Goal: Answer question/provide support: Share knowledge or assist other users

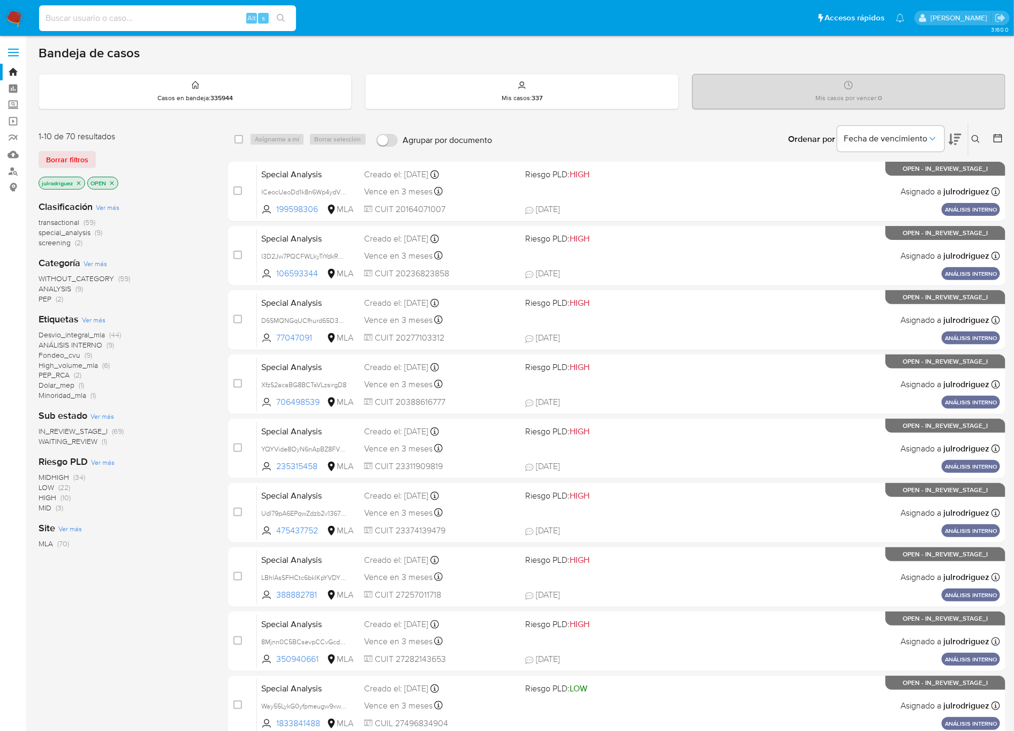
click at [170, 22] on input at bounding box center [167, 18] width 257 height 14
paste input "Way55LykG0yfpmeugw9xwCXp"
type input "Way55LykG0yfpmeugw9xwCXp"
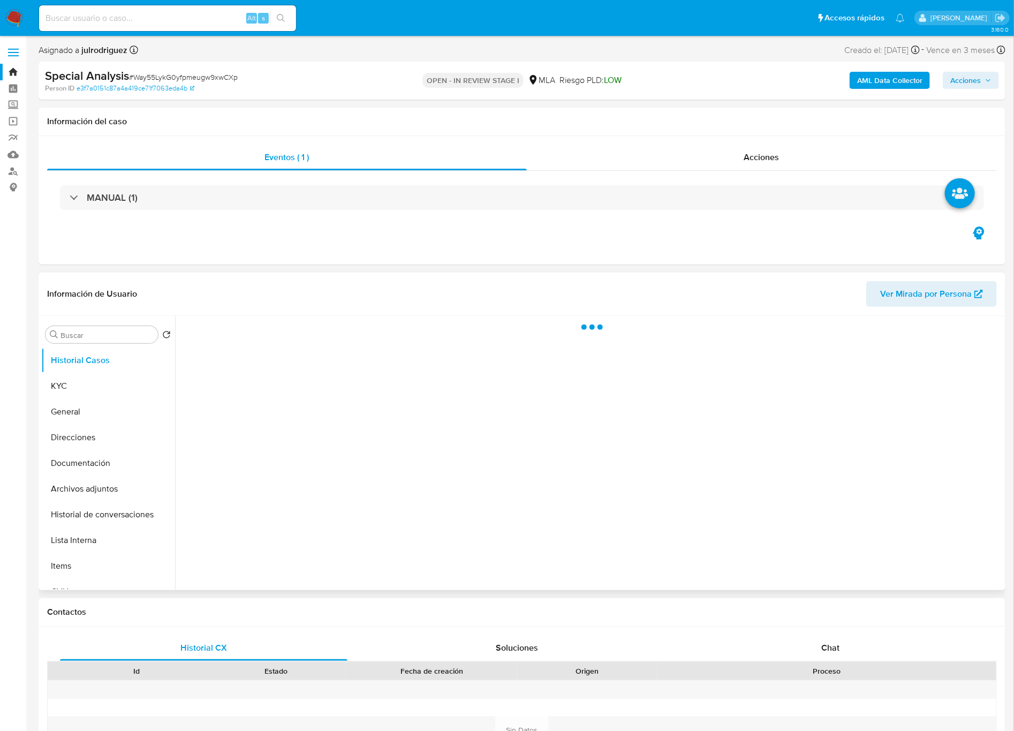
select select "10"
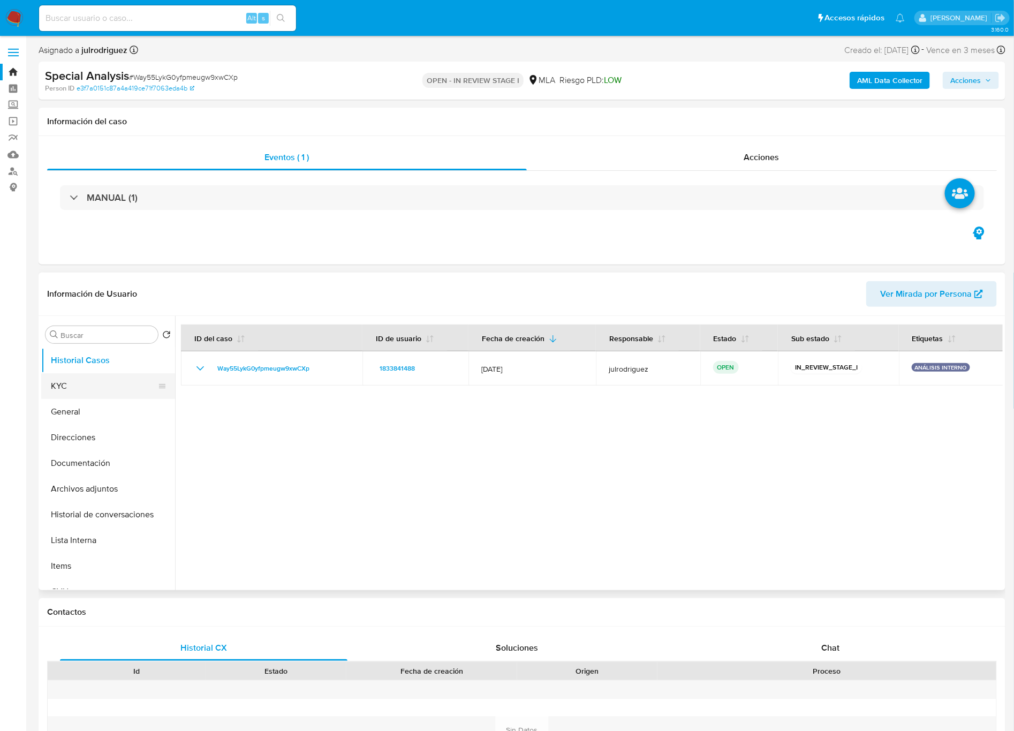
click at [49, 393] on button "KYC" at bounding box center [103, 386] width 125 height 26
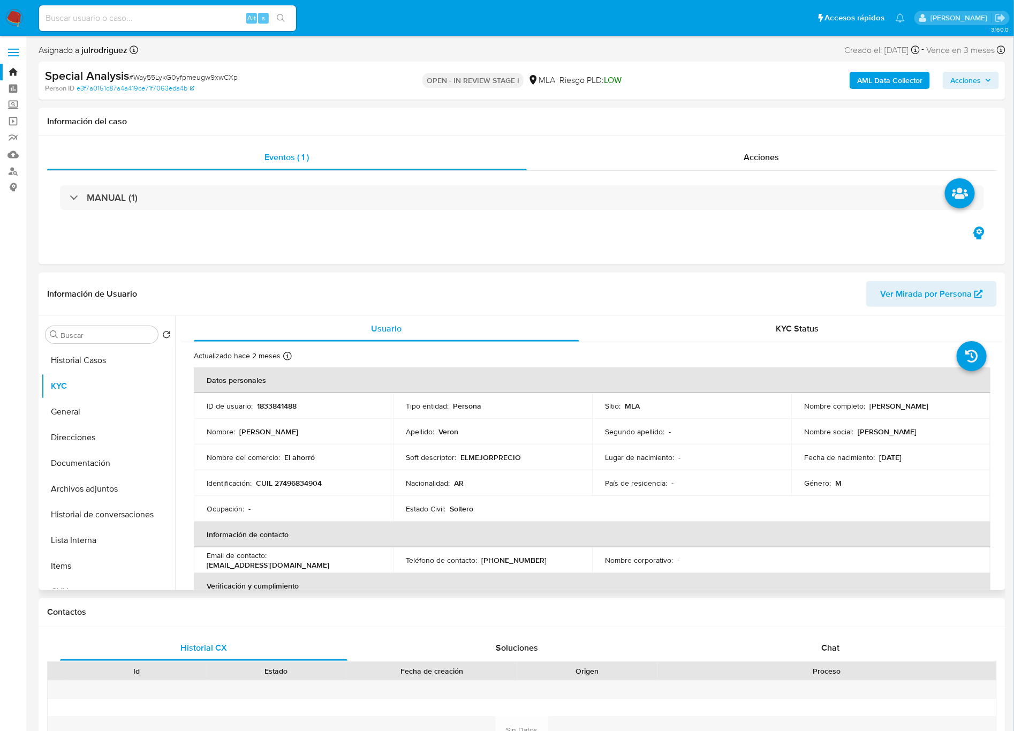
drag, startPoint x: 927, startPoint y: 406, endPoint x: 975, endPoint y: 405, distance: 48.2
click at [975, 405] on td "Nombre completo : David Marcelo Veron" at bounding box center [890, 406] width 199 height 26
copy p "David Marcelo Veron"
click at [278, 410] on p "1833841488" at bounding box center [277, 406] width 40 height 10
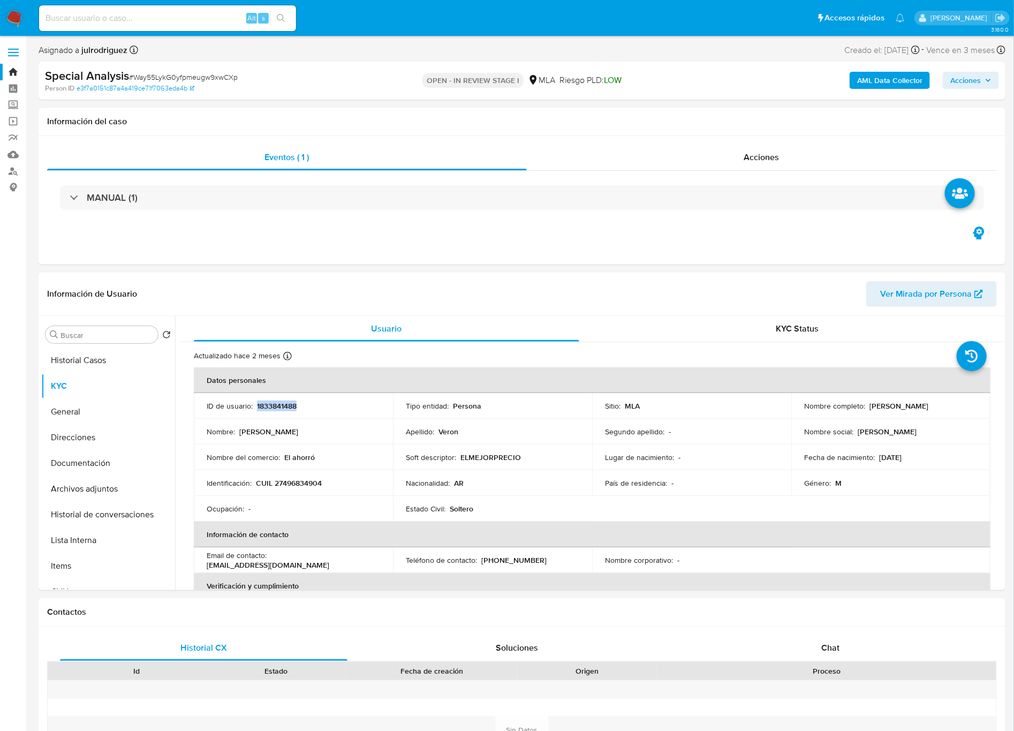
copy p "1833841488"
click at [196, 84] on div "Person ID e3f7a0151c87a4a419ce71f7063eda4b" at bounding box center [202, 89] width 315 height 10
click at [196, 77] on span "# Way55LykG0yfpmeugw9xwCXp" at bounding box center [183, 77] width 109 height 11
copy span "Way55LykG0yfpmeugw9xwCXp"
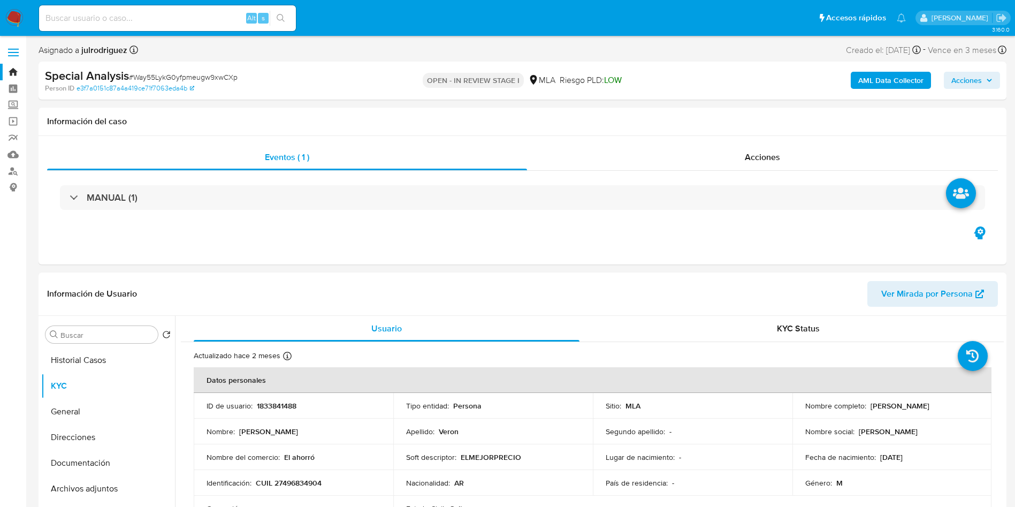
click at [182, 16] on input at bounding box center [167, 18] width 257 height 14
paste input "QocFmPVapjpP3EceyXgKgSG3"
type input "QocFmPVapjpP3EceyXgKgSG3"
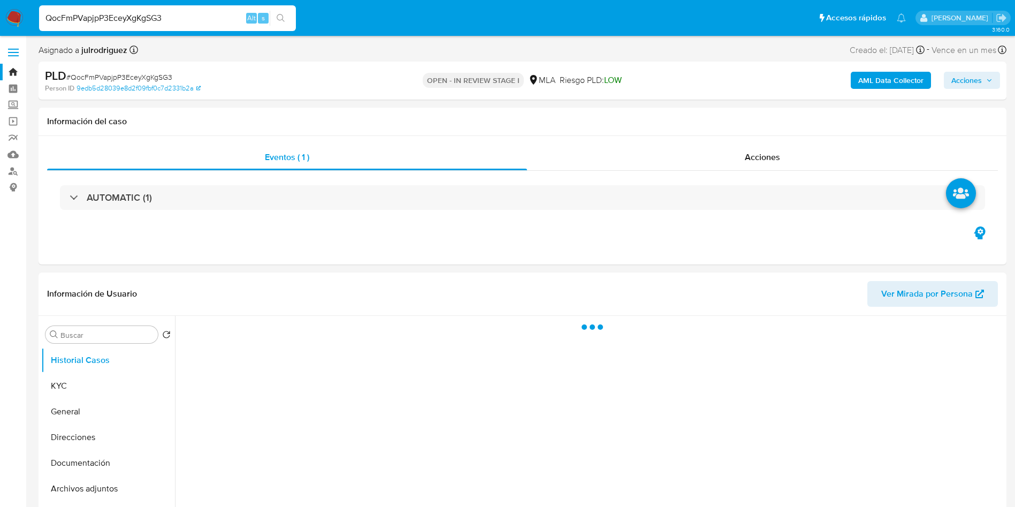
select select "10"
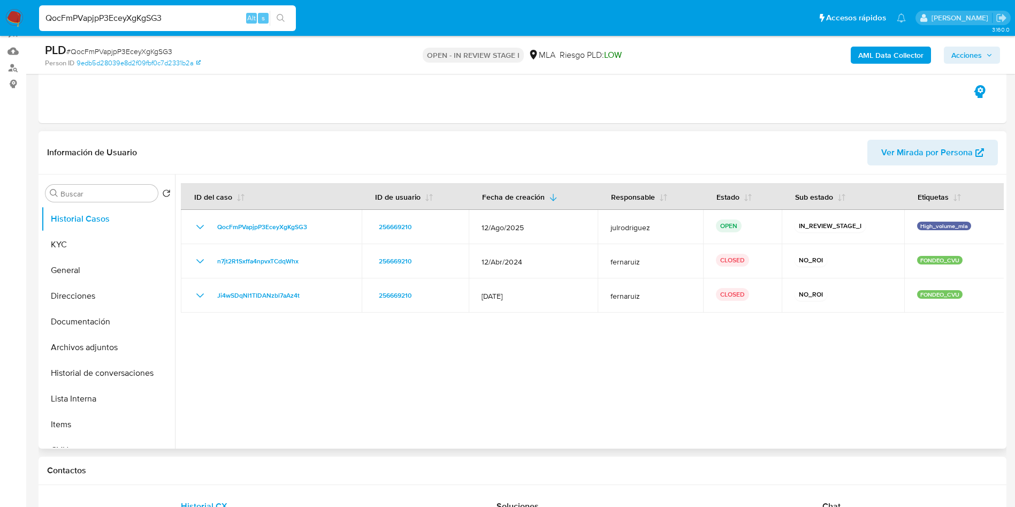
scroll to position [161, 0]
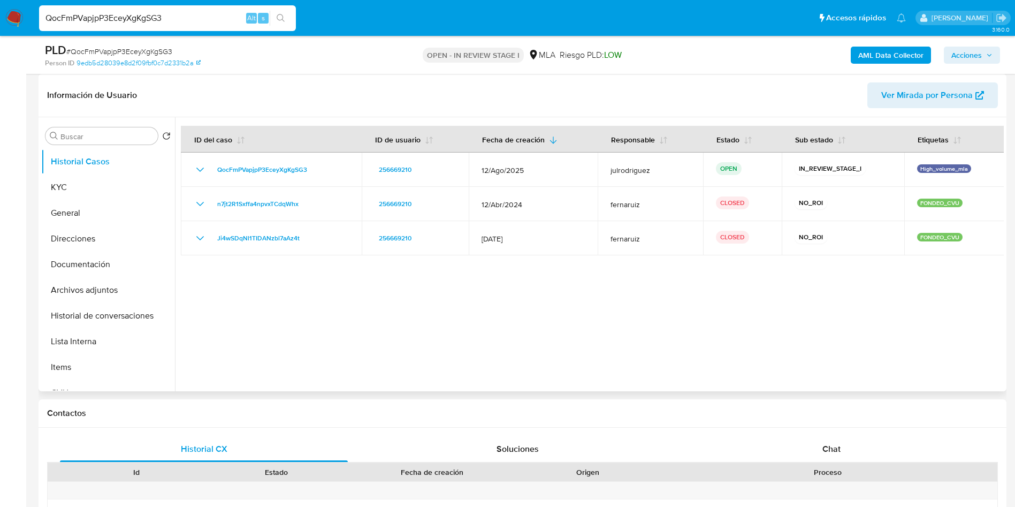
click at [750, 313] on div at bounding box center [589, 254] width 829 height 274
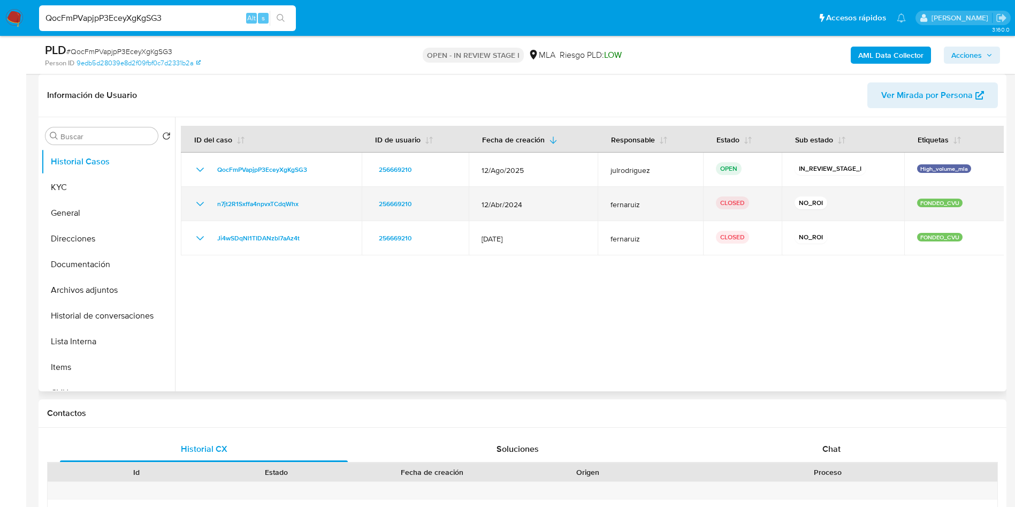
drag, startPoint x: 475, startPoint y: 204, endPoint x: 556, endPoint y: 204, distance: 80.3
click at [556, 204] on td "12/Abr/2024" at bounding box center [533, 204] width 129 height 34
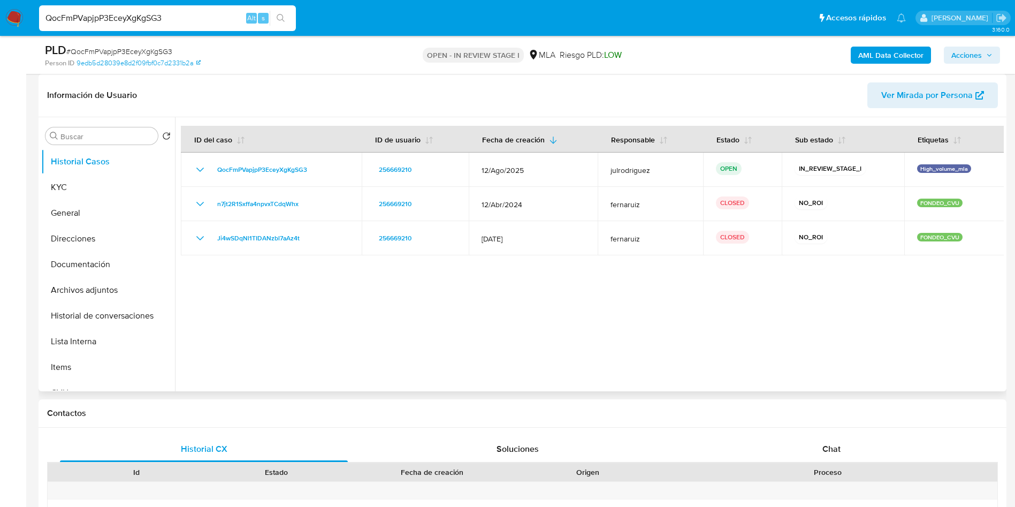
click at [592, 294] on div at bounding box center [589, 254] width 829 height 274
click at [830, 444] on span "Chat" at bounding box center [832, 449] width 18 height 12
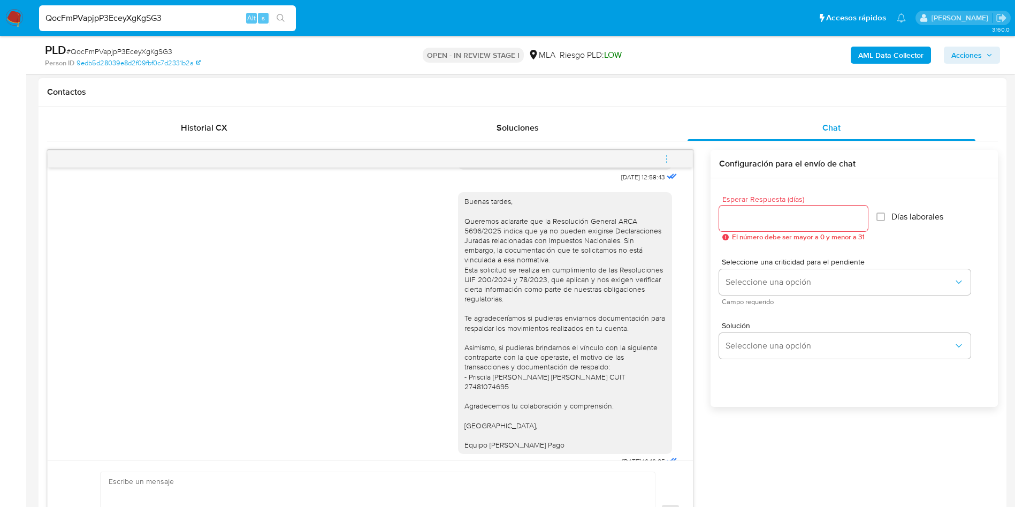
scroll to position [856, 0]
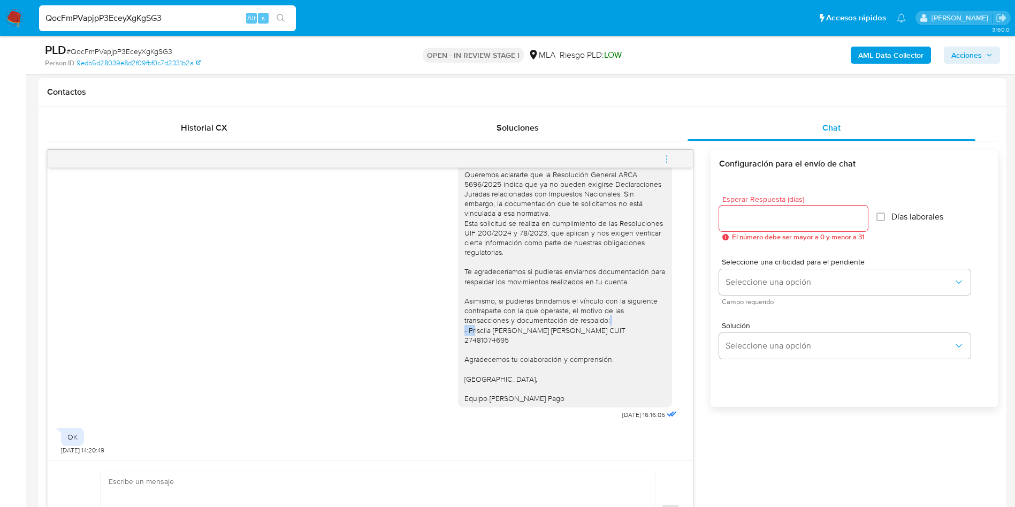
drag, startPoint x: 463, startPoint y: 339, endPoint x: 610, endPoint y: 330, distance: 147.0
click at [610, 330] on div "Buenas tardes, Queremos aclararte que la Resolución General ARCA 5696/2025 indi…" at bounding box center [565, 276] width 201 height 253
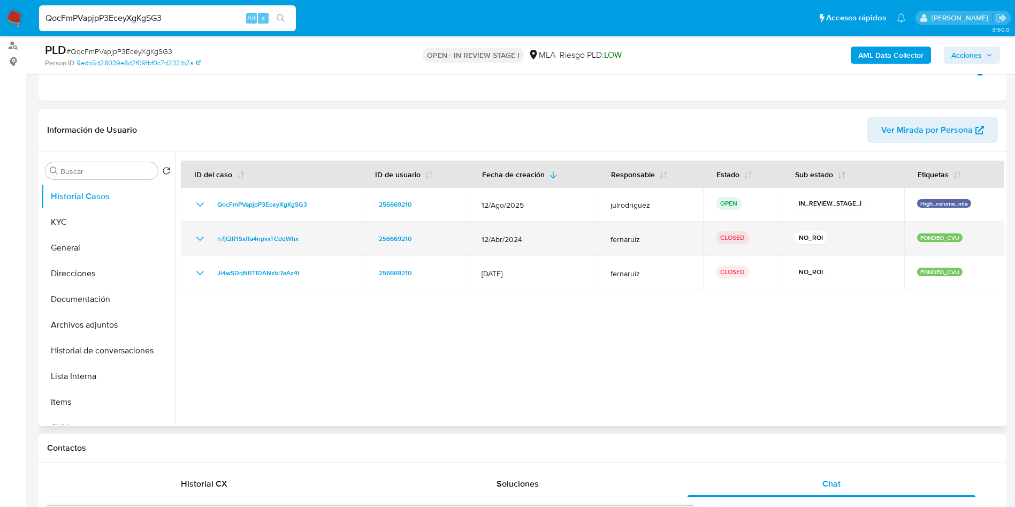
scroll to position [161, 0]
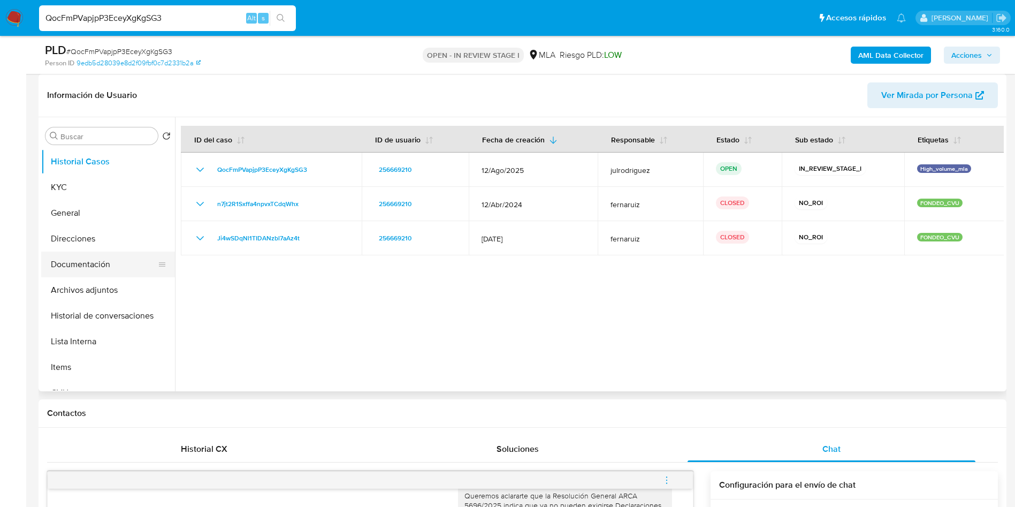
click at [109, 257] on button "Documentación" at bounding box center [103, 265] width 125 height 26
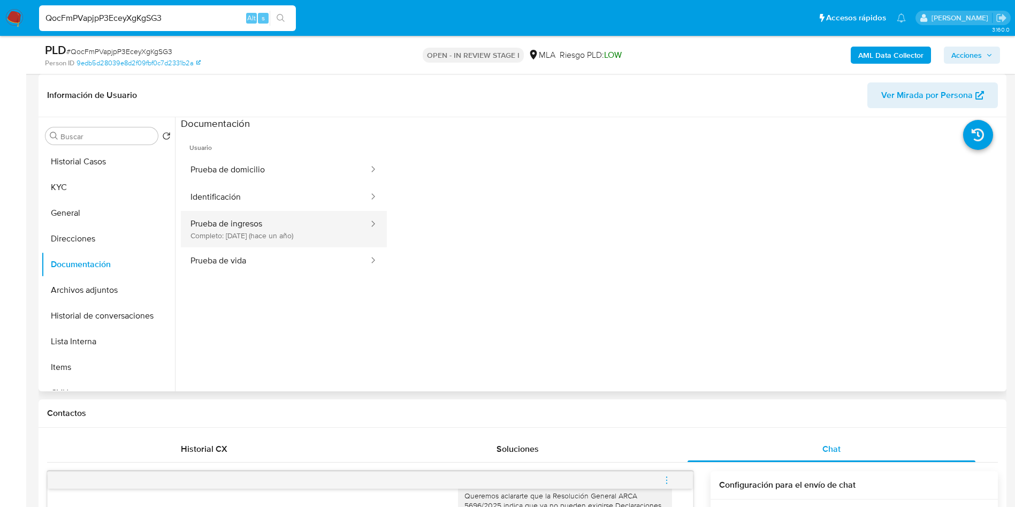
click at [237, 227] on button "Prueba de ingresos Completo: 06/08/2024 (hace un año)" at bounding box center [275, 229] width 189 height 36
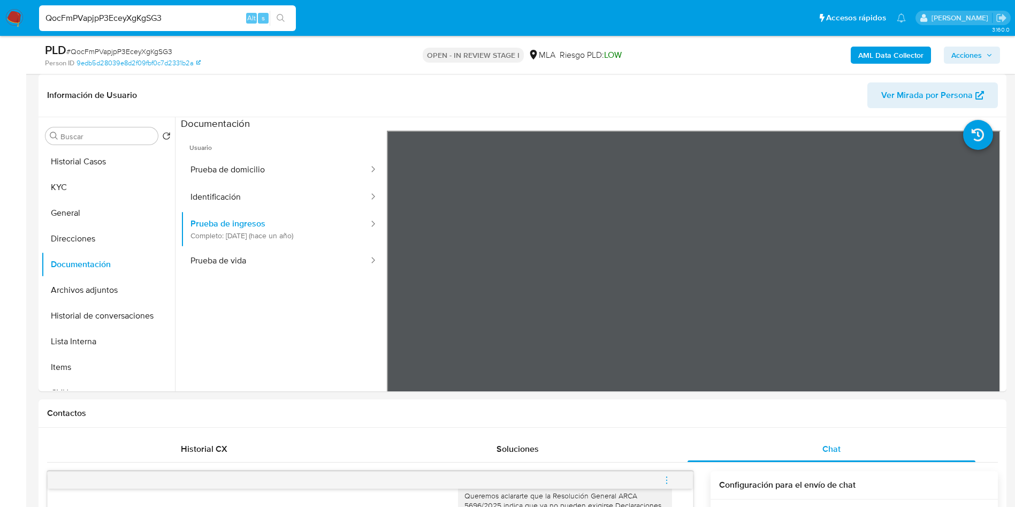
drag, startPoint x: 180, startPoint y: 22, endPoint x: 31, endPoint y: 7, distance: 150.2
click at [31, 7] on nav "Pausado Ver notificaciones QocFmPVapjpP3EceyXgKgSG3 Alt s Accesos rápidos Presi…" at bounding box center [507, 18] width 1015 height 36
paste input "gcSkF7niLeUH393cbDl51JnN"
type input "gcSkF7niLeUH393cbDl51JnN"
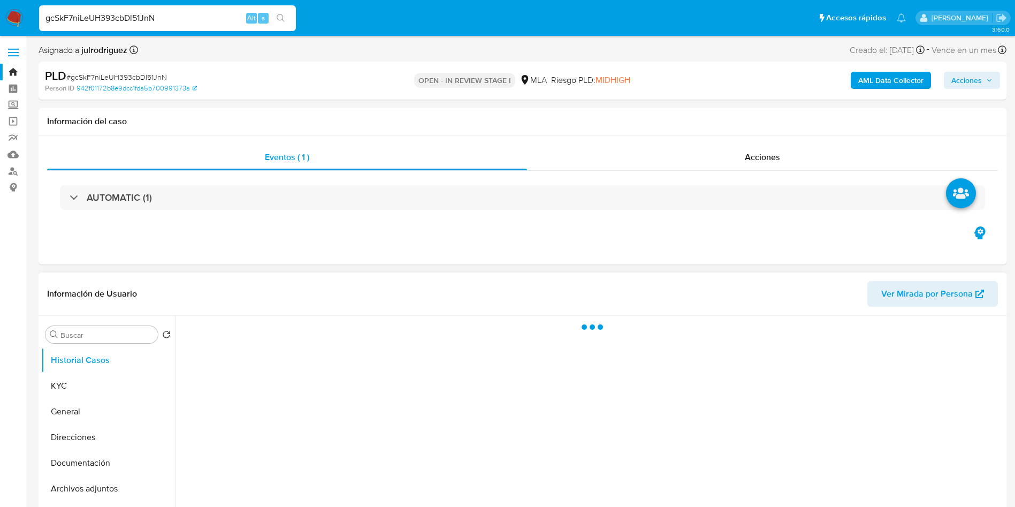
select select "10"
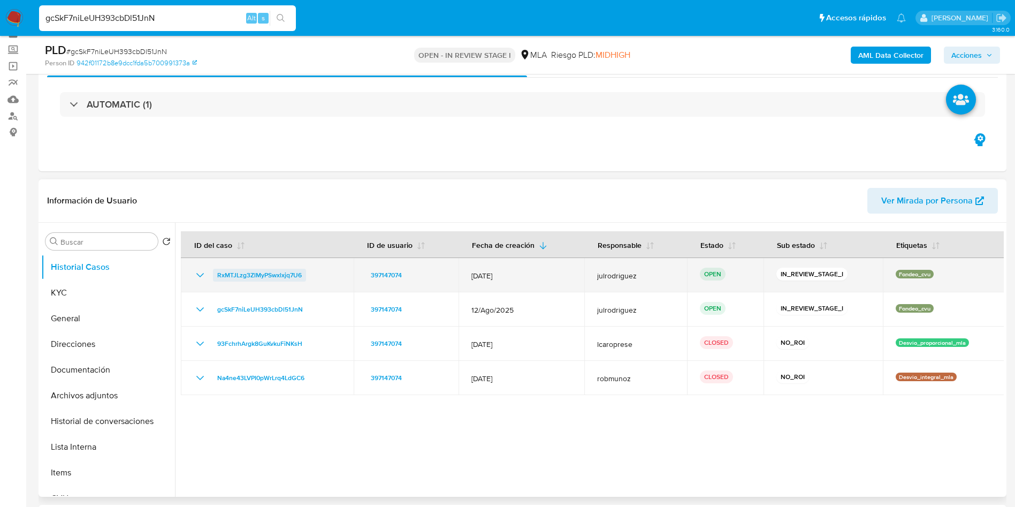
scroll to position [80, 0]
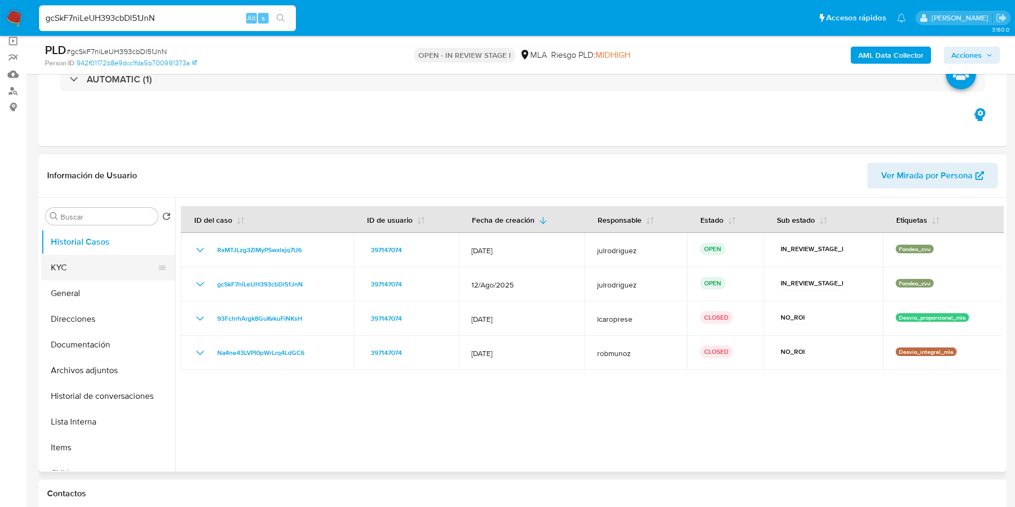
click at [116, 265] on button "KYC" at bounding box center [103, 268] width 125 height 26
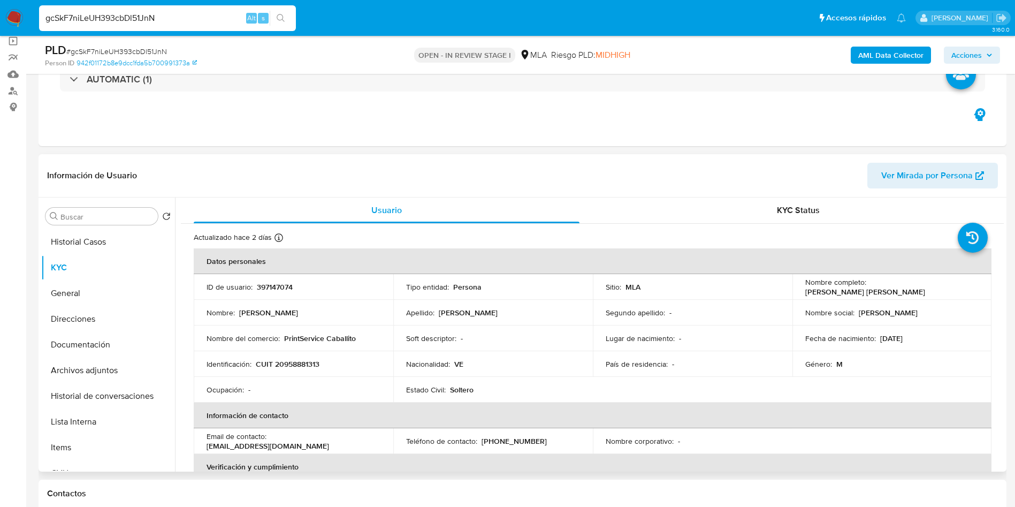
scroll to position [161, 0]
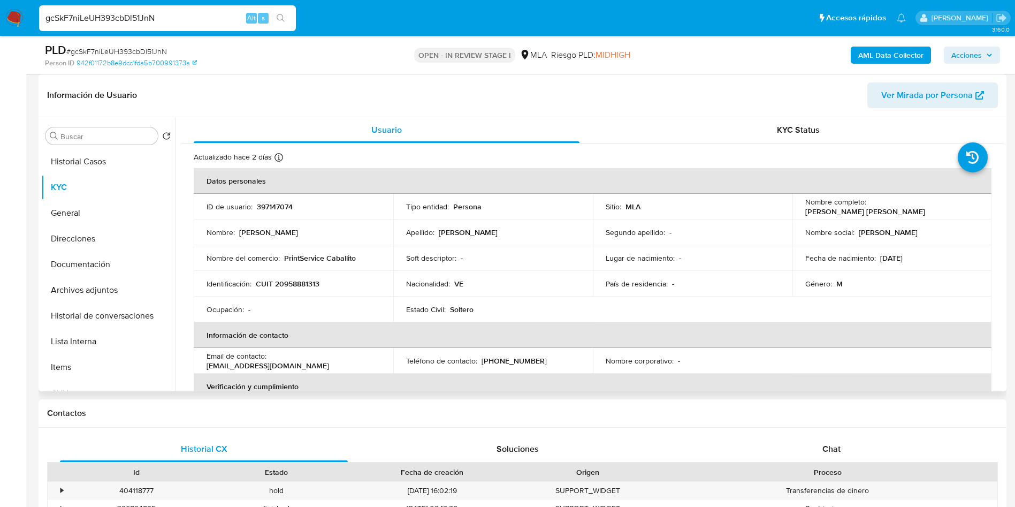
click at [307, 285] on p "CUIT 20958881313" at bounding box center [288, 284] width 64 height 10
copy p "20958881313"
click at [298, 286] on p "CUIT 20958881313" at bounding box center [288, 284] width 64 height 10
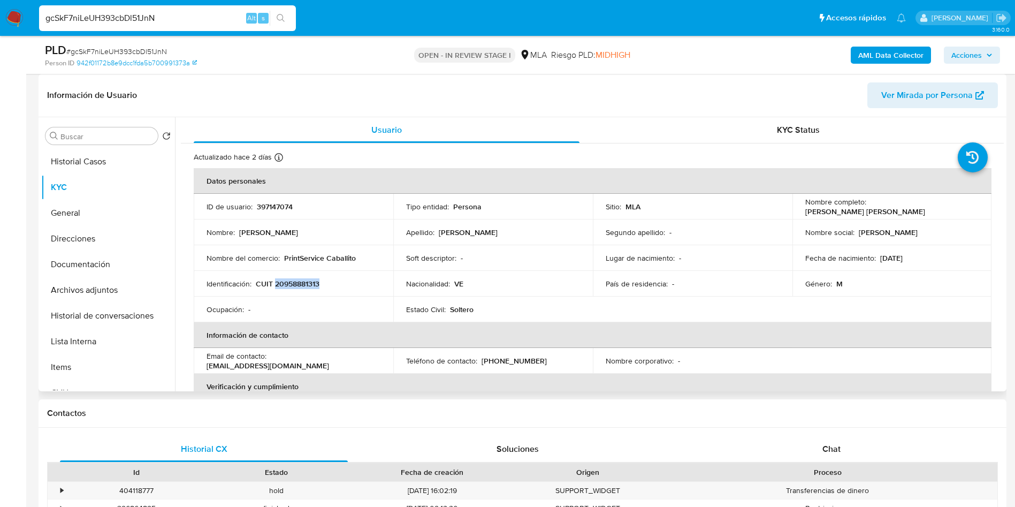
click at [303, 282] on p "CUIT 20958881313" at bounding box center [288, 284] width 64 height 10
click at [93, 154] on button "Historial Casos" at bounding box center [103, 162] width 125 height 26
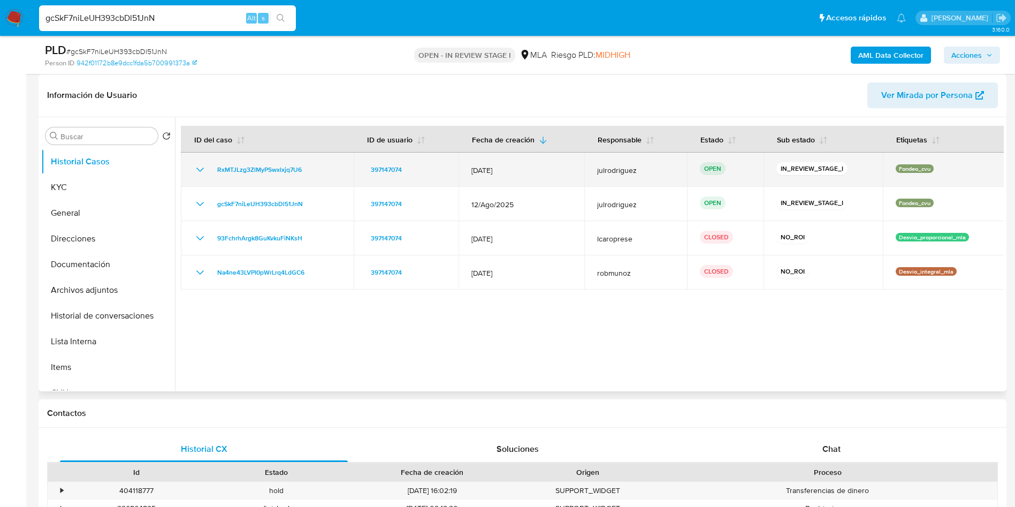
drag, startPoint x: 510, startPoint y: 170, endPoint x: 486, endPoint y: 168, distance: 24.1
click at [486, 168] on span "12/Sept/2025" at bounding box center [522, 170] width 100 height 10
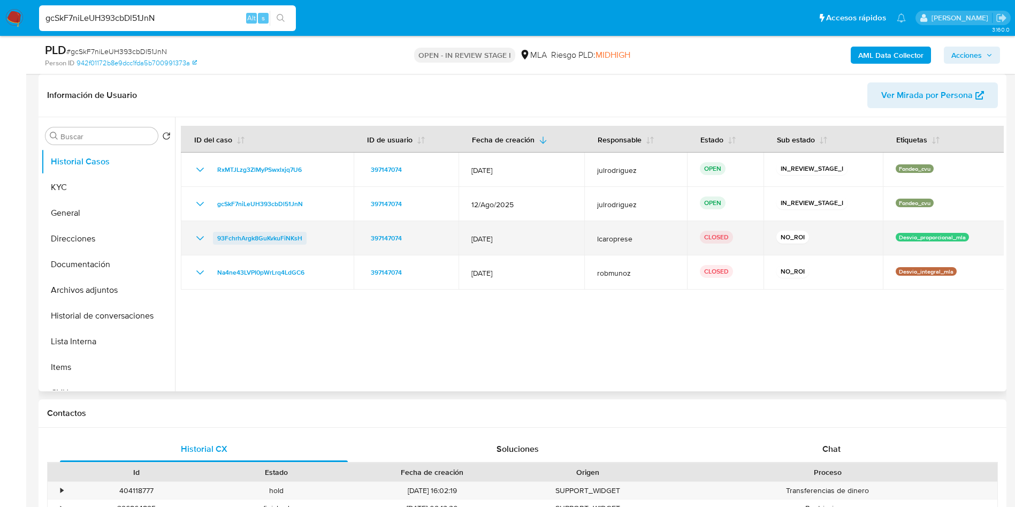
click at [252, 236] on span "93FchrhArgk8GuKvkuFiNKsH" at bounding box center [259, 238] width 85 height 13
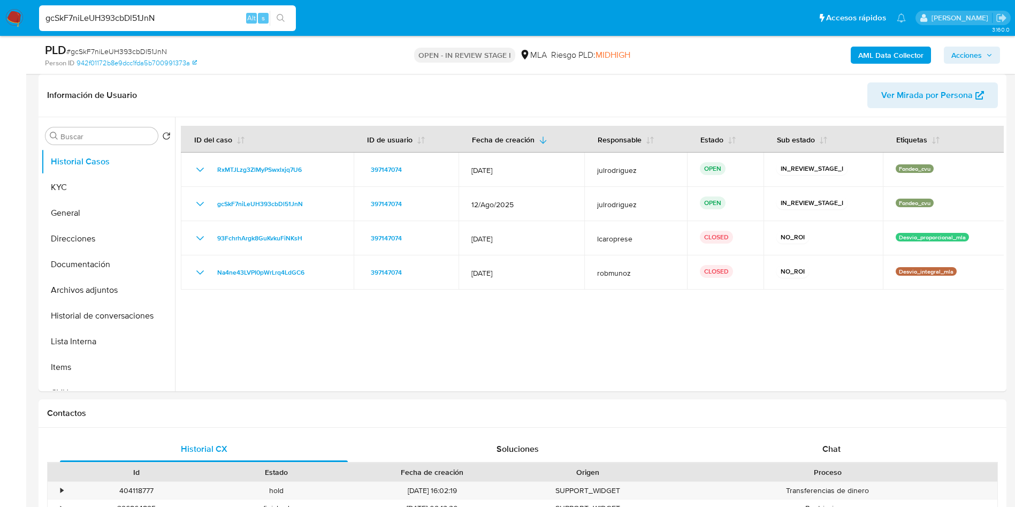
drag, startPoint x: 183, startPoint y: 17, endPoint x: 0, endPoint y: -6, distance: 183.9
paste input "1lDbSyzoghj2P2nsF5THexdf"
type input "1lDbSyzoghj2P2nsF5THexdf"
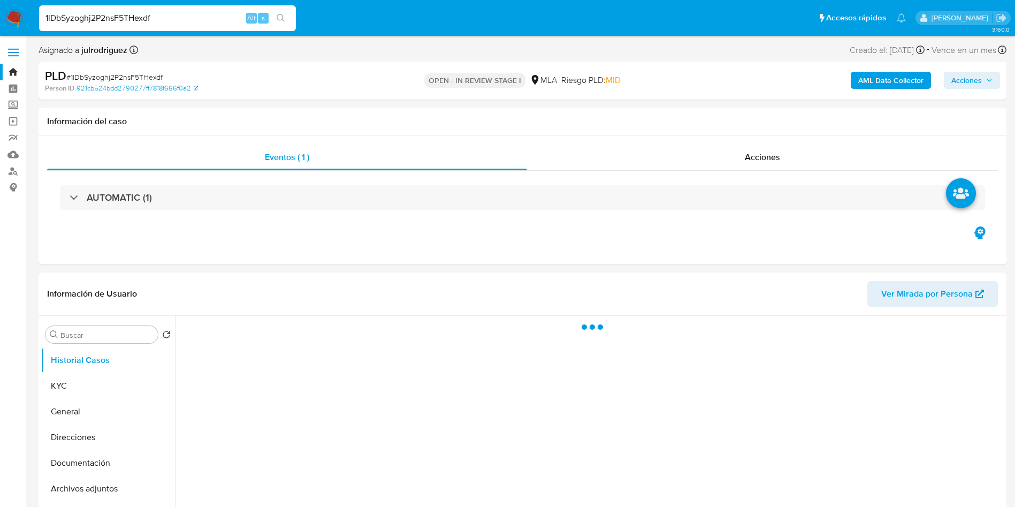
select select "10"
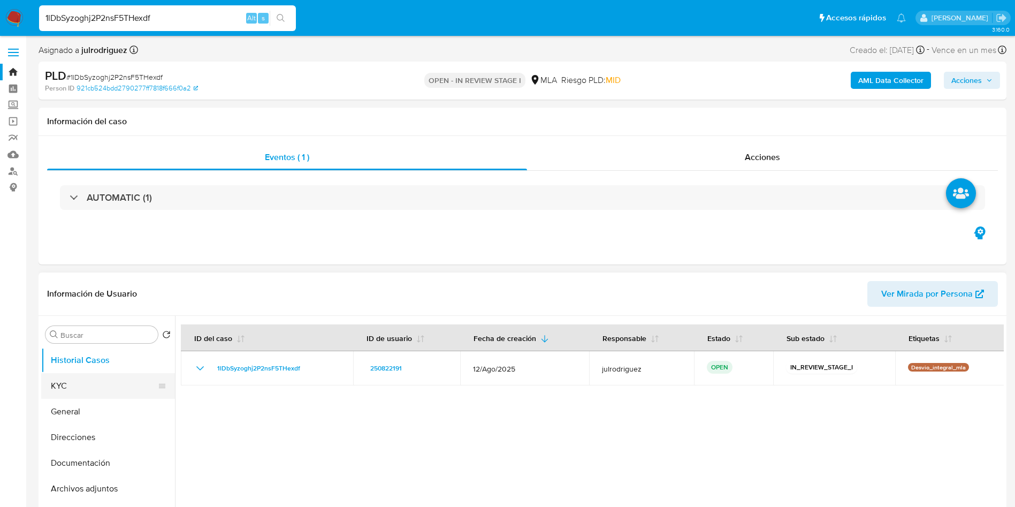
click at [69, 382] on button "KYC" at bounding box center [103, 386] width 125 height 26
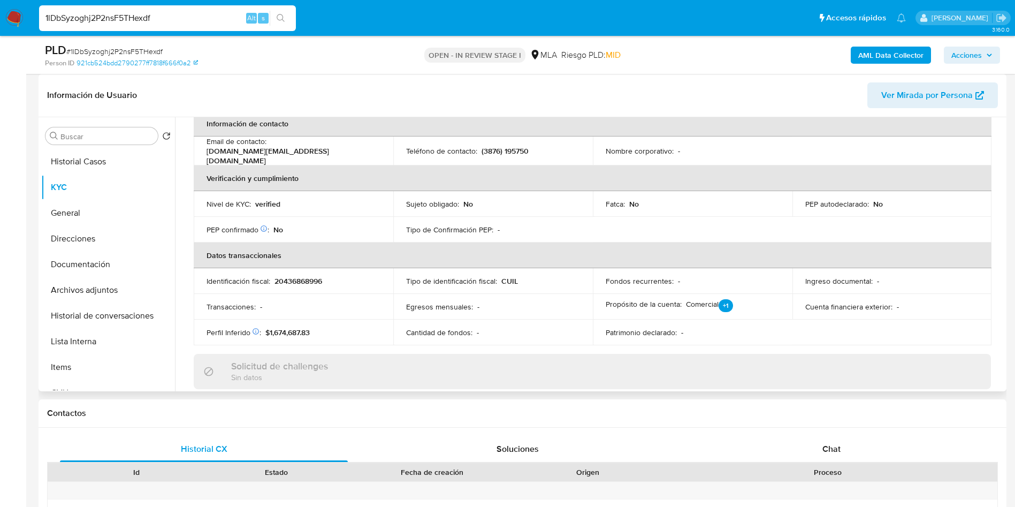
scroll to position [321, 0]
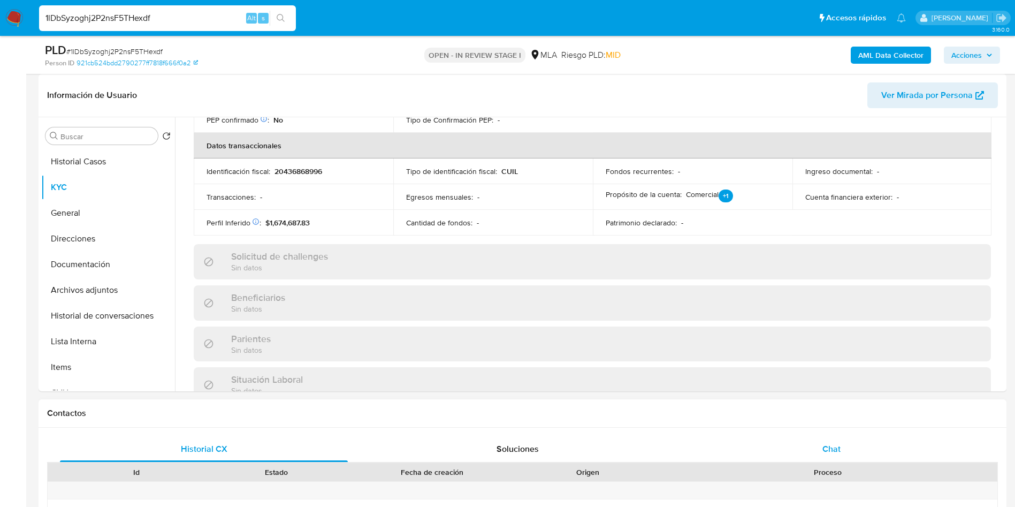
drag, startPoint x: 847, startPoint y: 426, endPoint x: 843, endPoint y: 441, distance: 15.5
click at [846, 428] on div "Contactos Historial CX Soluciones Chat Id Estado Fecha de creación Origen Proce…" at bounding box center [523, 516] width 968 height 235
click at [843, 441] on div "Chat" at bounding box center [832, 449] width 288 height 26
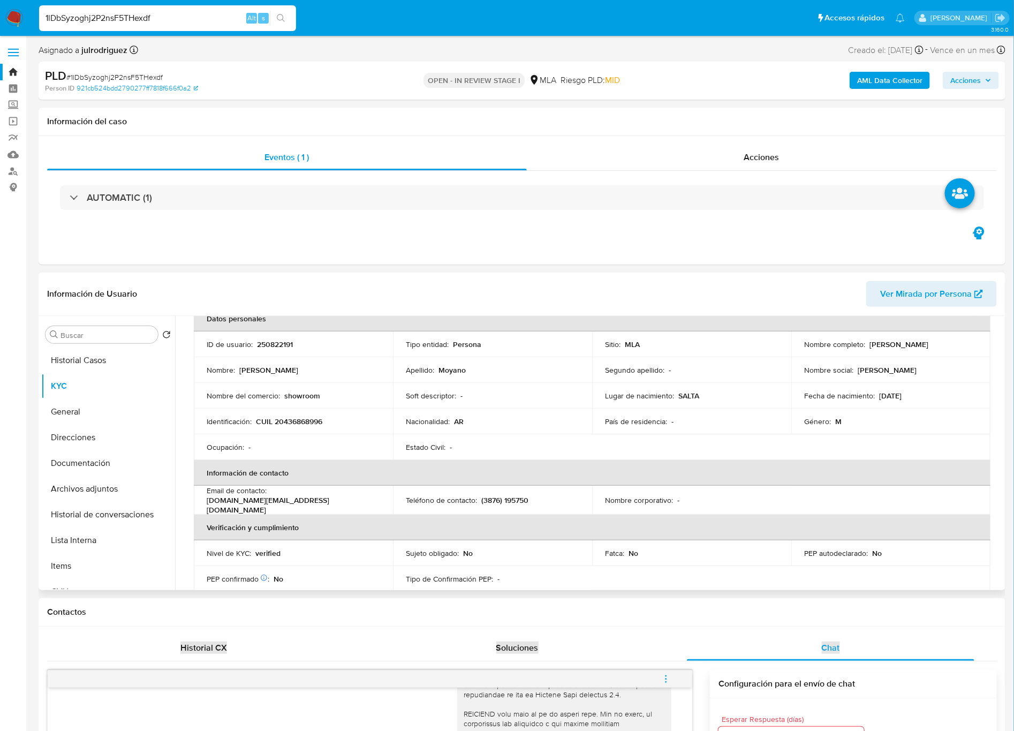
scroll to position [0, 0]
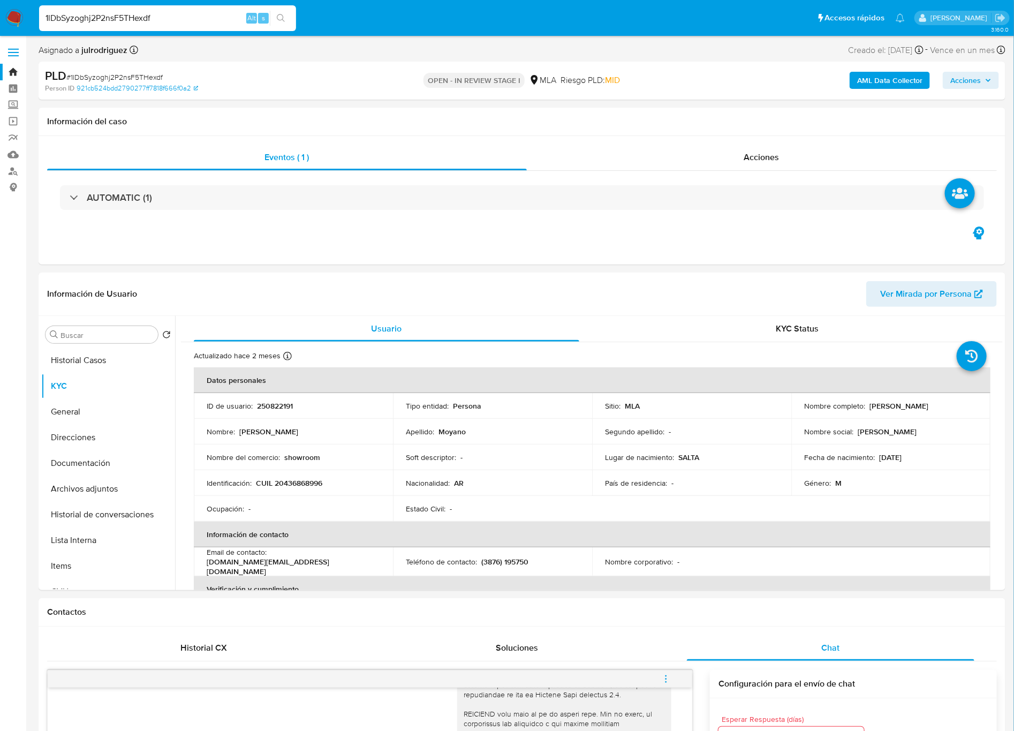
click at [122, 8] on div "1lDbSyzoghj2P2nsF5THexdf Alt s" at bounding box center [167, 18] width 257 height 26
click at [127, 12] on input "1lDbSyzoghj2P2nsF5THexdf" at bounding box center [167, 18] width 257 height 14
paste input "QocFmPVapjpP3EceyXgKgSG3"
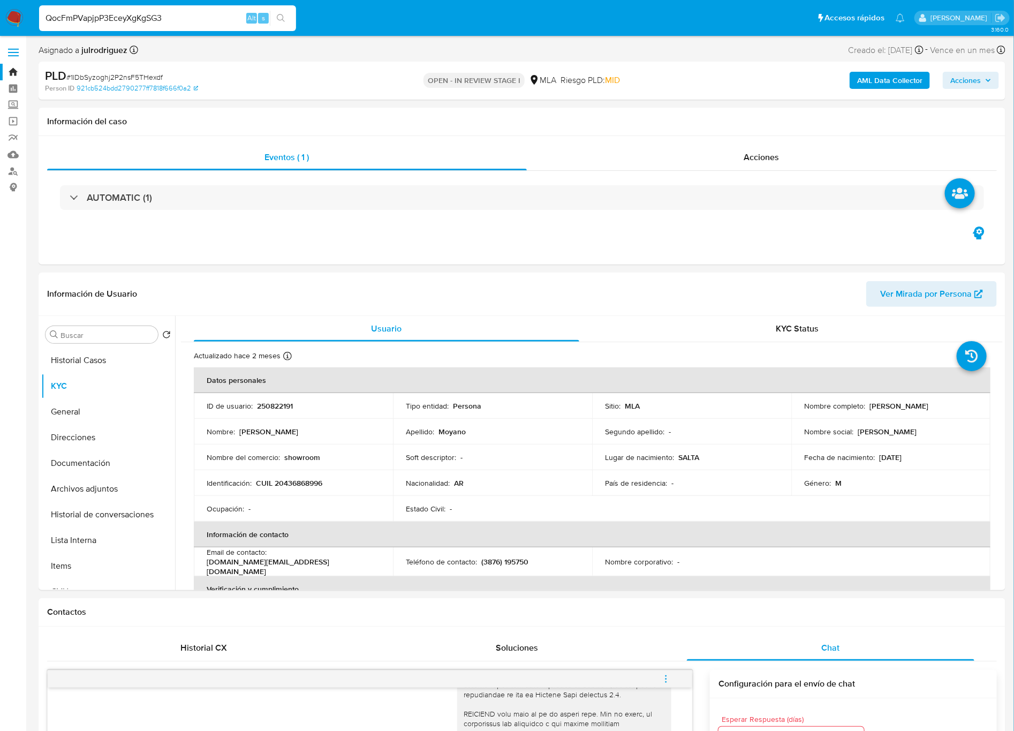
type input "QocFmPVapjpP3EceyXgKgSG3"
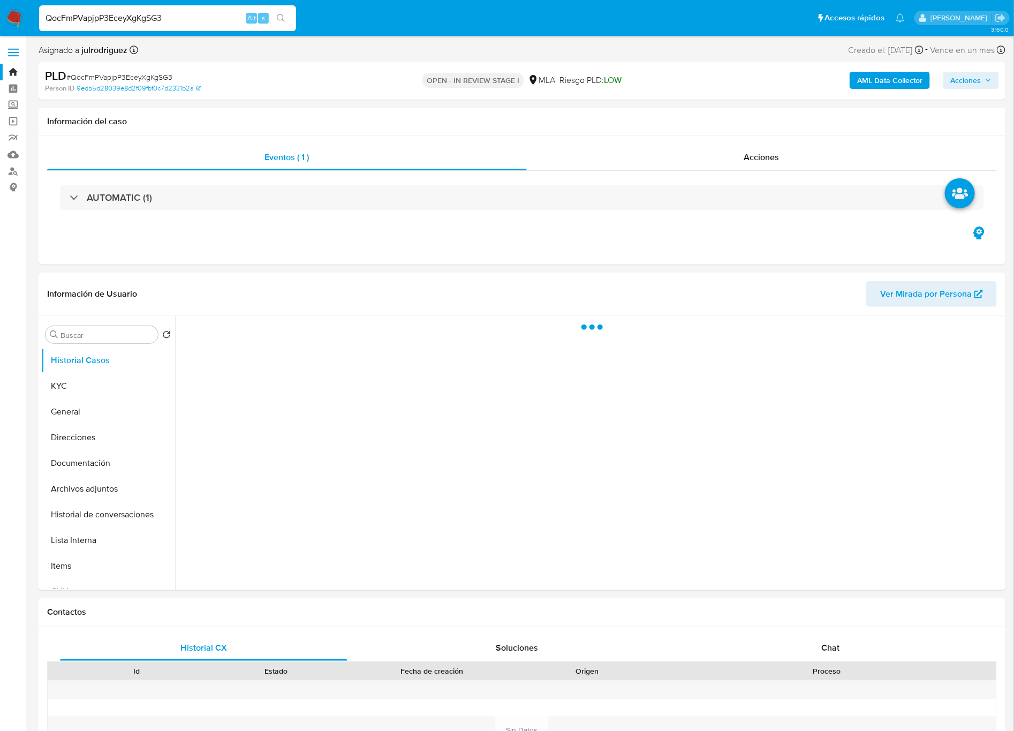
select select "10"
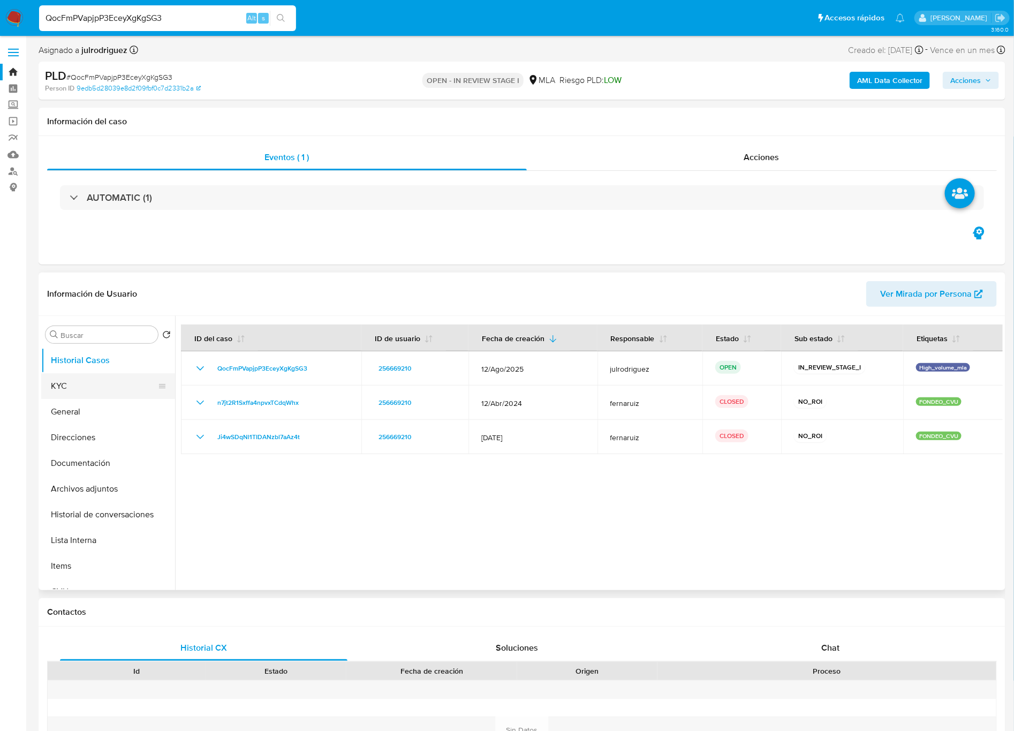
click at [66, 382] on button "KYC" at bounding box center [103, 386] width 125 height 26
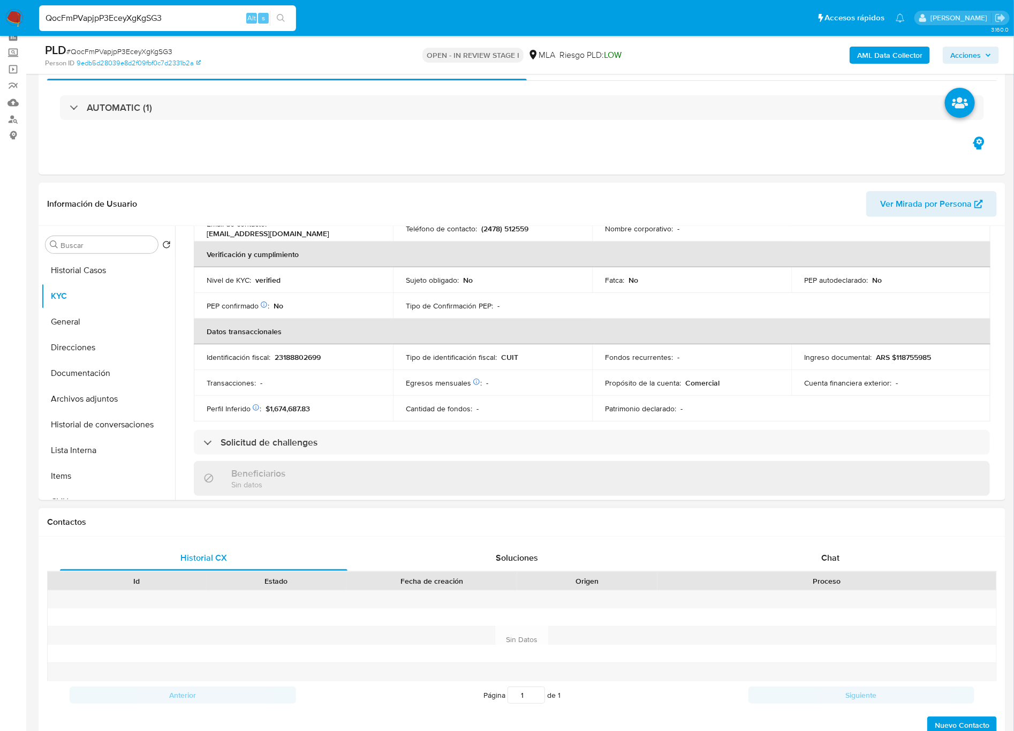
scroll to position [80, 0]
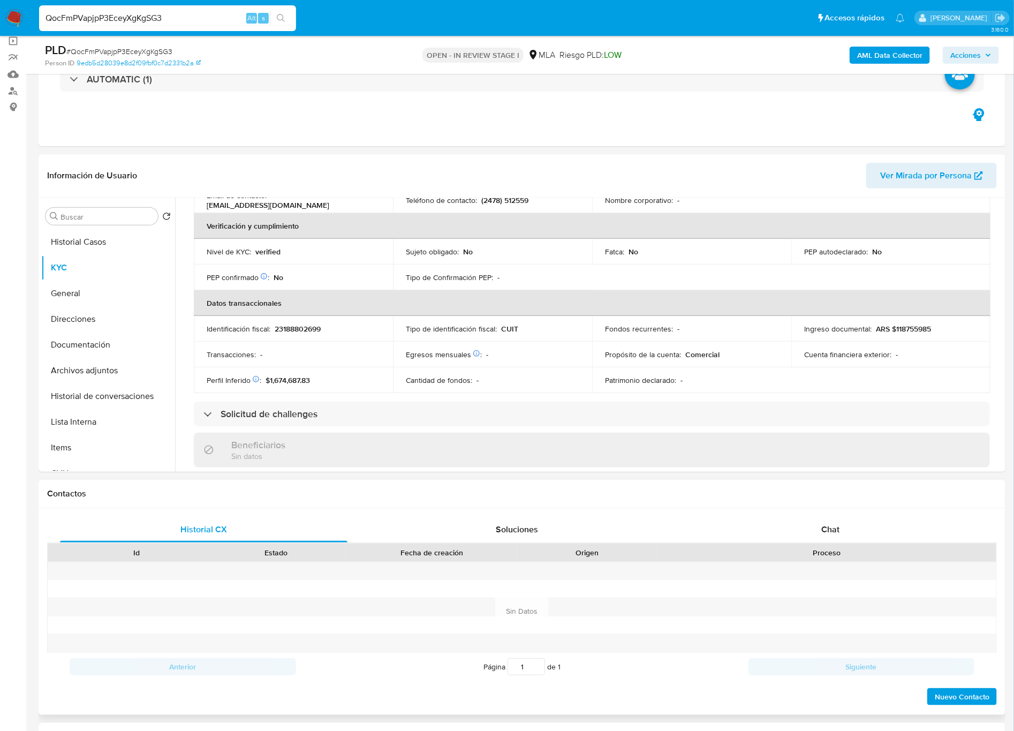
click at [824, 543] on div "Proceso" at bounding box center [826, 552] width 339 height 18
click at [829, 536] on div "Chat" at bounding box center [830, 530] width 287 height 26
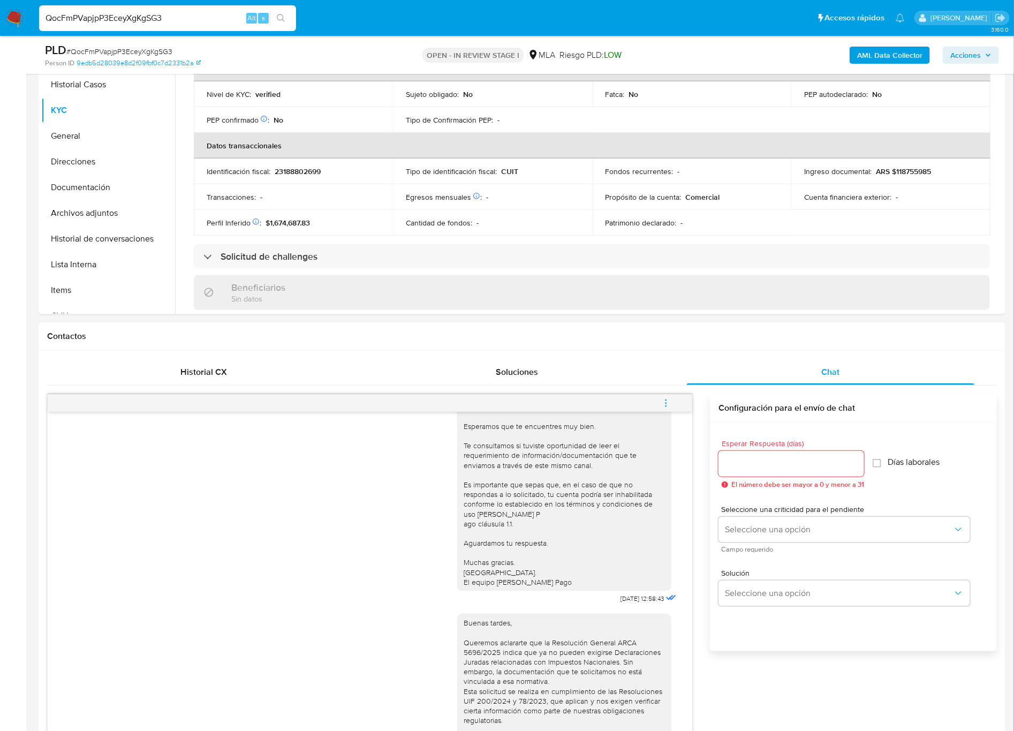
scroll to position [562, 0]
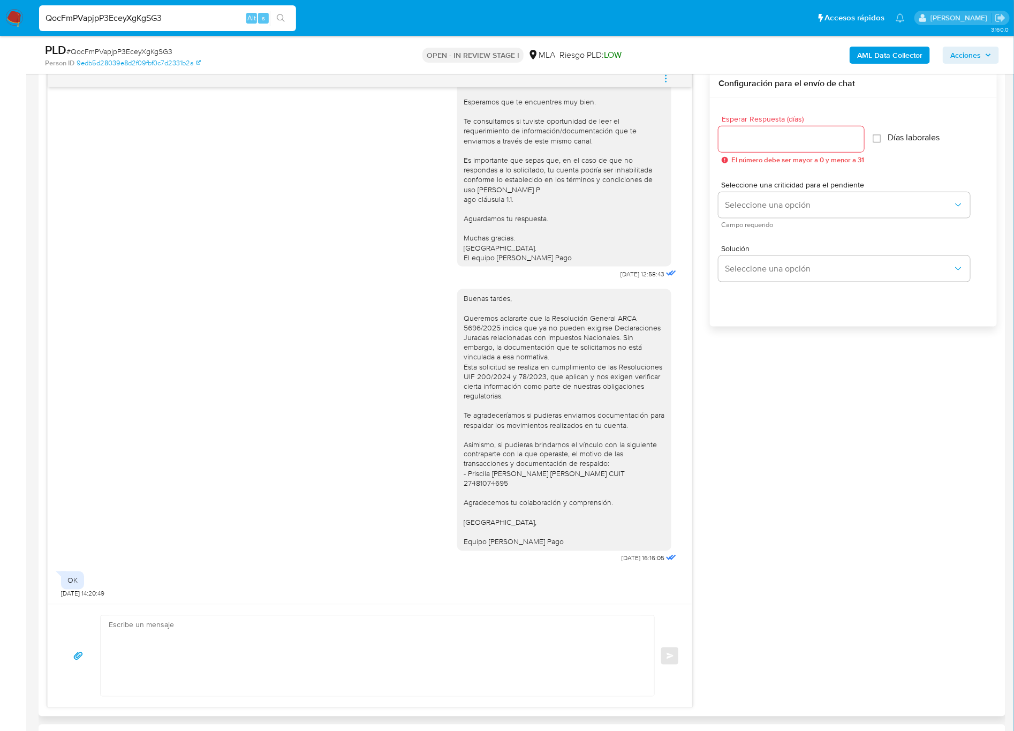
click at [662, 77] on icon "menu-action" at bounding box center [666, 79] width 10 height 10
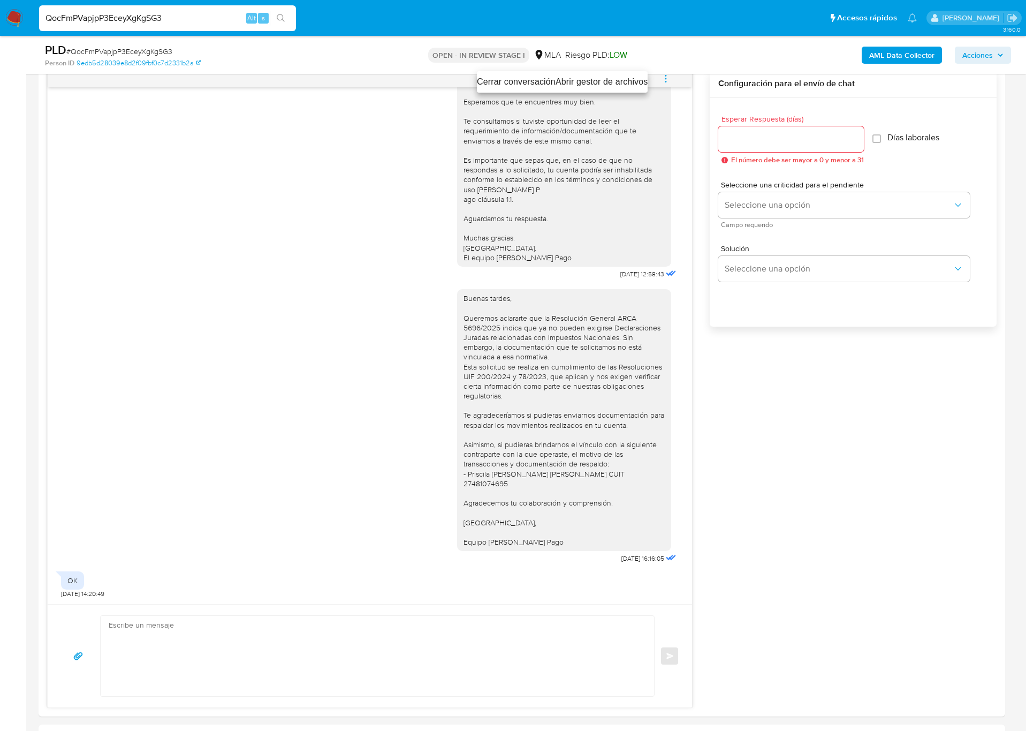
click at [511, 84] on li "Cerrar conversación" at bounding box center [516, 81] width 79 height 13
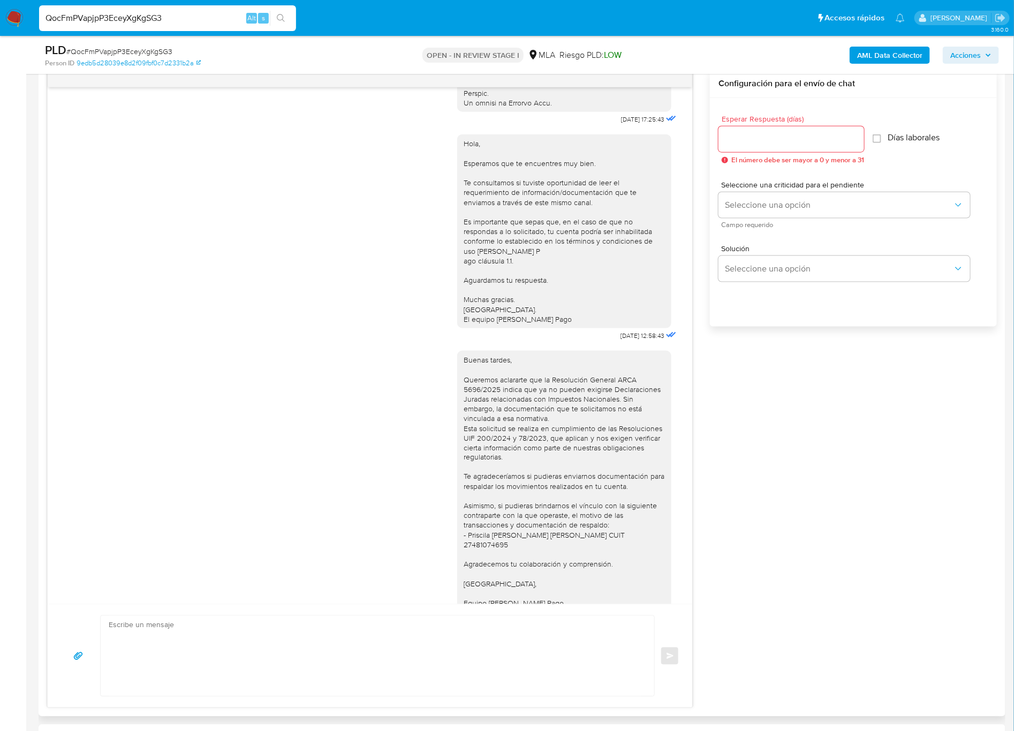
scroll to position [392, 0]
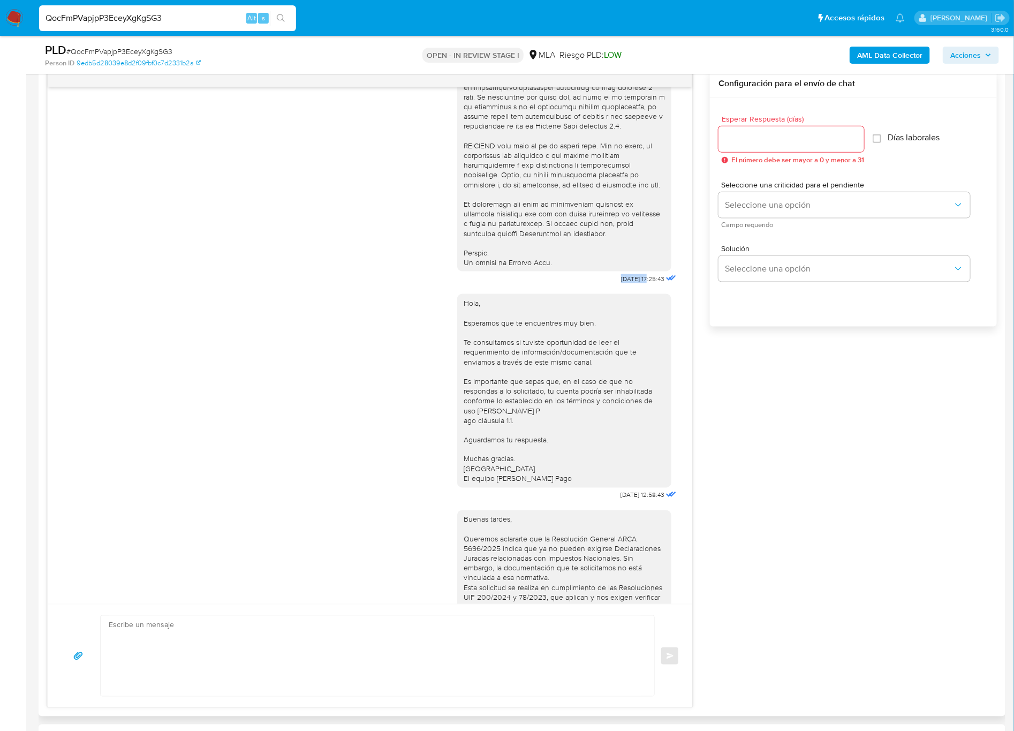
drag, startPoint x: 594, startPoint y: 300, endPoint x: 626, endPoint y: 299, distance: 32.2
drag, startPoint x: 628, startPoint y: 299, endPoint x: 594, endPoint y: 299, distance: 34.3
copy span "18/08/2025"
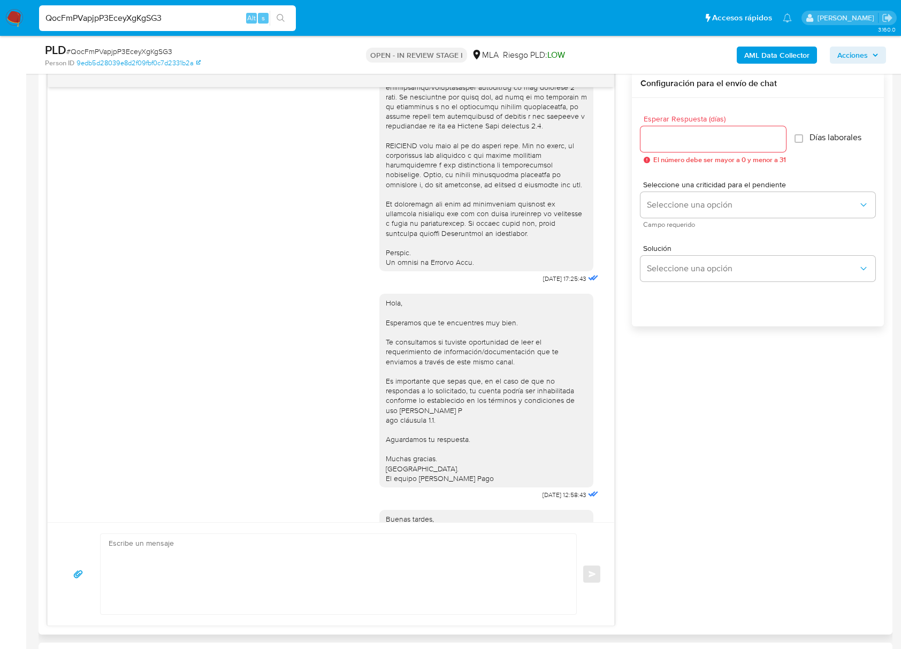
drag, startPoint x: 948, startPoint y: 1, endPoint x: 513, endPoint y: 302, distance: 529.4
click at [527, 345] on div "Hola, Esperamos que te encuentres muy bien. Te consultamos si tuviste oportunid…" at bounding box center [486, 390] width 201 height 185
drag, startPoint x: 514, startPoint y: 298, endPoint x: 711, endPoint y: 313, distance: 197.6
copy div "18/08/2025"
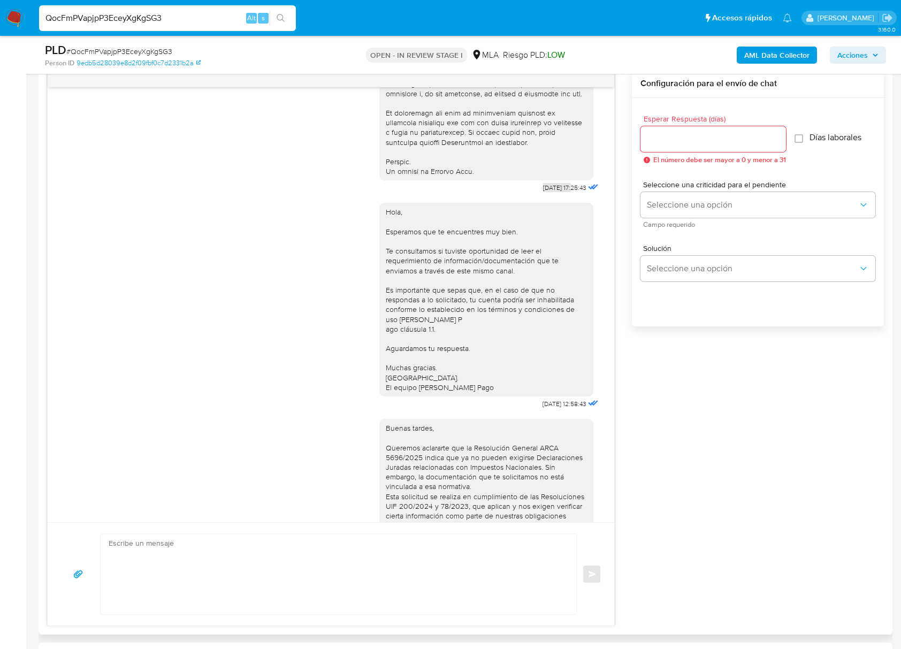
scroll to position [606, 0]
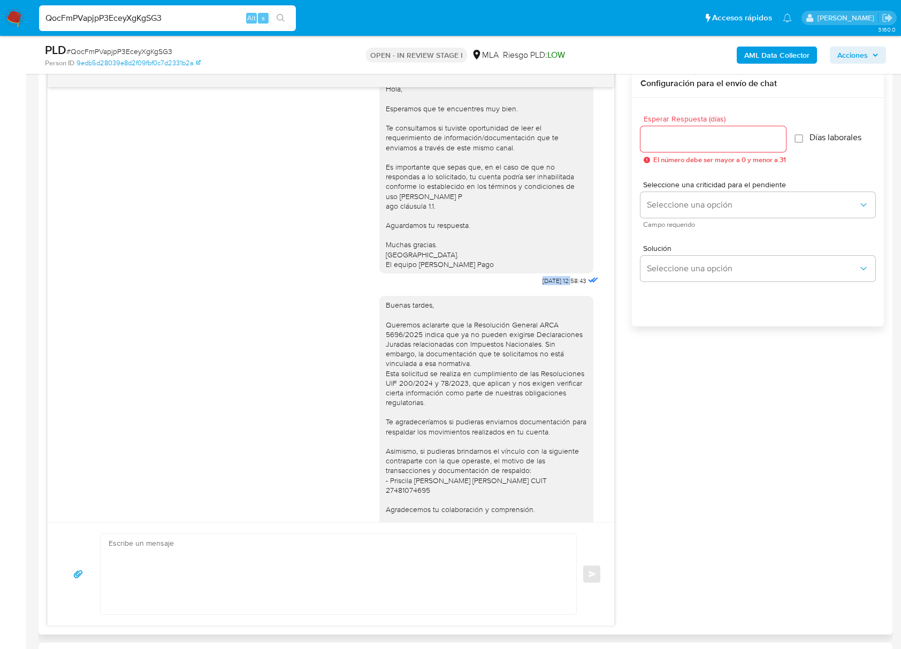
drag, startPoint x: 515, startPoint y: 311, endPoint x: 551, endPoint y: 308, distance: 36.0
click at [551, 289] on div "Hola, Esperamos que te encuentres muy bien. Te consultamos si tuviste oportunid…" at bounding box center [491, 180] width 222 height 216
copy span "22/08/2025"
drag, startPoint x: 554, startPoint y: 392, endPoint x: 569, endPoint y: 399, distance: 16.3
click at [555, 392] on div "Buenas tardes, Queremos aclararte que la Resolución General ARCA 5696/2025 indi…" at bounding box center [486, 426] width 201 height 253
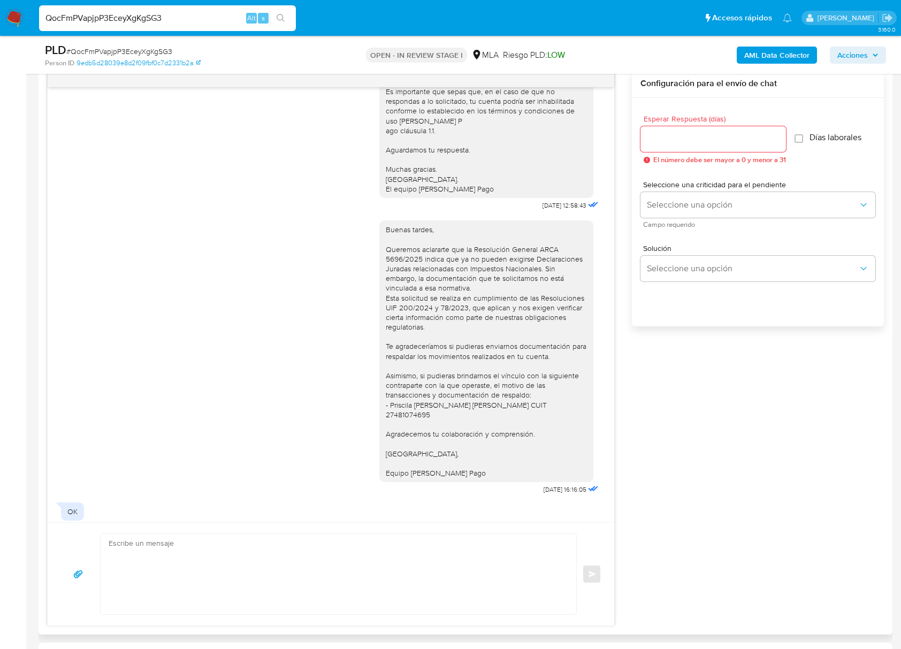
scroll to position [714, 0]
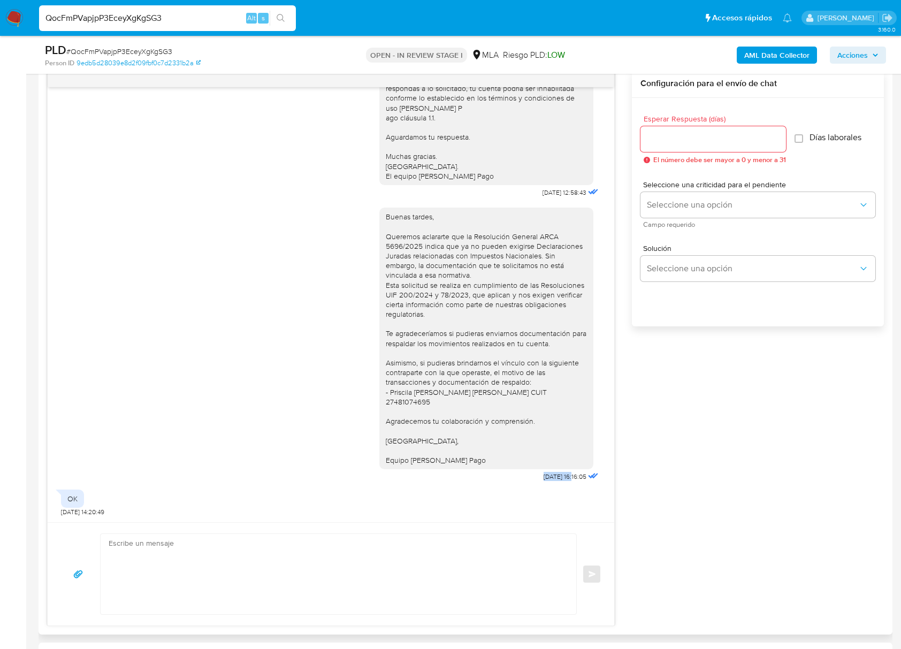
drag, startPoint x: 517, startPoint y: 473, endPoint x: 839, endPoint y: 446, distance: 323.4
click at [549, 479] on div "Buenas tardes, Queremos aclararte que la Resolución General ARCA 5696/2025 indi…" at bounding box center [491, 342] width 222 height 284
copy span "27/08/202"
drag, startPoint x: 677, startPoint y: 399, endPoint x: 671, endPoint y: 373, distance: 26.5
click at [677, 399] on div "18/08/2025 17:25:43 Hola, Esperamos que te encuentres muy bien. Te consultamos …" at bounding box center [465, 348] width 837 height 557
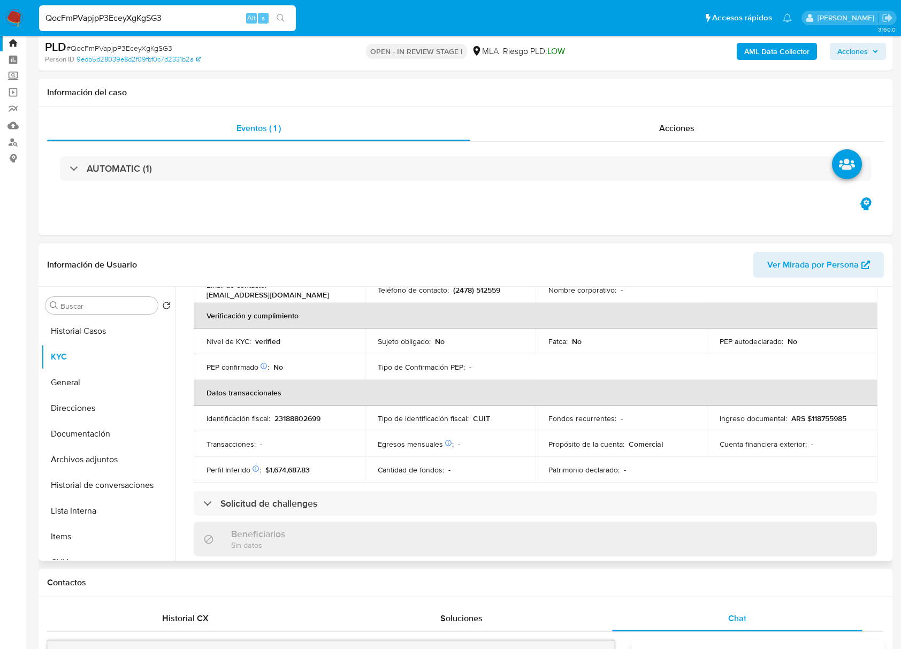
scroll to position [0, 0]
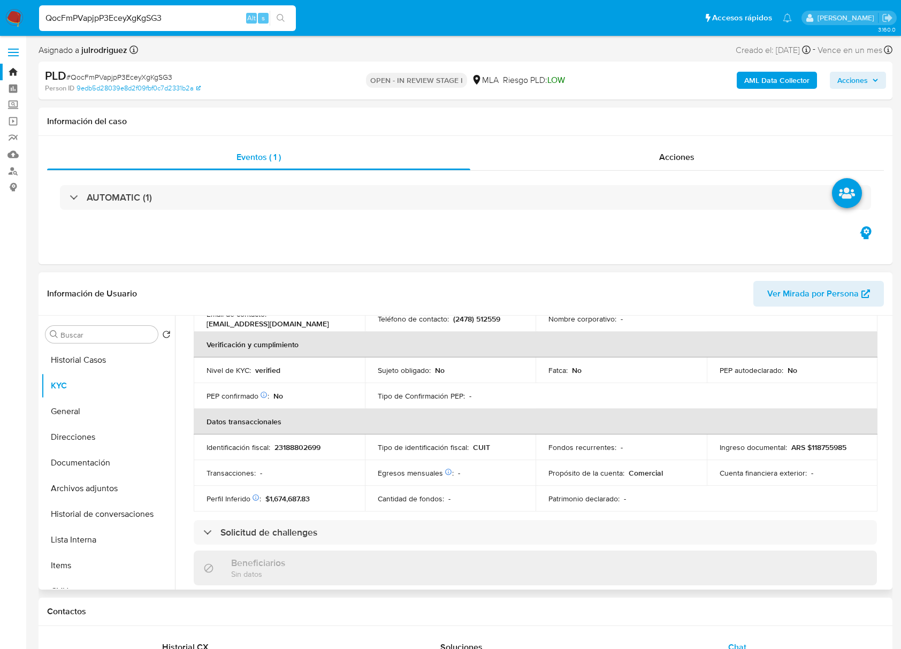
drag, startPoint x: 93, startPoint y: 352, endPoint x: 219, endPoint y: 418, distance: 142.2
click at [93, 353] on button "Historial Casos" at bounding box center [108, 360] width 134 height 26
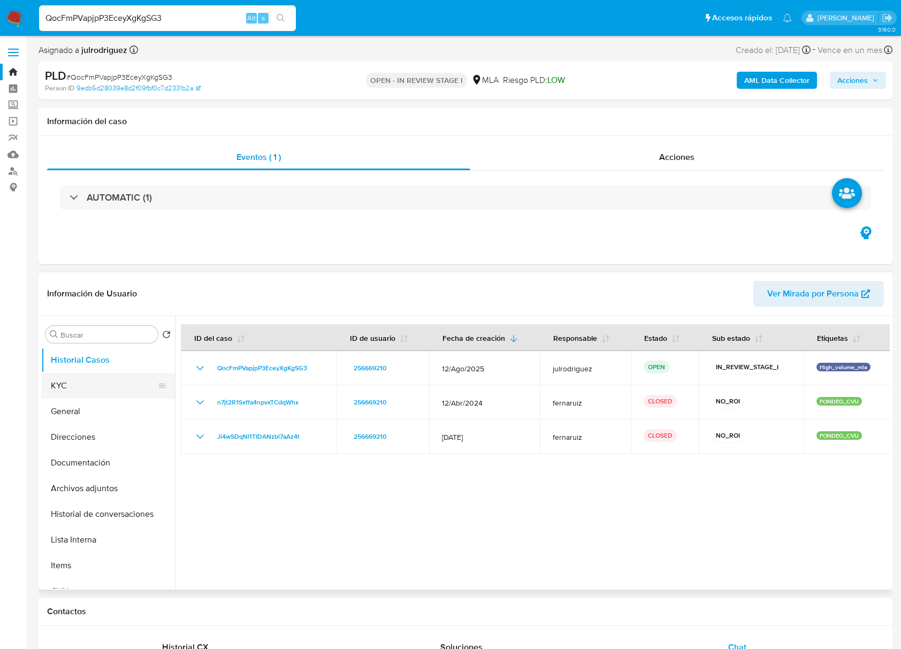
click at [76, 383] on button "KYC" at bounding box center [103, 386] width 125 height 26
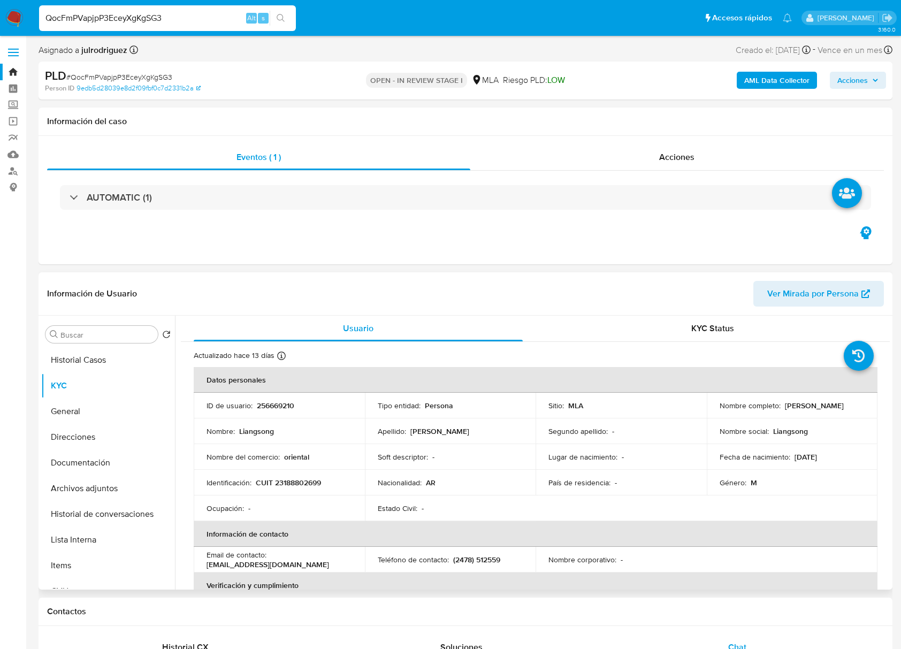
click at [267, 412] on td "ID de usuario : 256669210" at bounding box center [279, 406] width 171 height 26
click at [267, 410] on p "256669210" at bounding box center [275, 406] width 37 height 10
copy p "256669210"
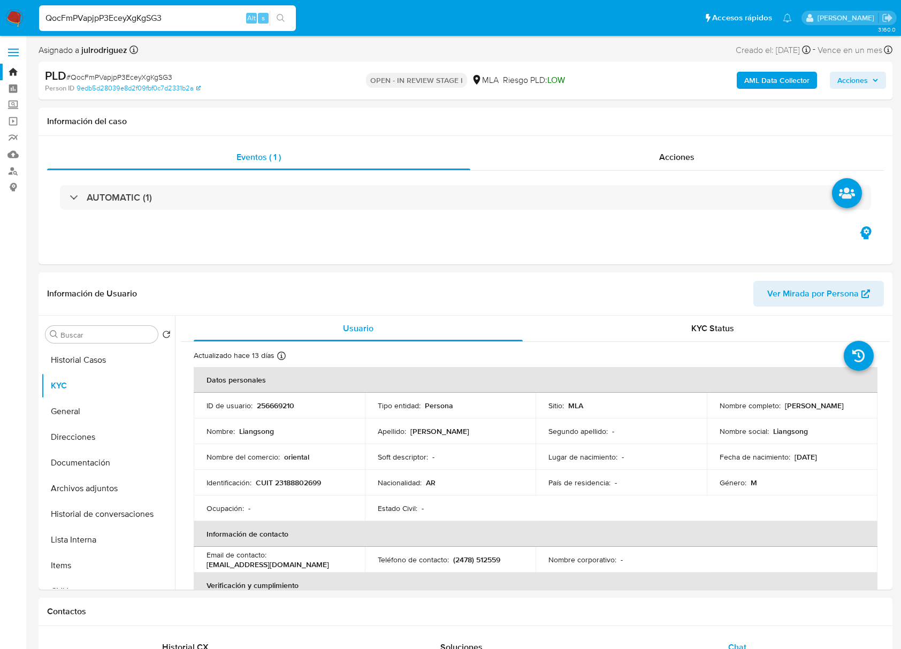
click at [143, 80] on span "# QocFmPVapjpP3EceyXgKgSG3" at bounding box center [119, 77] width 106 height 11
copy span "QocFmPVapjpP3EceyXgKgSG3"
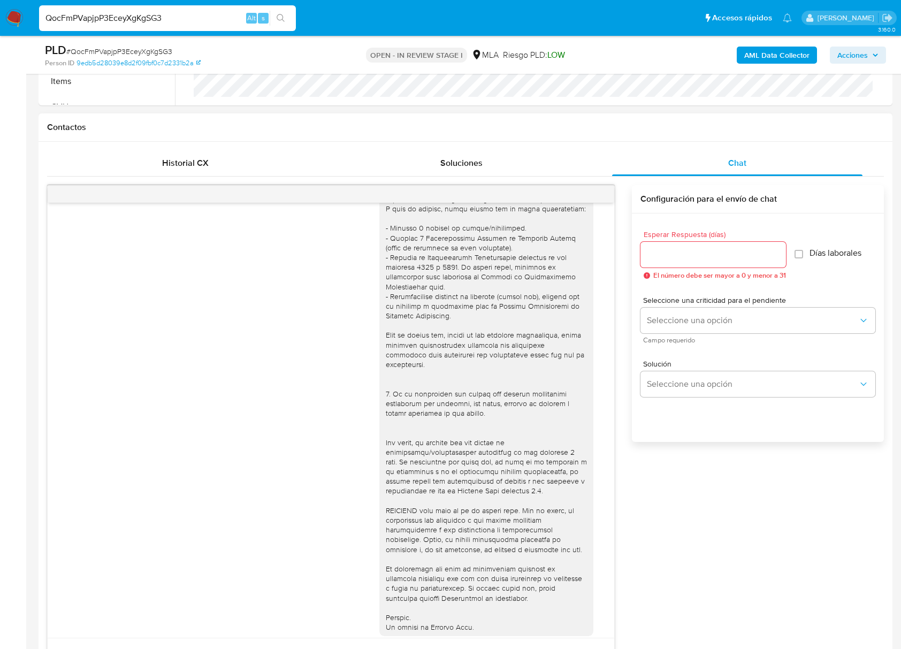
scroll to position [571, 0]
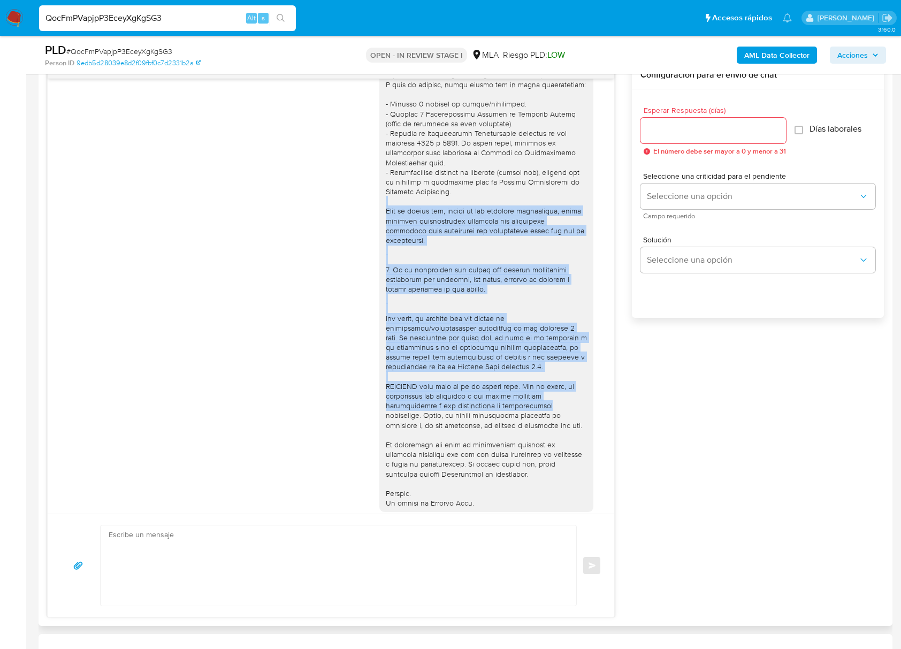
drag, startPoint x: 619, startPoint y: 241, endPoint x: 632, endPoint y: 430, distance: 189.9
click at [631, 420] on div "18/08/2025 17:25:43 Hola, Esperamos que te encuentres muy bien. Te consultamos …" at bounding box center [465, 339] width 837 height 557
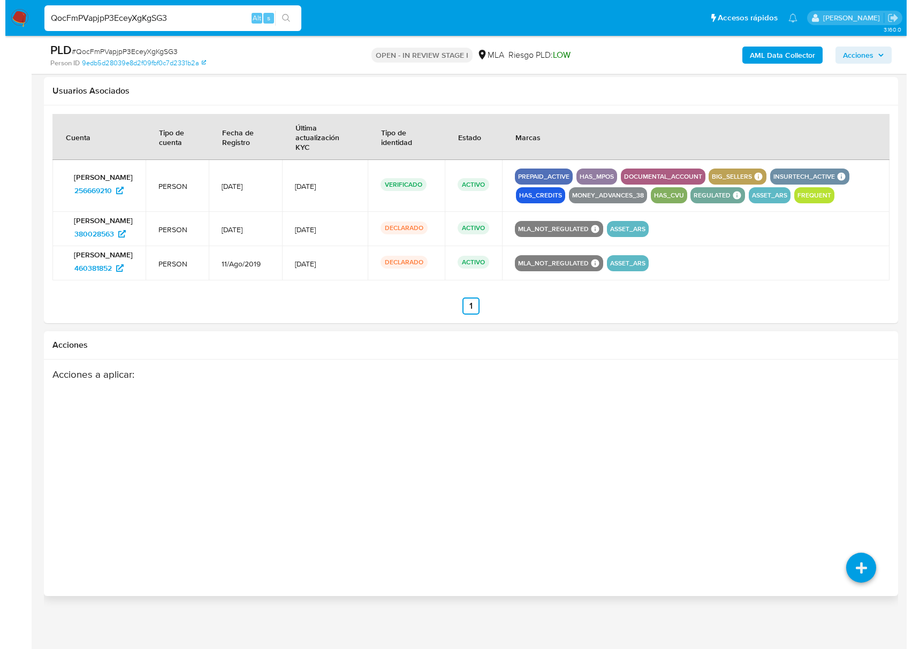
scroll to position [1750, 0]
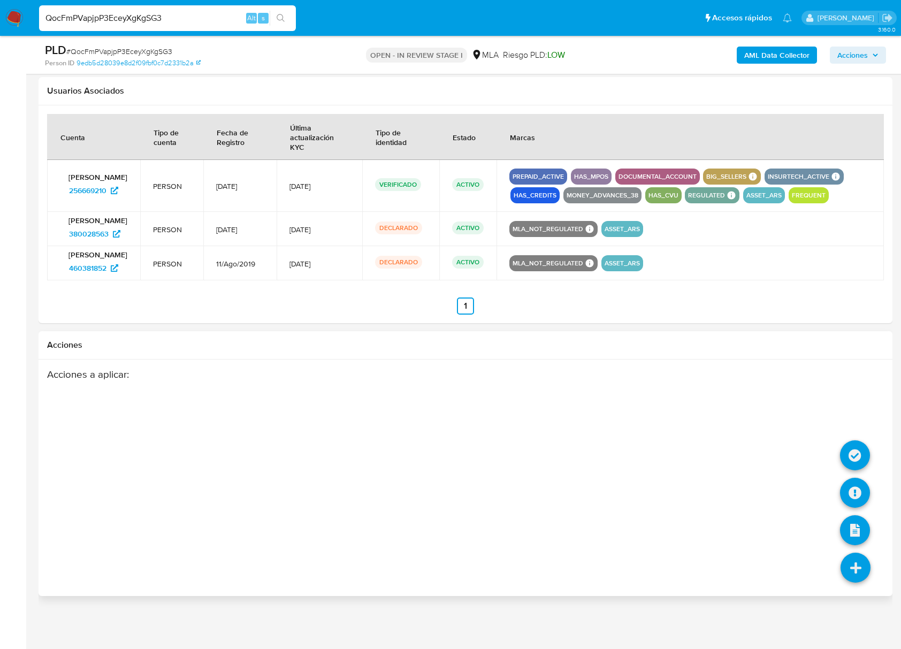
click at [863, 565] on icon at bounding box center [856, 568] width 30 height 30
click at [851, 489] on icon at bounding box center [855, 493] width 30 height 30
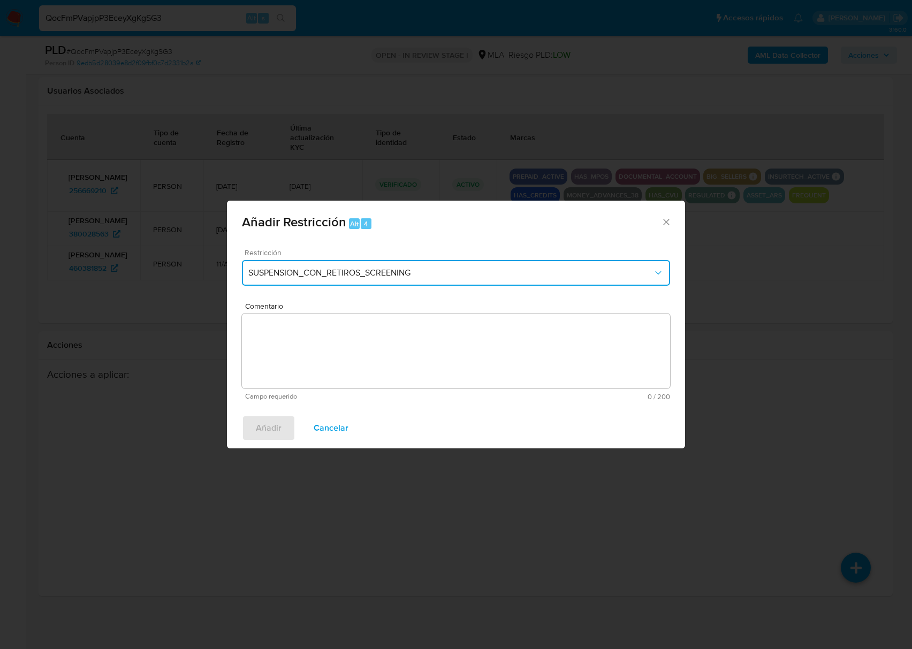
click at [337, 284] on button "SUSPENSION_CON_RETIROS_SCREENING" at bounding box center [456, 273] width 428 height 26
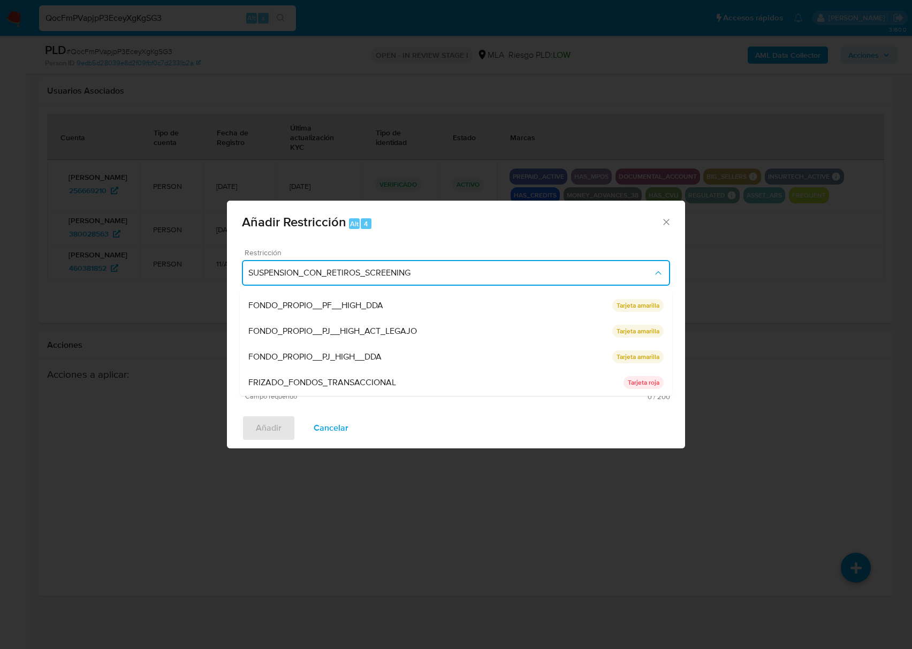
scroll to position [227, 0]
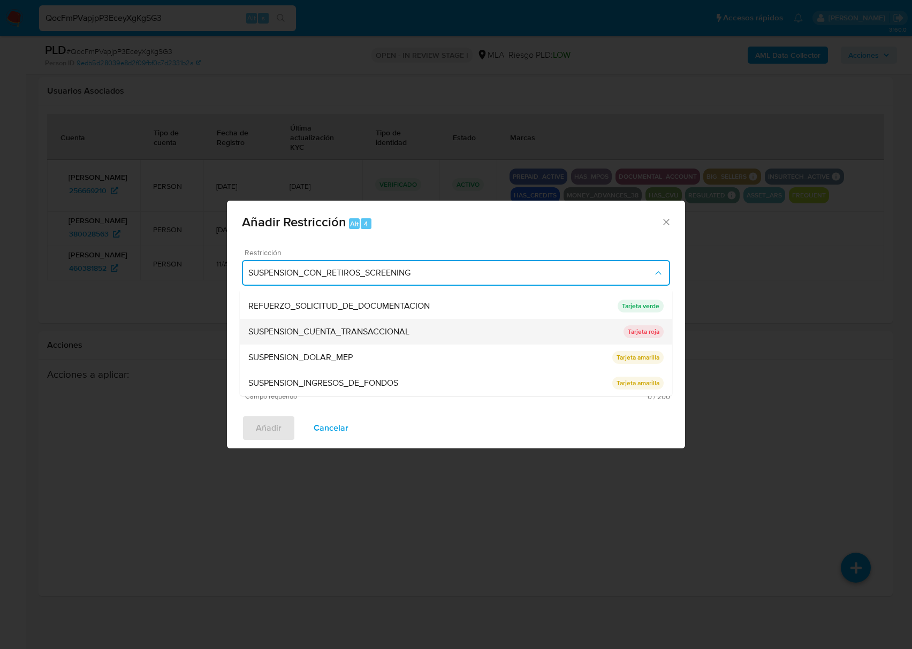
click at [354, 339] on div "SUSPENSION_CUENTA_TRANSACCIONAL" at bounding box center [435, 332] width 375 height 26
click at [384, 353] on textarea "Comentario" at bounding box center [456, 351] width 428 height 75
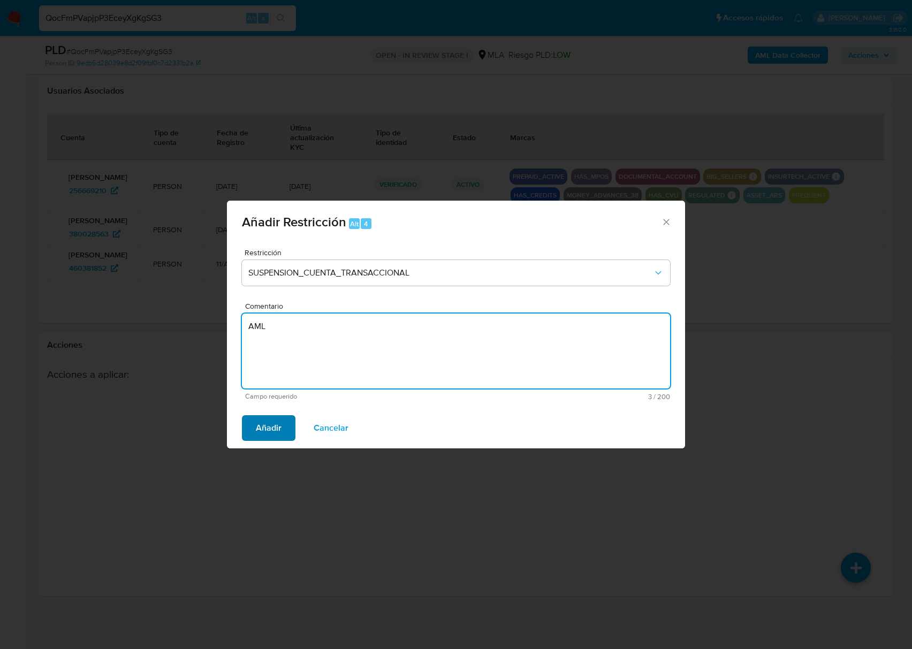
type textarea "AML"
click at [267, 418] on span "Añadir" at bounding box center [269, 428] width 26 height 24
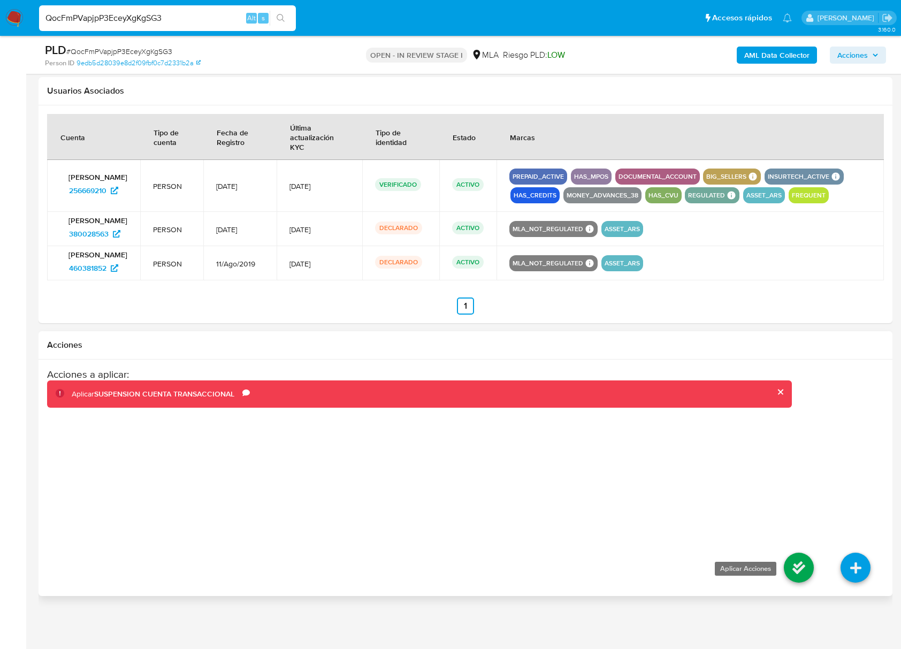
click at [802, 559] on icon at bounding box center [799, 568] width 30 height 30
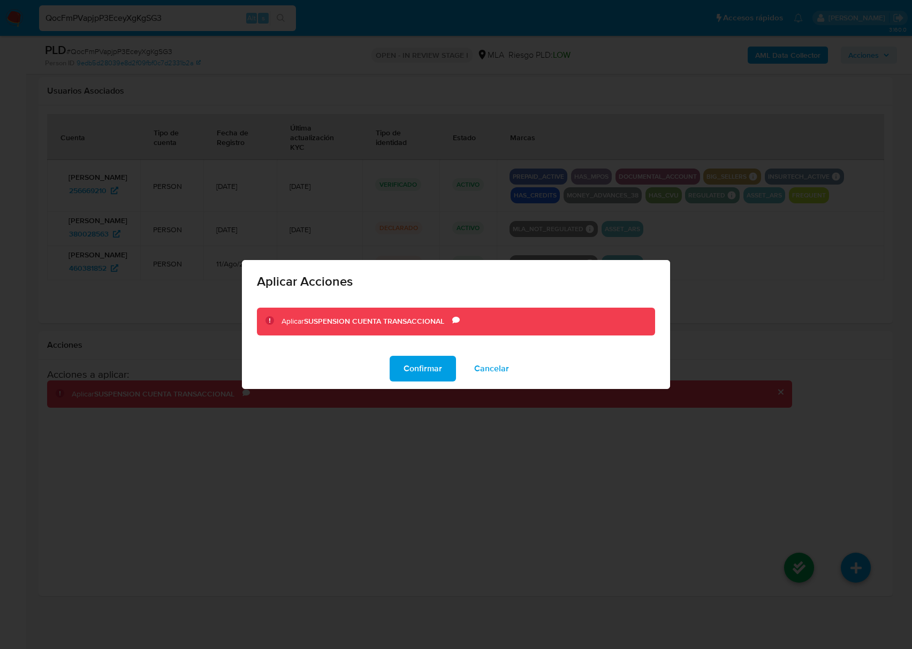
click at [437, 368] on span "Confirmar" at bounding box center [423, 369] width 39 height 24
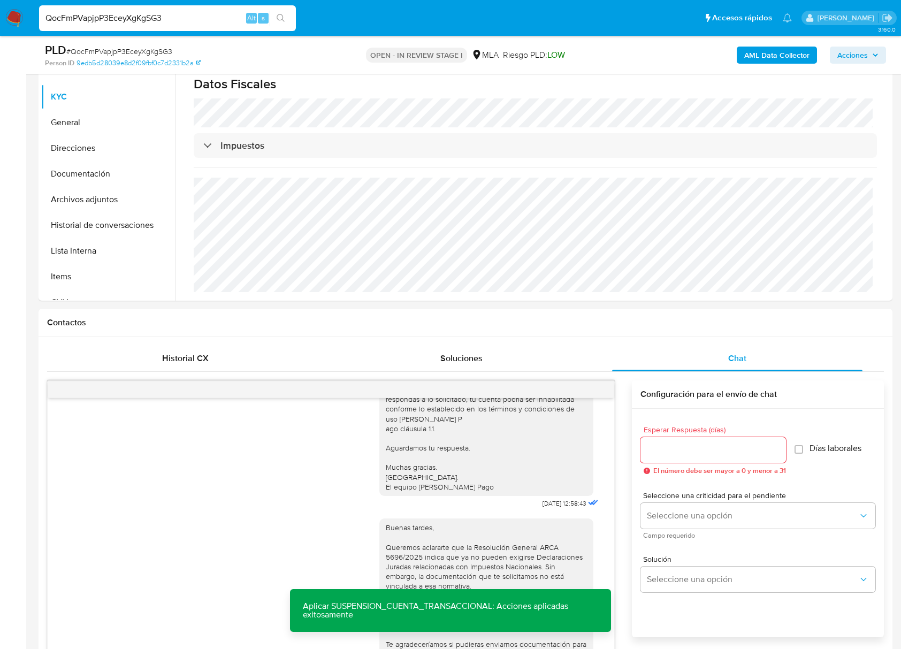
scroll to position [0, 0]
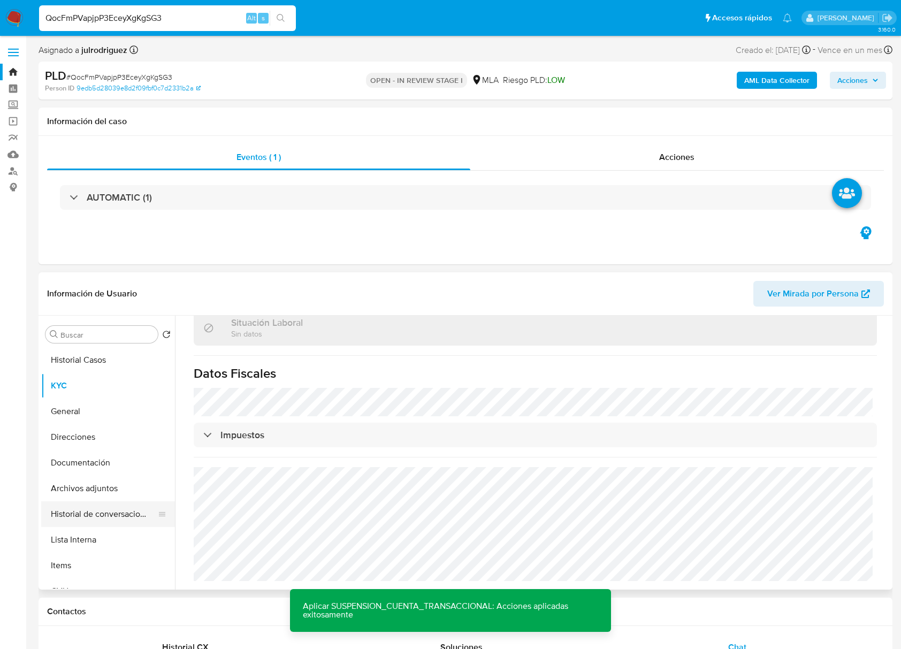
click at [127, 506] on button "Historial de conversaciones" at bounding box center [103, 515] width 125 height 26
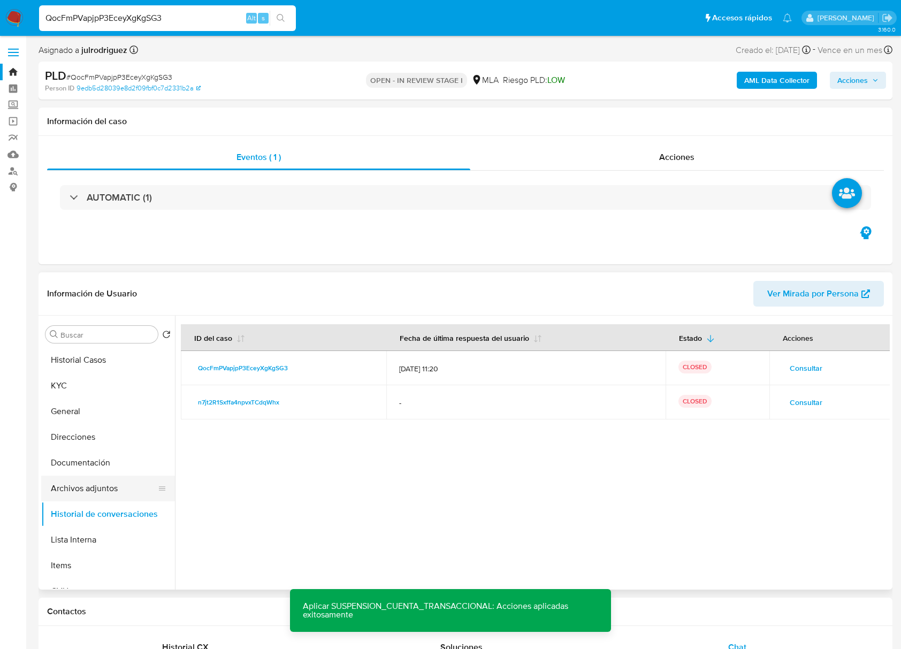
click at [108, 489] on button "Archivos adjuntos" at bounding box center [103, 489] width 125 height 26
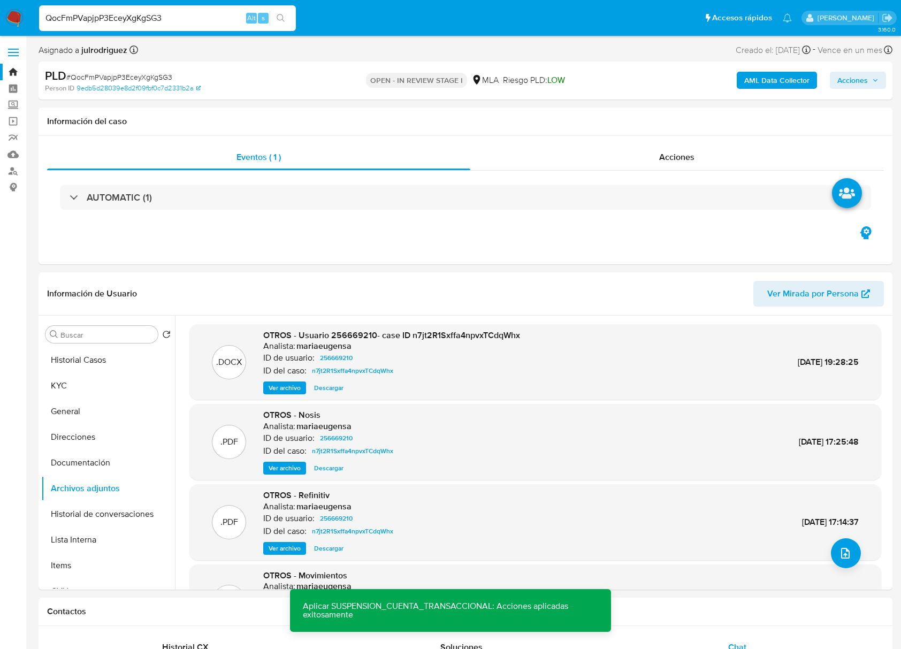
click at [748, 82] on b "AML Data Collector" at bounding box center [777, 80] width 65 height 17
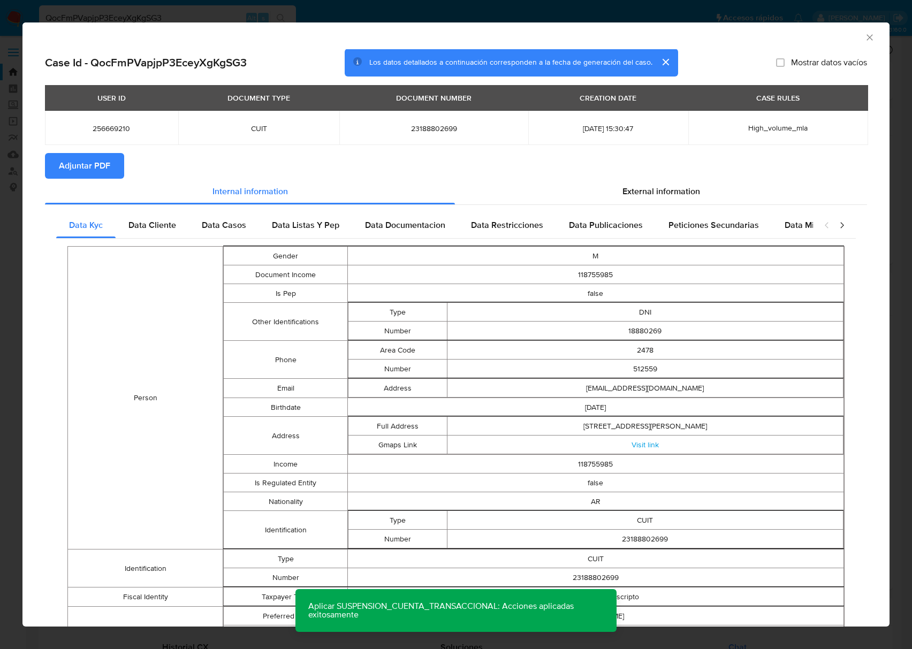
click at [91, 158] on span "Adjuntar PDF" at bounding box center [84, 166] width 51 height 24
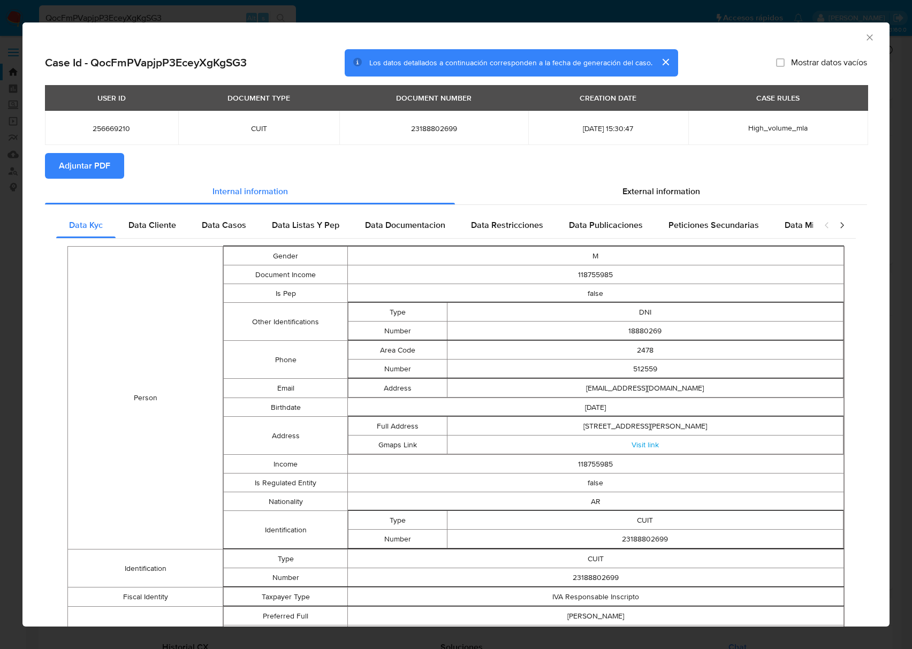
click at [865, 36] on icon "Cerrar ventana" at bounding box center [870, 37] width 11 height 11
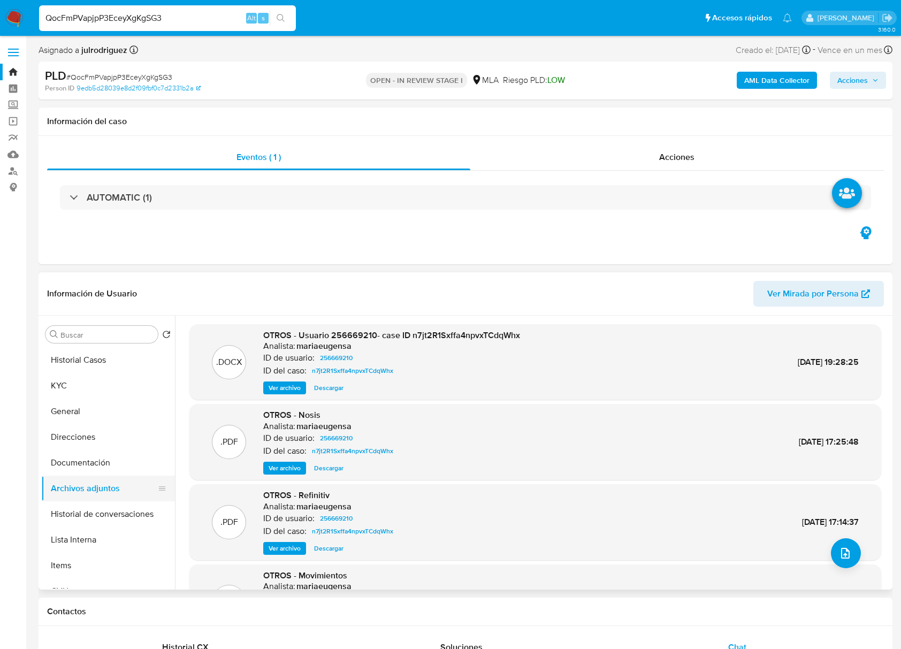
drag, startPoint x: 105, startPoint y: 469, endPoint x: 101, endPoint y: 485, distance: 16.3
click at [105, 470] on button "Documentación" at bounding box center [108, 463] width 134 height 26
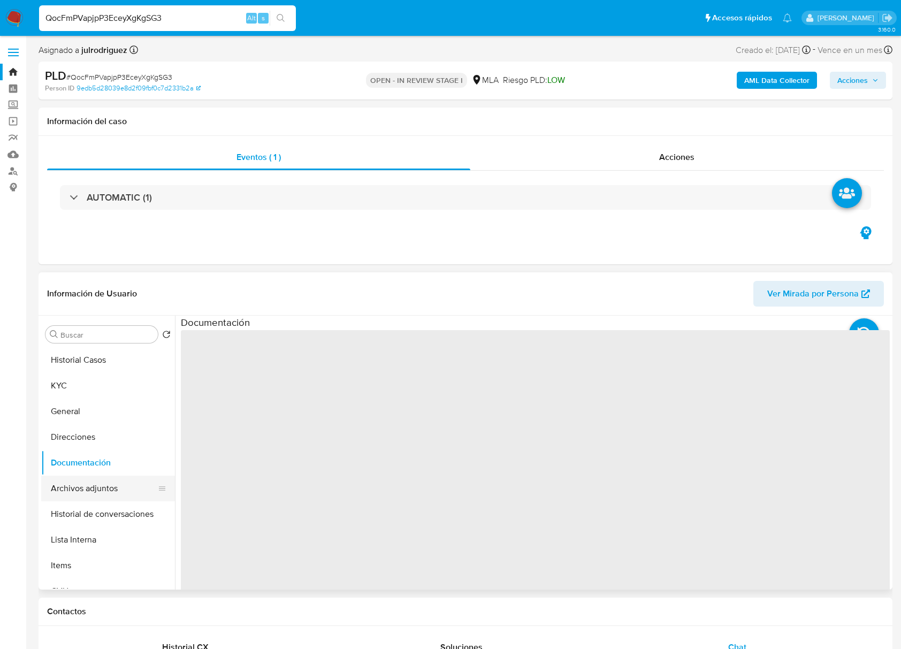
click at [101, 489] on button "Archivos adjuntos" at bounding box center [103, 489] width 125 height 26
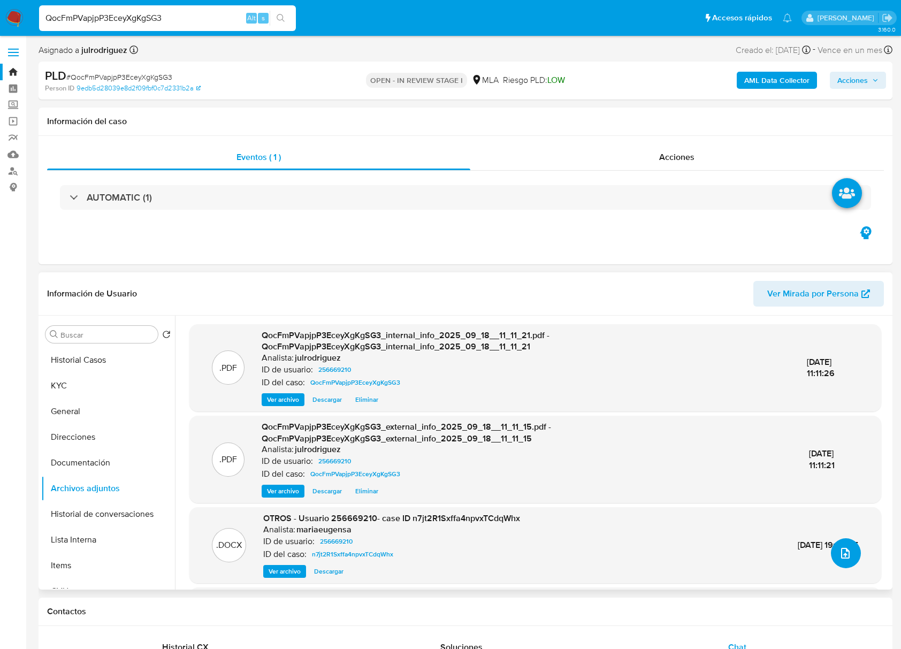
click at [844, 554] on icon "upload-file" at bounding box center [845, 553] width 13 height 13
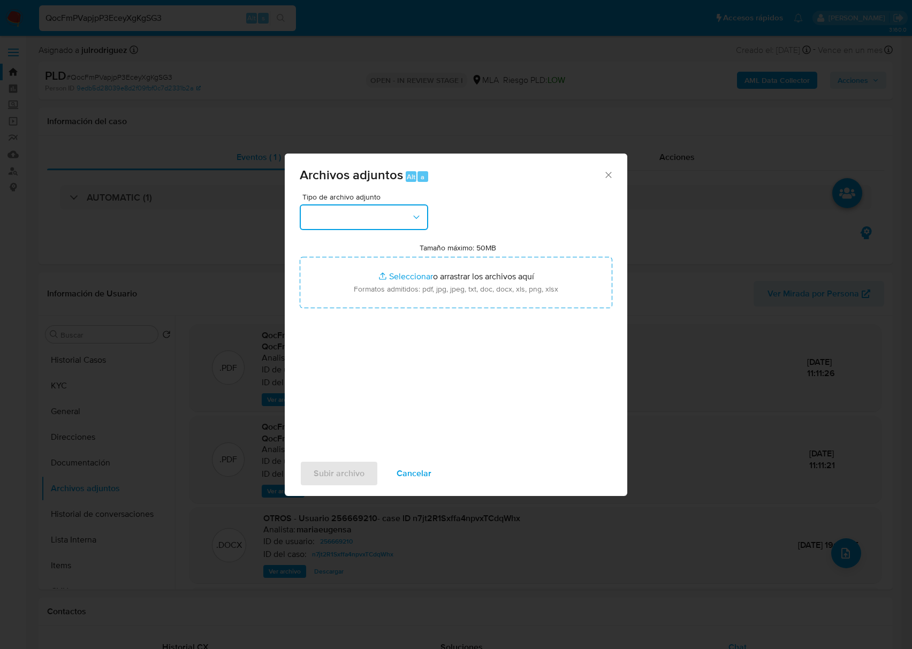
click at [367, 230] on button "button" at bounding box center [364, 217] width 128 height 26
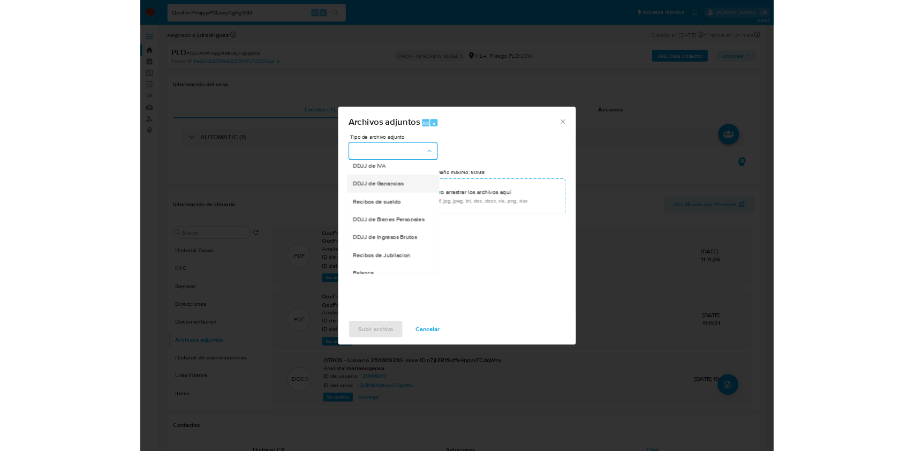
scroll to position [214, 0]
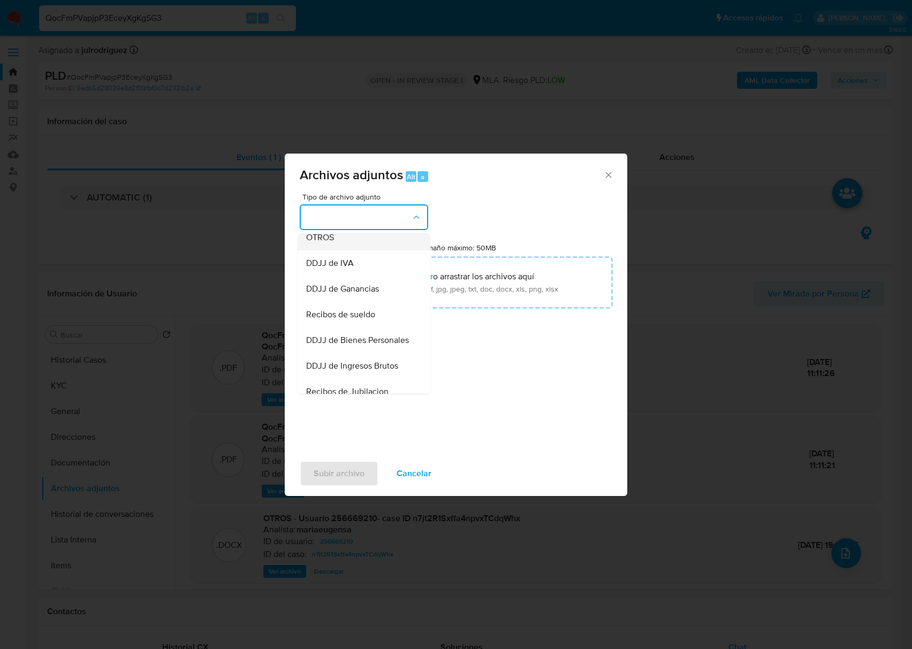
click at [320, 243] on span "OTROS" at bounding box center [320, 237] width 28 height 11
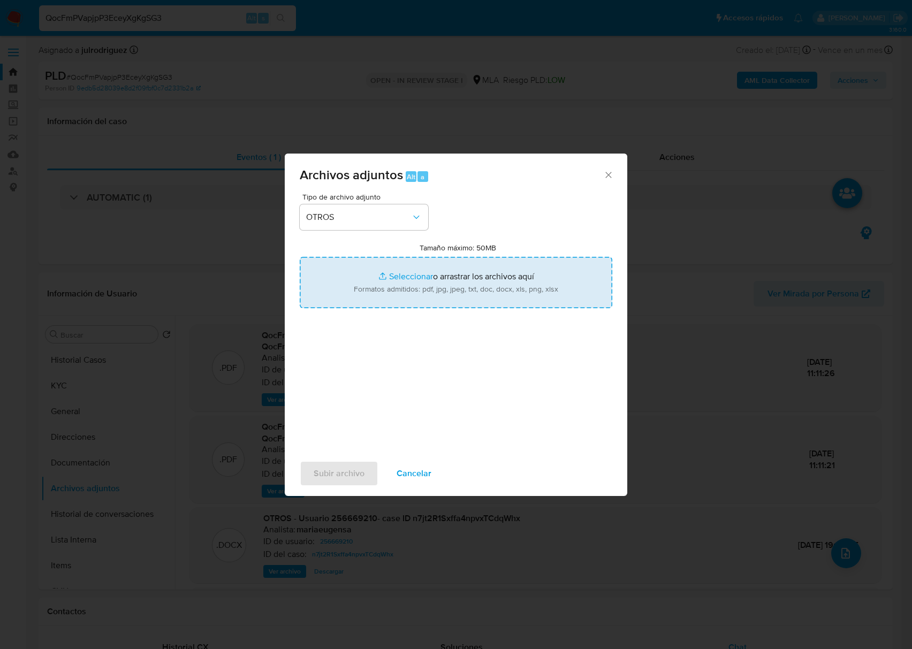
click at [384, 276] on input "Tamaño máximo: 50MB Seleccionar archivos" at bounding box center [456, 282] width 313 height 51
type input "C:\fakepath\Liangsong Yan - NOSIS - AGOSTO 2025.pdf"
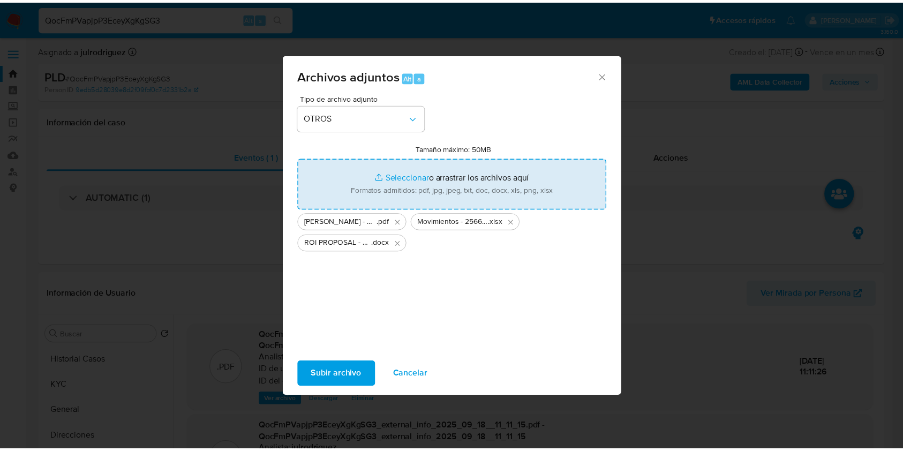
scroll to position [713, 0]
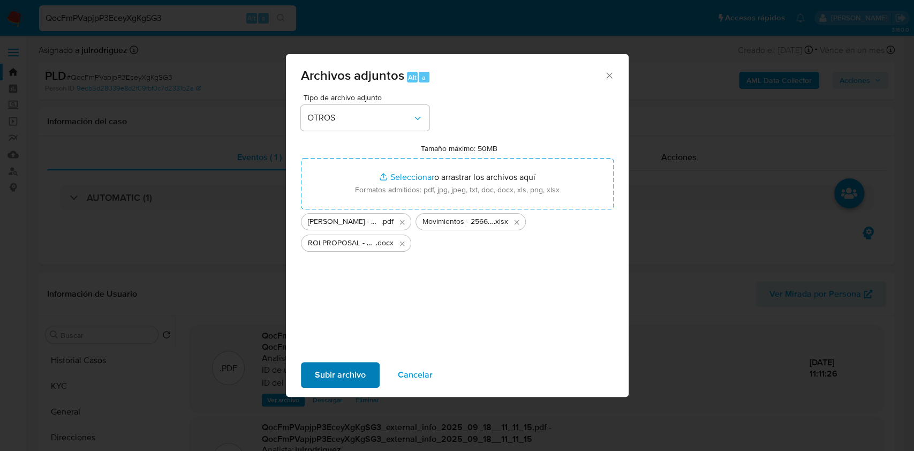
click at [323, 388] on div "Subir archivo Cancelar" at bounding box center [457, 374] width 343 height 41
click at [322, 384] on span "Subir archivo" at bounding box center [340, 375] width 51 height 24
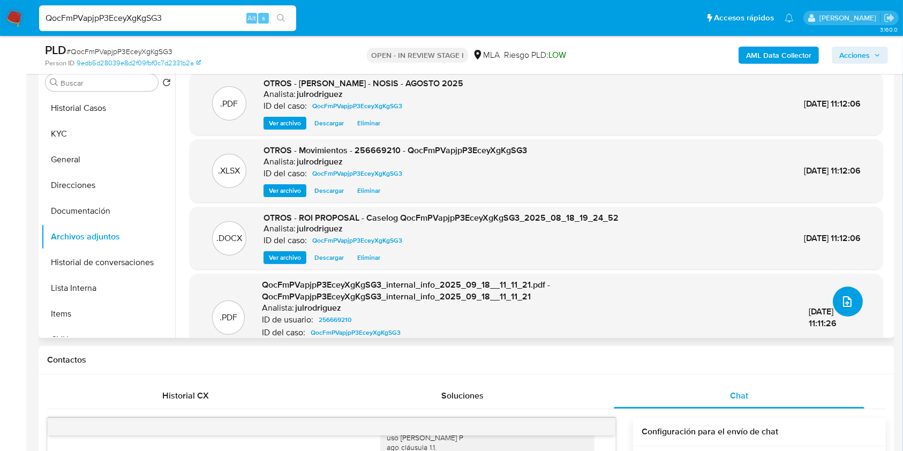
scroll to position [142, 0]
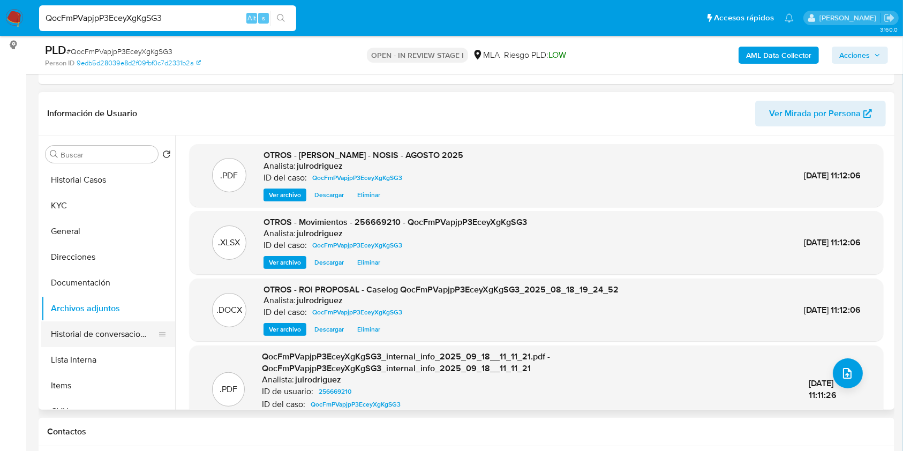
click at [121, 331] on button "Historial de conversaciones" at bounding box center [103, 334] width 125 height 26
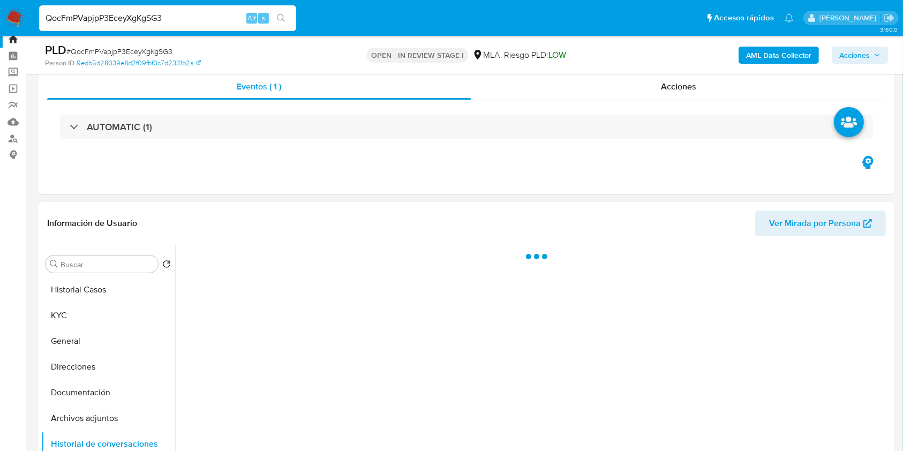
scroll to position [0, 0]
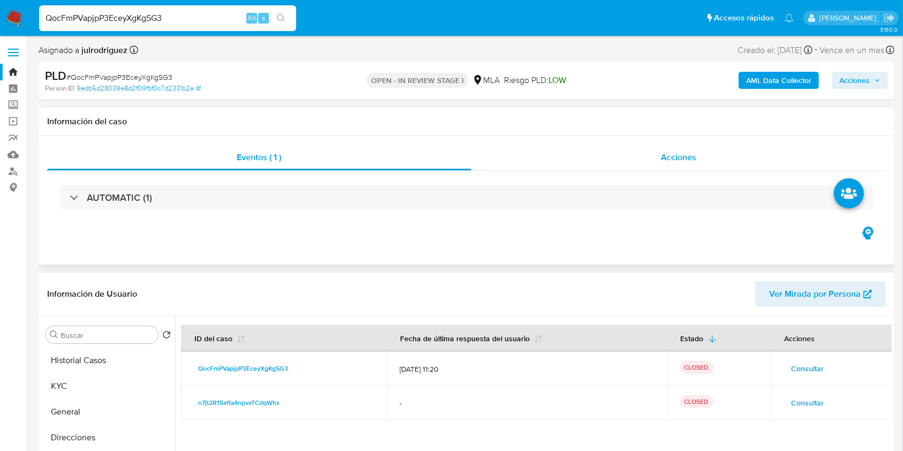
click at [672, 157] on span "Acciones" at bounding box center [678, 157] width 35 height 12
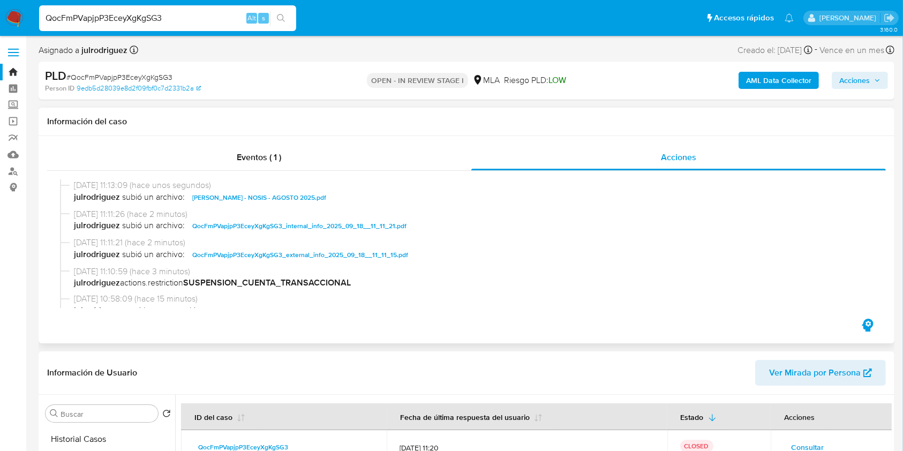
scroll to position [71, 0]
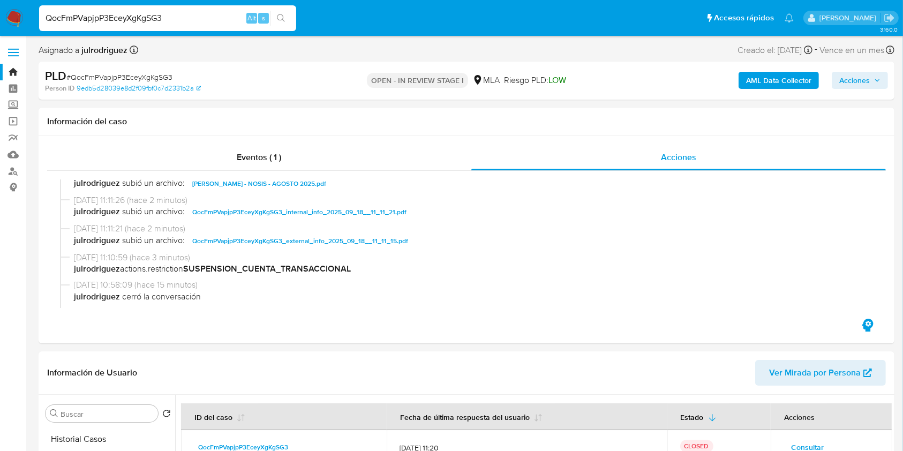
click at [848, 85] on span "Acciones" at bounding box center [854, 80] width 31 height 17
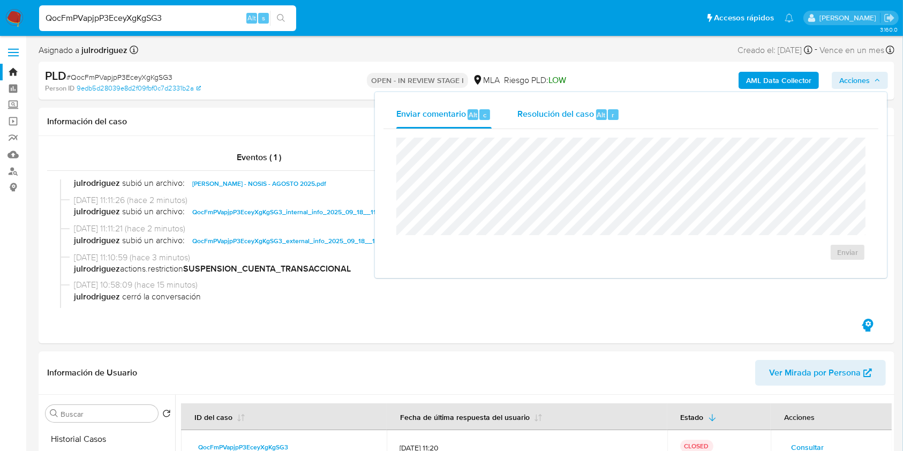
click at [563, 108] on span "Resolución del caso" at bounding box center [555, 114] width 77 height 12
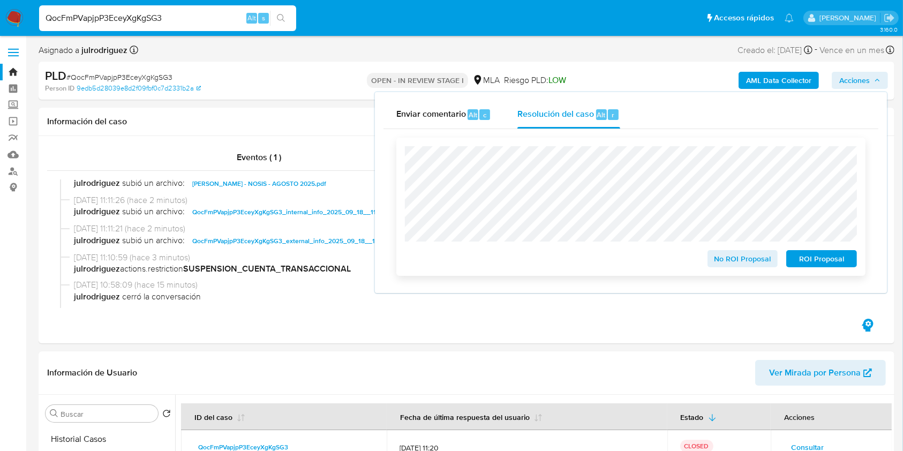
drag, startPoint x: 793, startPoint y: 262, endPoint x: 779, endPoint y: 259, distance: 14.9
click at [794, 262] on span "ROI Proposal" at bounding box center [821, 258] width 56 height 15
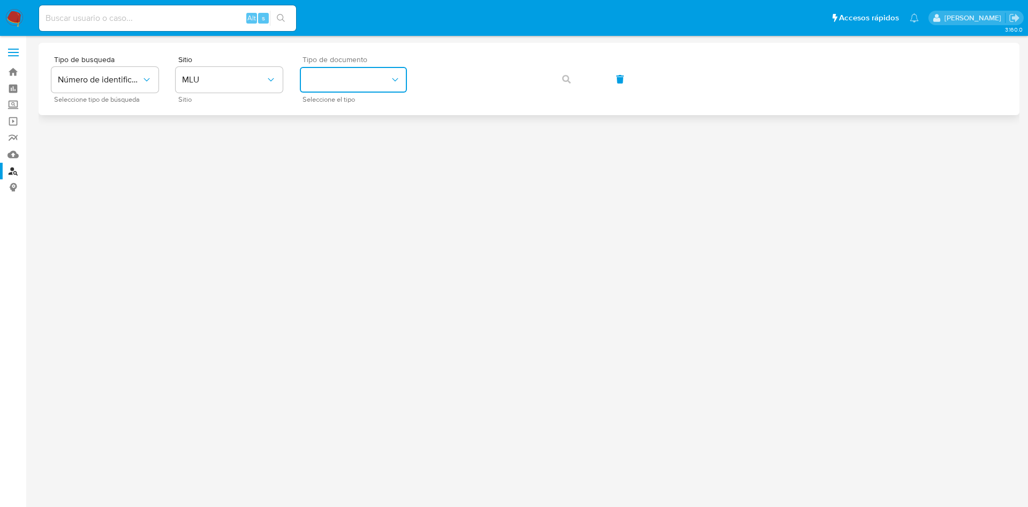
click at [365, 77] on button "identificationType" at bounding box center [353, 80] width 107 height 26
click at [234, 78] on span "MLU" at bounding box center [224, 79] width 84 height 11
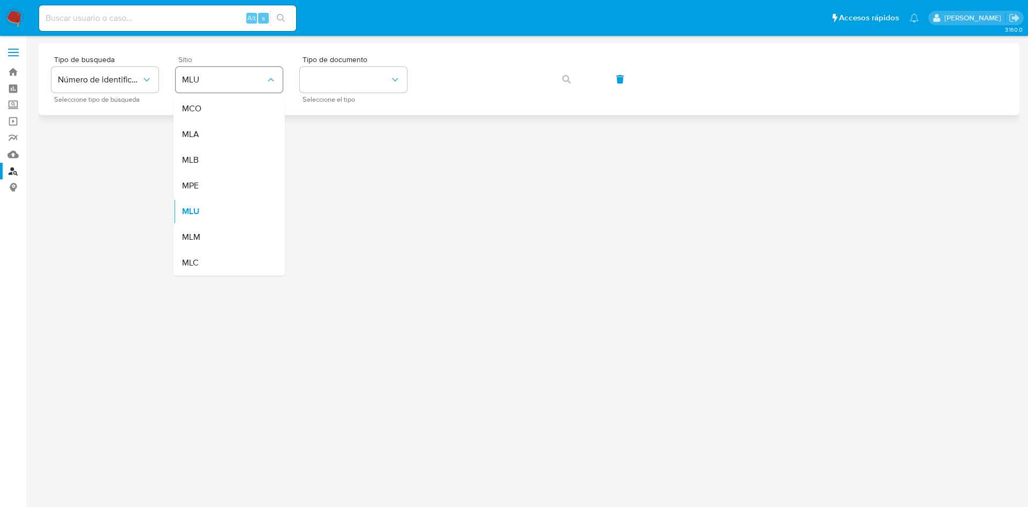
click at [215, 141] on div "MLA" at bounding box center [226, 135] width 88 height 26
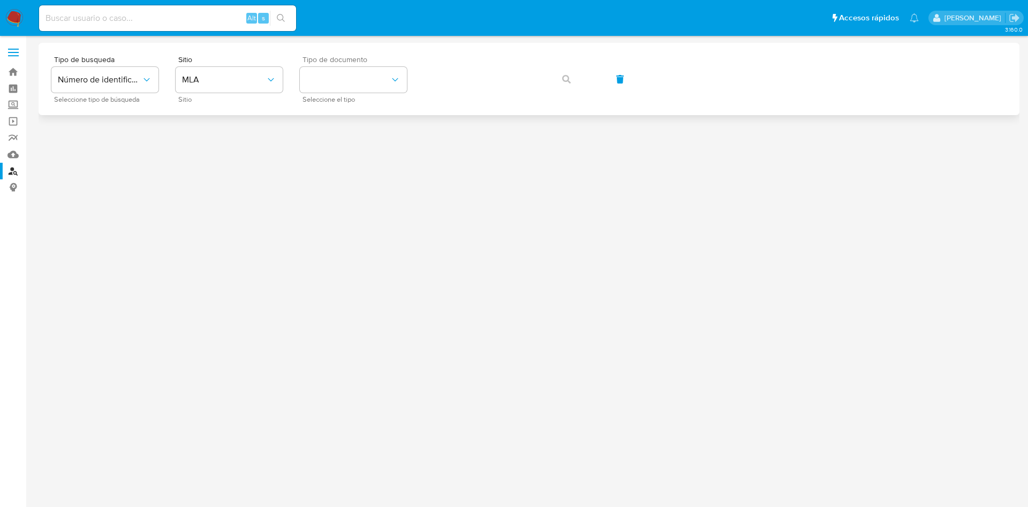
click at [324, 93] on div "Tipo de documento Seleccione el tipo" at bounding box center [353, 79] width 107 height 47
click at [327, 74] on button "identificationType" at bounding box center [353, 80] width 107 height 26
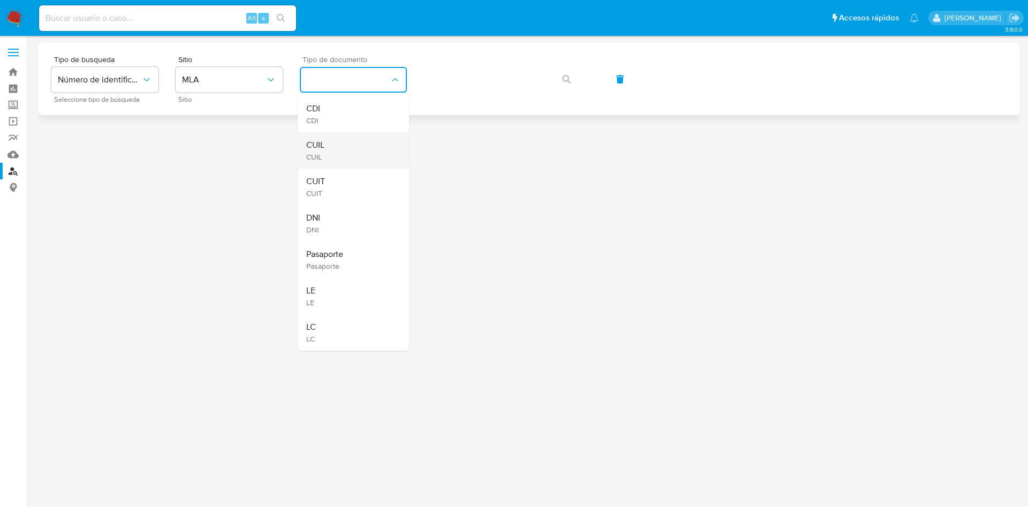
click at [329, 145] on div "CUIL CUIL" at bounding box center [350, 150] width 88 height 36
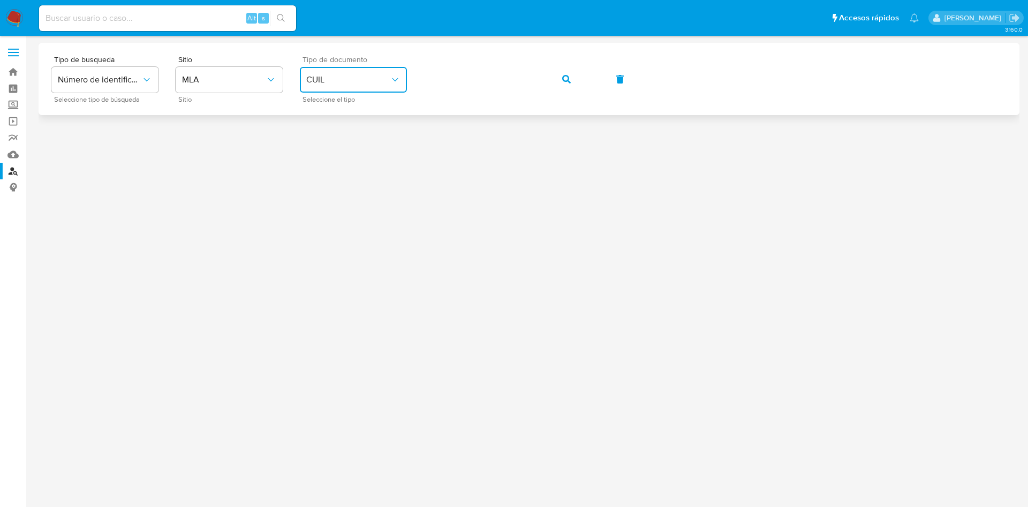
drag, startPoint x: 570, startPoint y: 80, endPoint x: 559, endPoint y: 94, distance: 18.0
click at [571, 80] on button "button" at bounding box center [566, 79] width 36 height 26
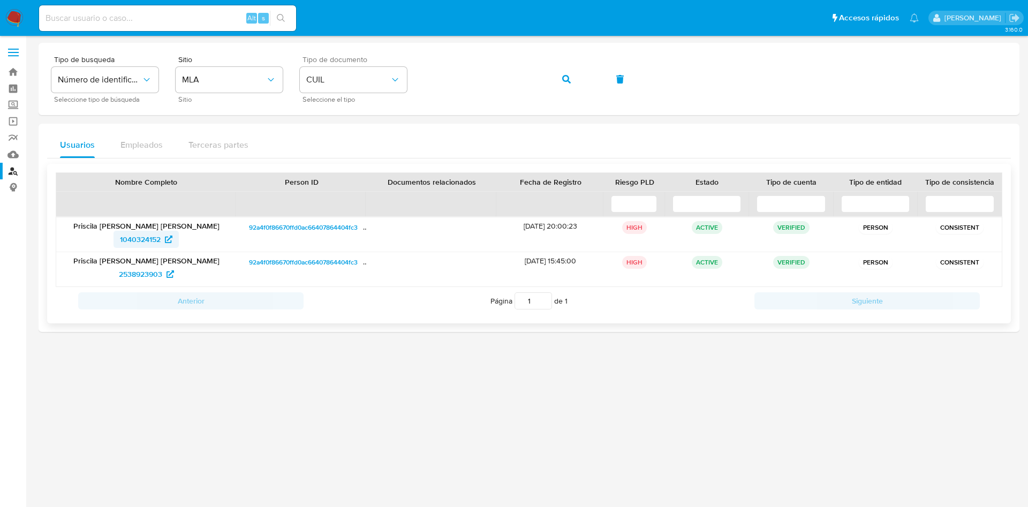
click at [140, 242] on span "1040324152" at bounding box center [140, 239] width 41 height 17
click at [567, 80] on icon "button" at bounding box center [566, 79] width 9 height 9
click at [138, 235] on span "1757252249" at bounding box center [140, 239] width 40 height 17
click at [563, 84] on span "button" at bounding box center [566, 79] width 9 height 24
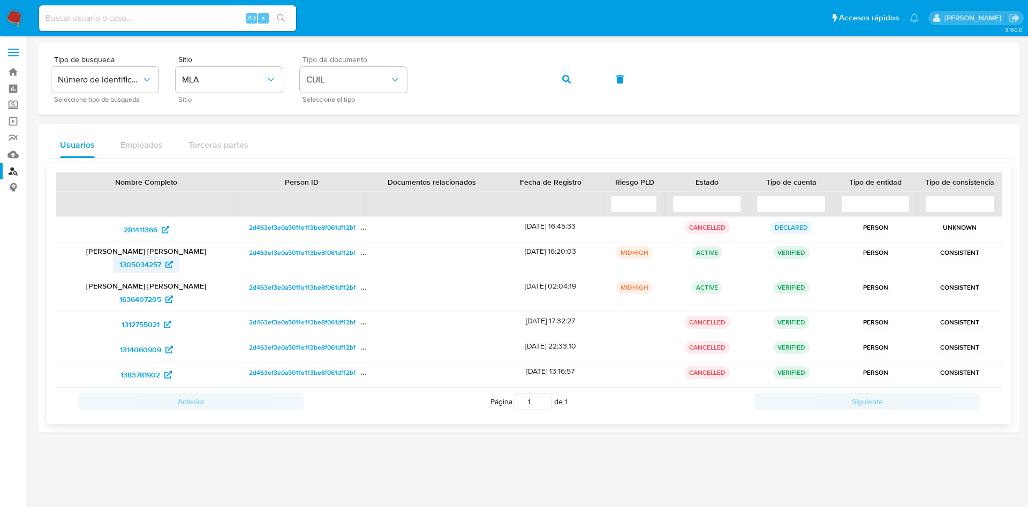
click at [147, 259] on span "1305034257" at bounding box center [140, 264] width 42 height 17
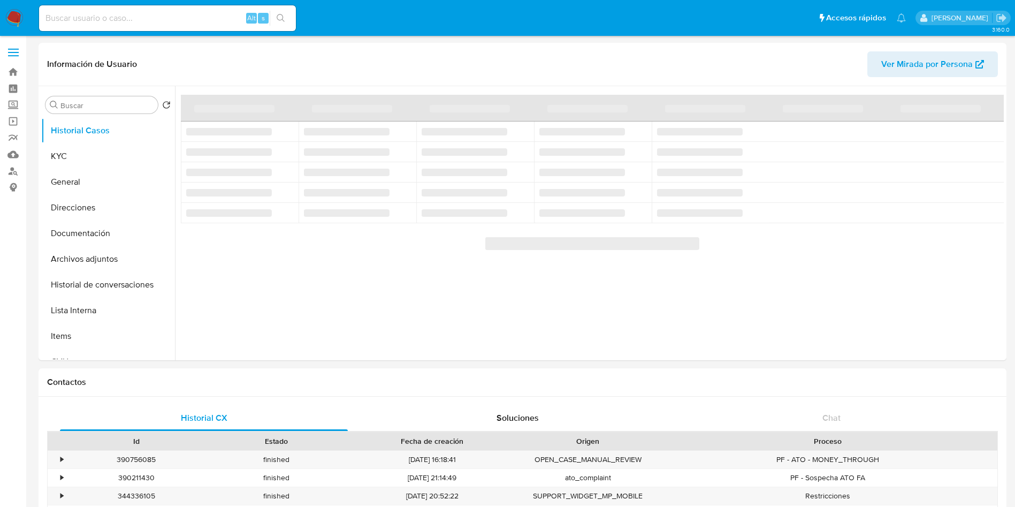
select select "10"
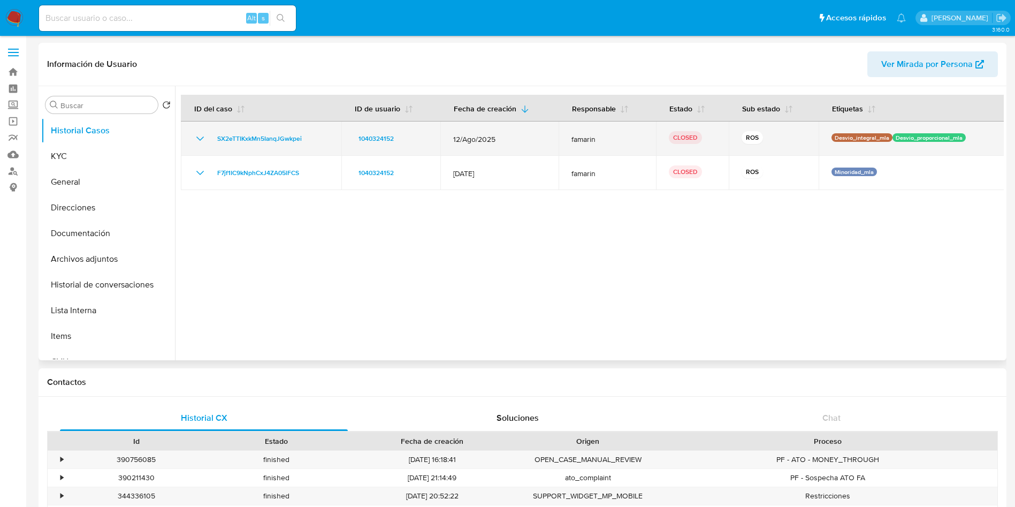
click at [200, 138] on icon "Mostrar/Ocultar" at bounding box center [200, 138] width 13 height 13
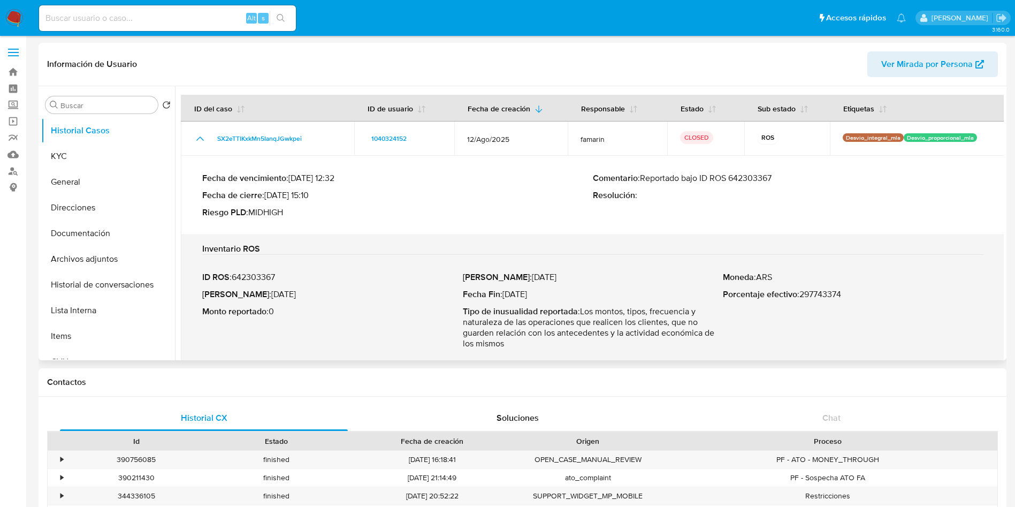
click at [755, 179] on p "Comentario : Reportado bajo ID ROS 642303367" at bounding box center [788, 178] width 391 height 11
click at [100, 151] on button "KYC" at bounding box center [103, 156] width 125 height 26
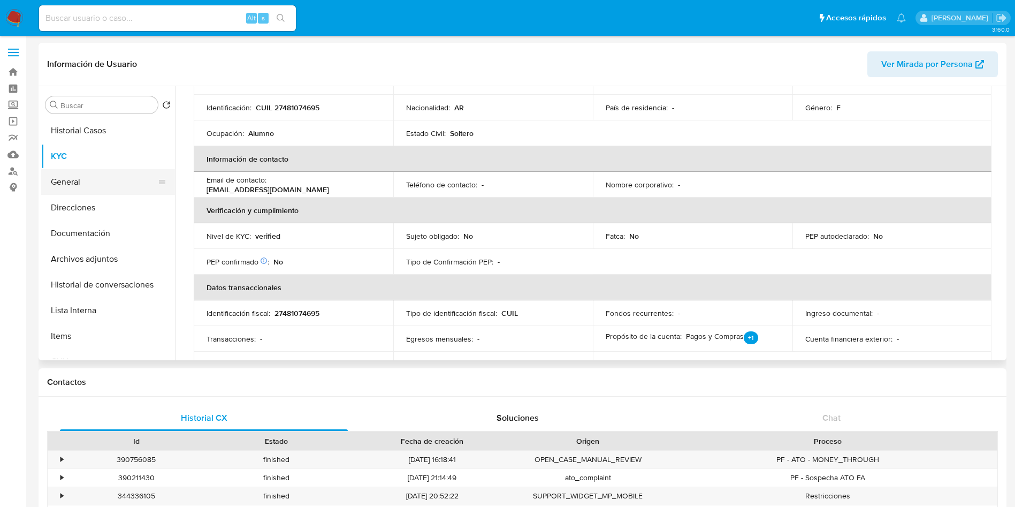
scroll to position [80, 0]
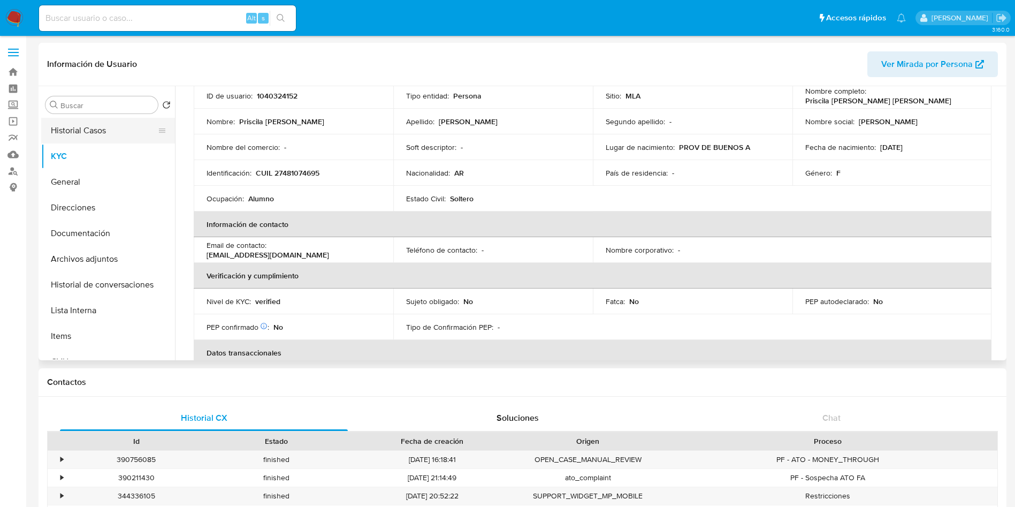
click at [71, 131] on button "Historial Casos" at bounding box center [103, 131] width 125 height 26
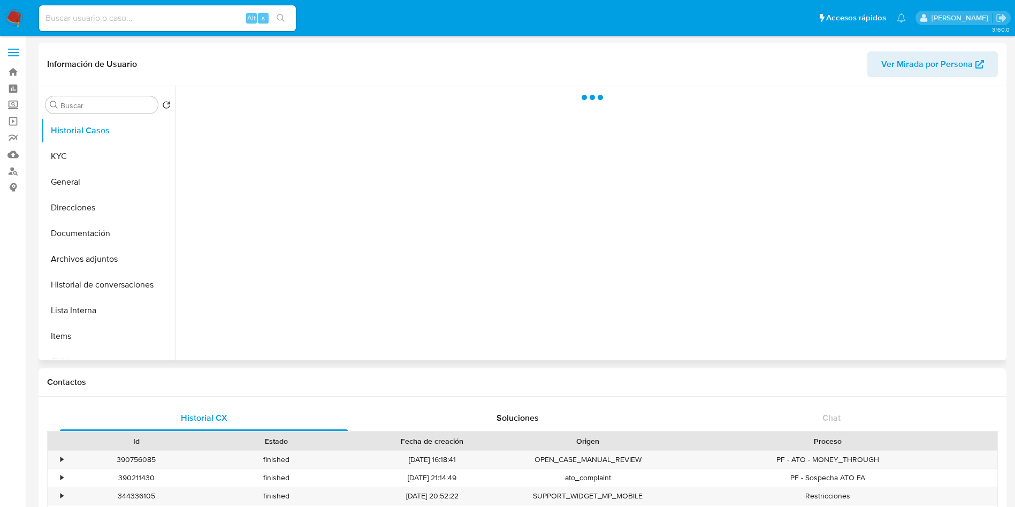
scroll to position [0, 0]
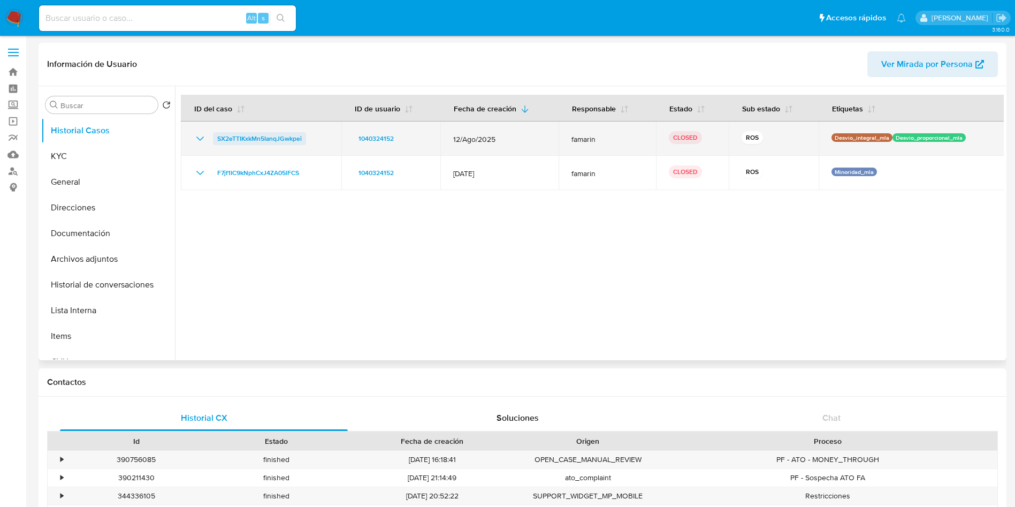
click at [244, 144] on span "SX2eTTIKxkMn5IanqJGwkpei" at bounding box center [259, 138] width 85 height 13
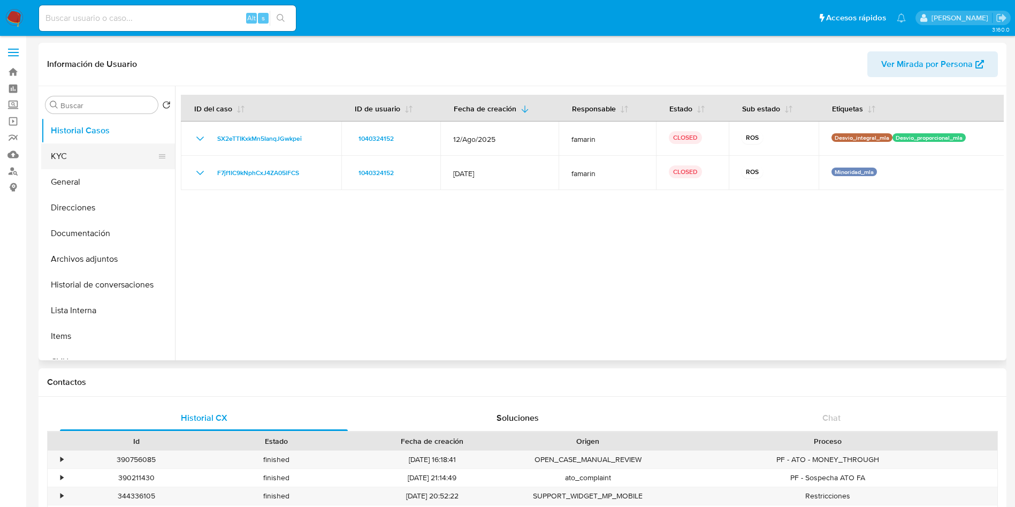
click at [96, 155] on button "KYC" at bounding box center [103, 156] width 125 height 26
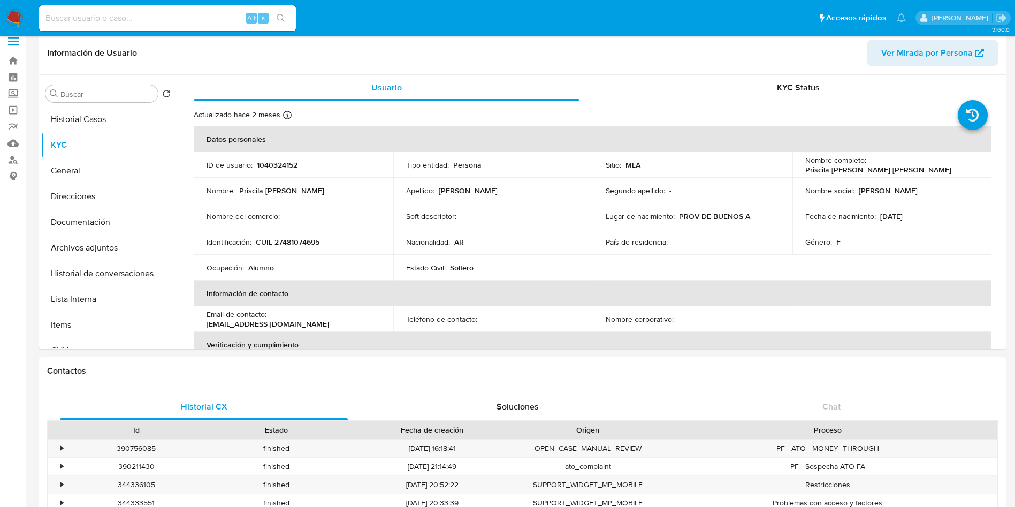
scroll to position [321, 0]
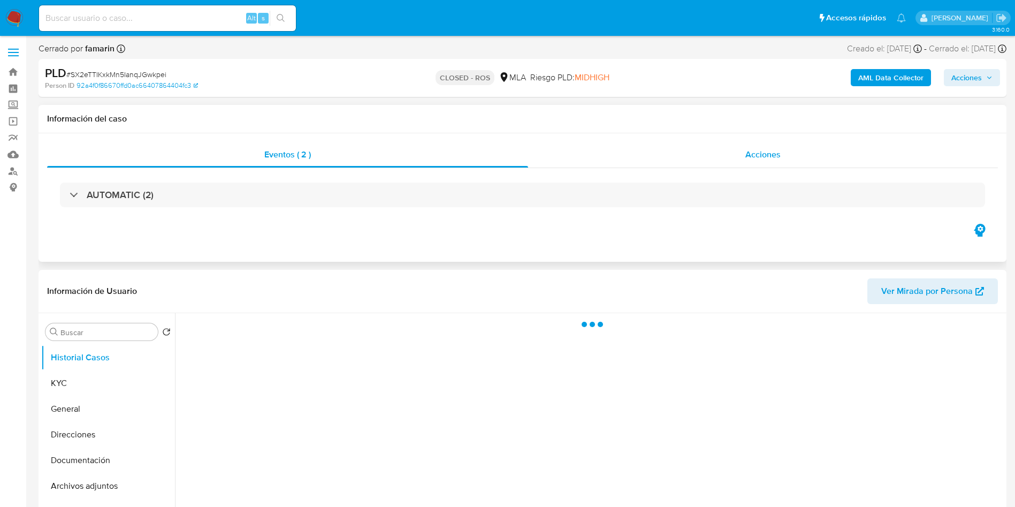
click at [785, 155] on div "Acciones" at bounding box center [763, 155] width 470 height 26
select select "10"
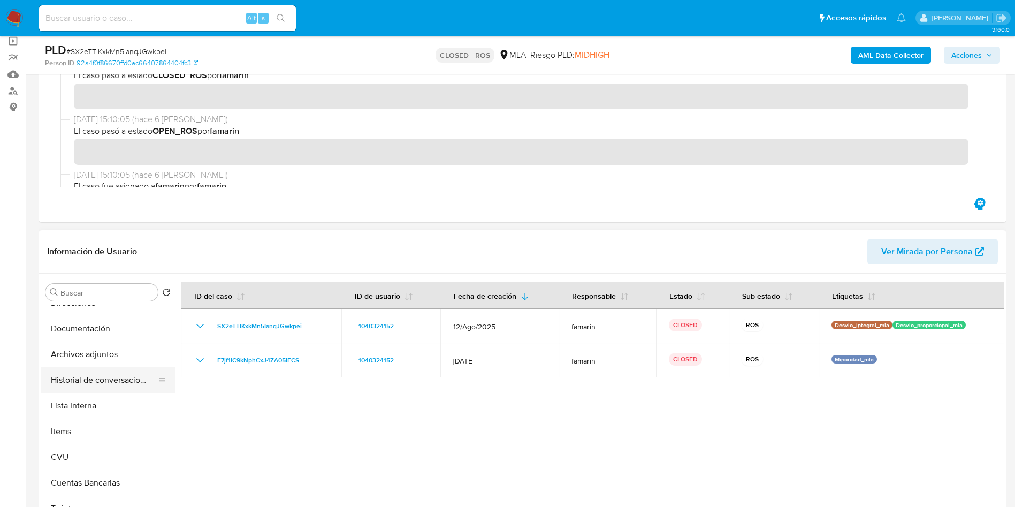
scroll to position [80, 0]
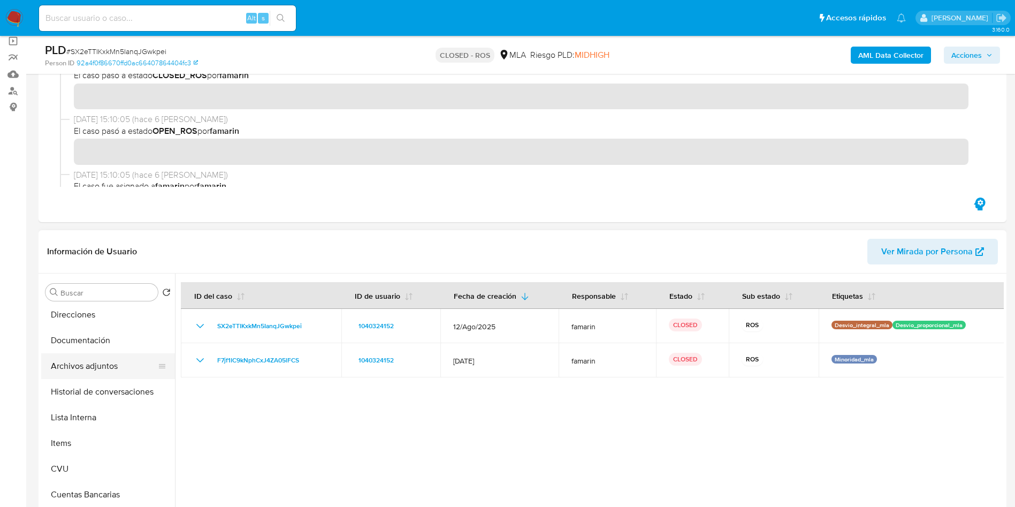
click at [87, 363] on button "Archivos adjuntos" at bounding box center [103, 366] width 125 height 26
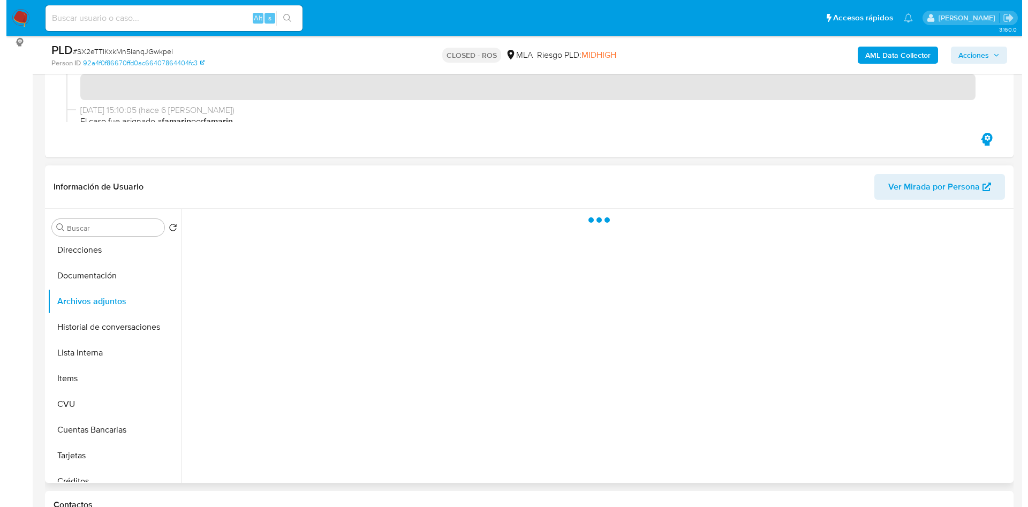
scroll to position [161, 0]
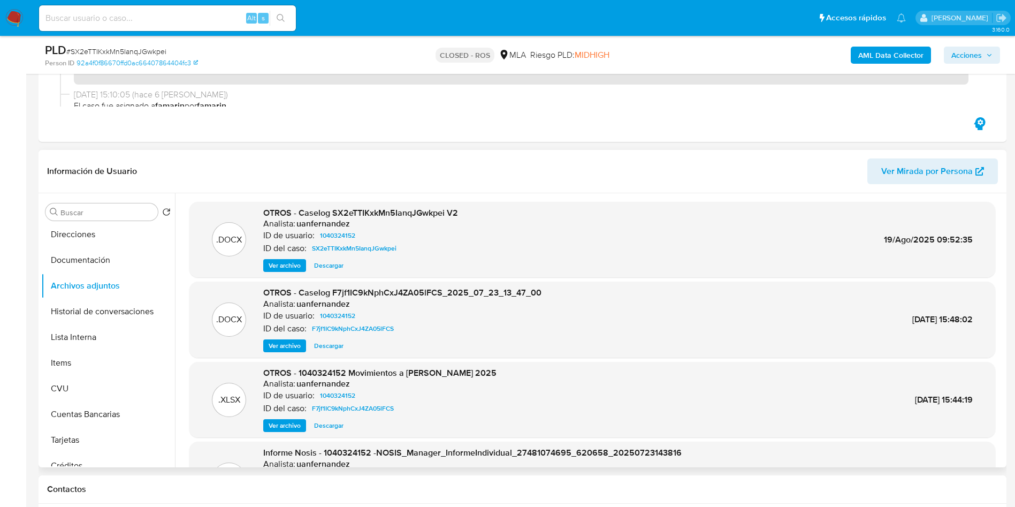
click at [287, 264] on span "Ver archivo" at bounding box center [285, 265] width 32 height 11
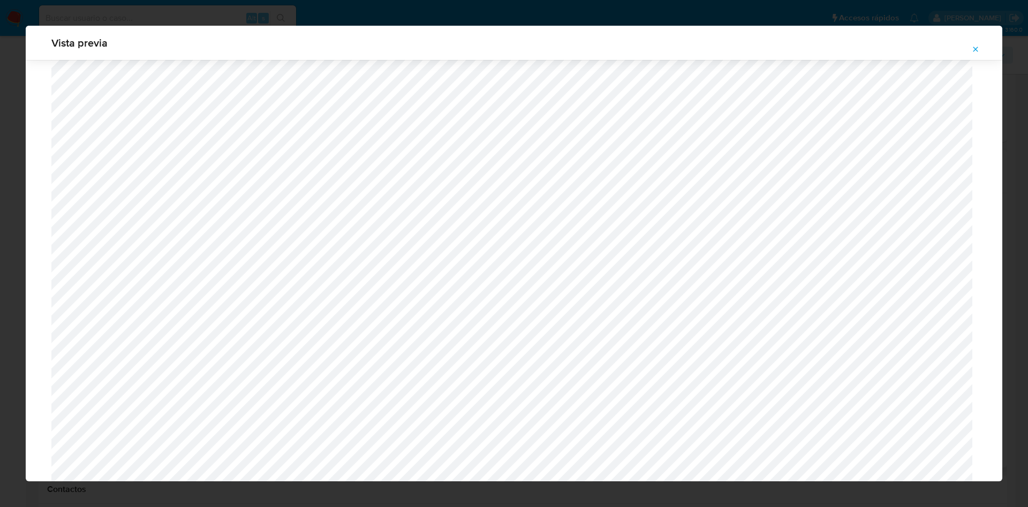
scroll to position [621, 0]
click at [976, 45] on icon "Attachment preview" at bounding box center [975, 49] width 9 height 9
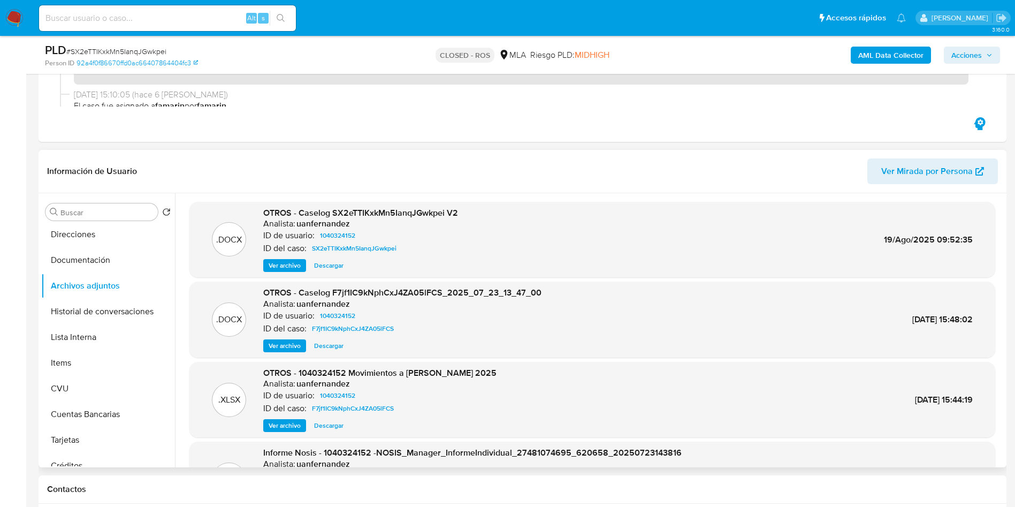
click at [289, 345] on span "Ver archivo" at bounding box center [285, 345] width 32 height 11
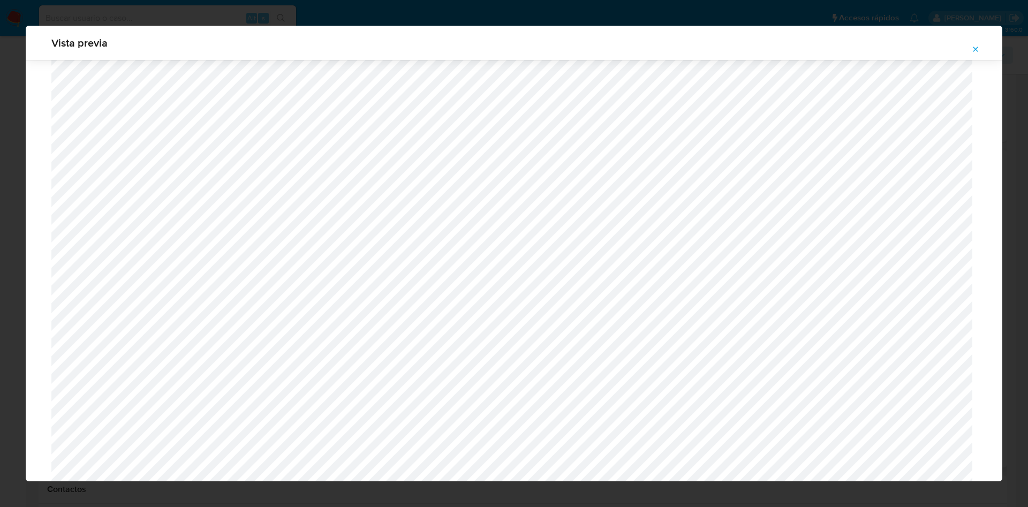
scroll to position [862, 0]
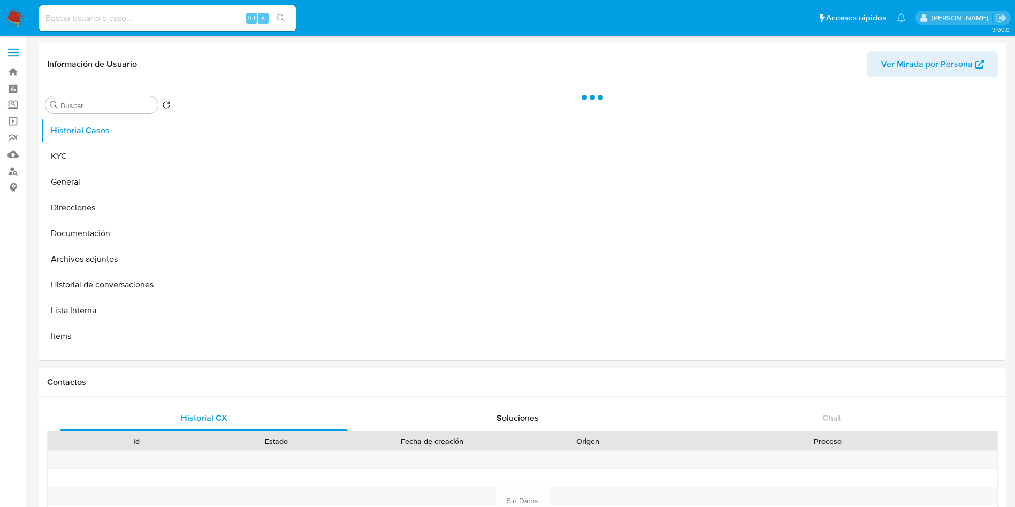
select select "10"
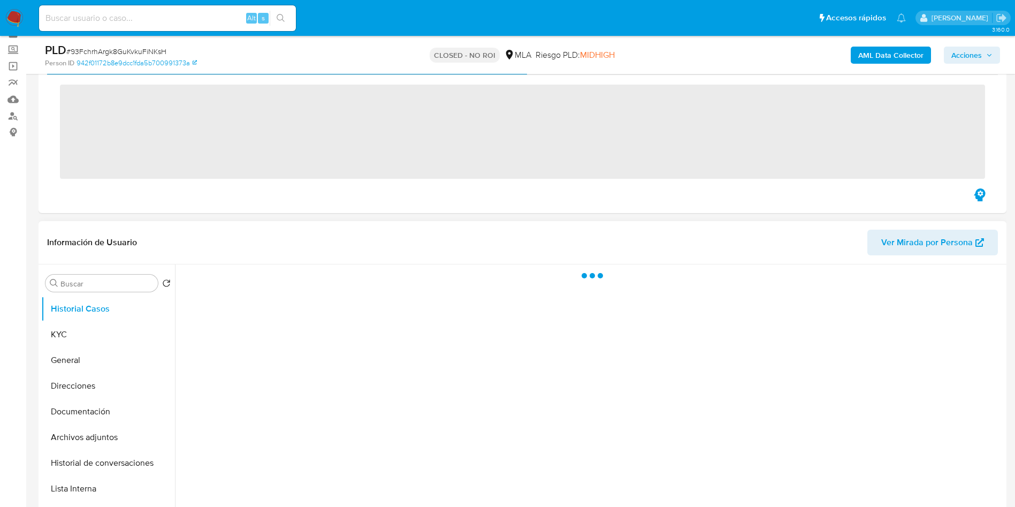
scroll to position [80, 0]
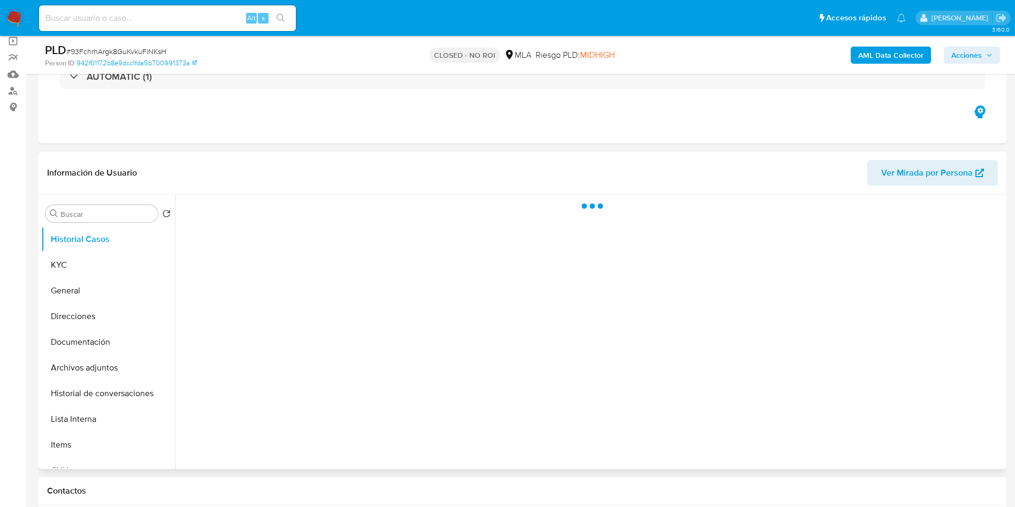
drag, startPoint x: 85, startPoint y: 362, endPoint x: 472, endPoint y: 327, distance: 388.7
click at [84, 362] on button "Archivos adjuntos" at bounding box center [108, 368] width 134 height 26
select select "10"
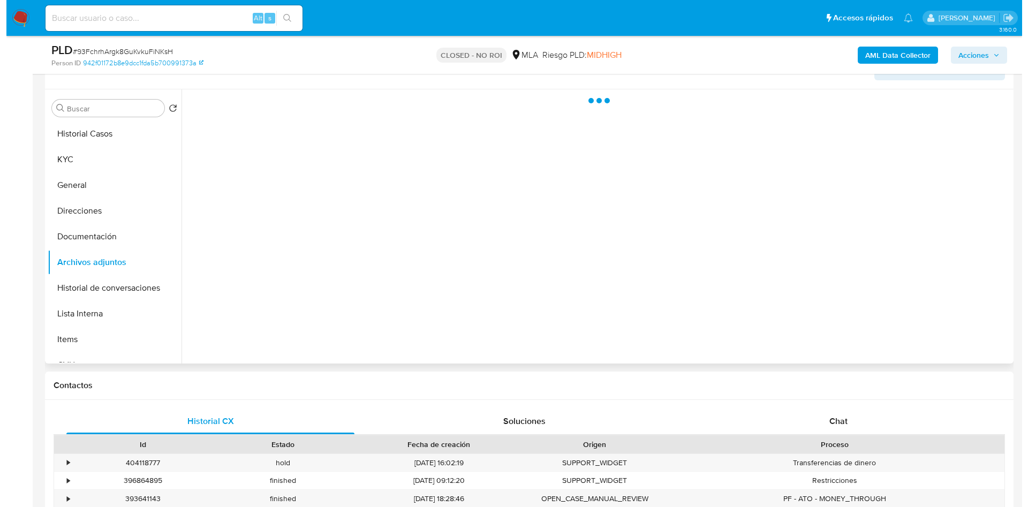
scroll to position [161, 0]
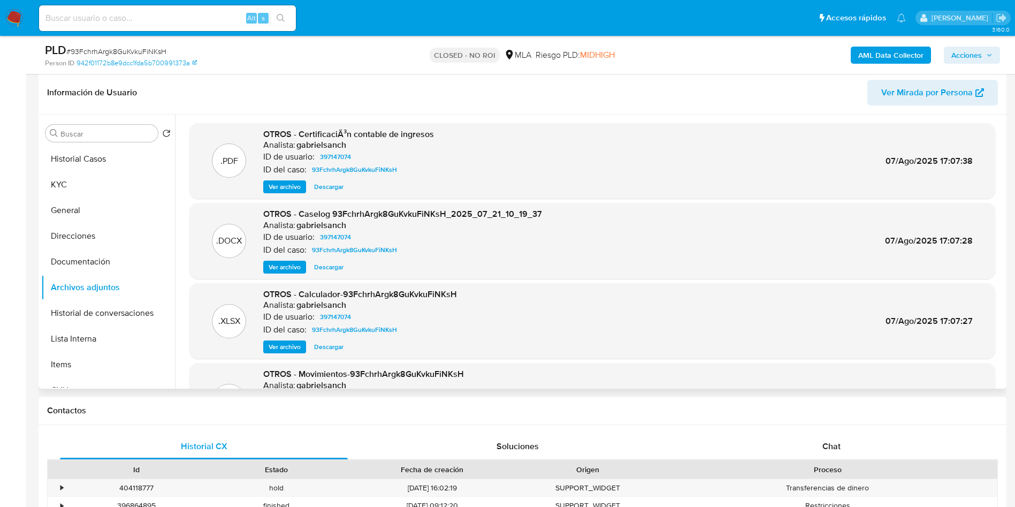
click at [273, 264] on span "Ver archivo" at bounding box center [285, 267] width 32 height 11
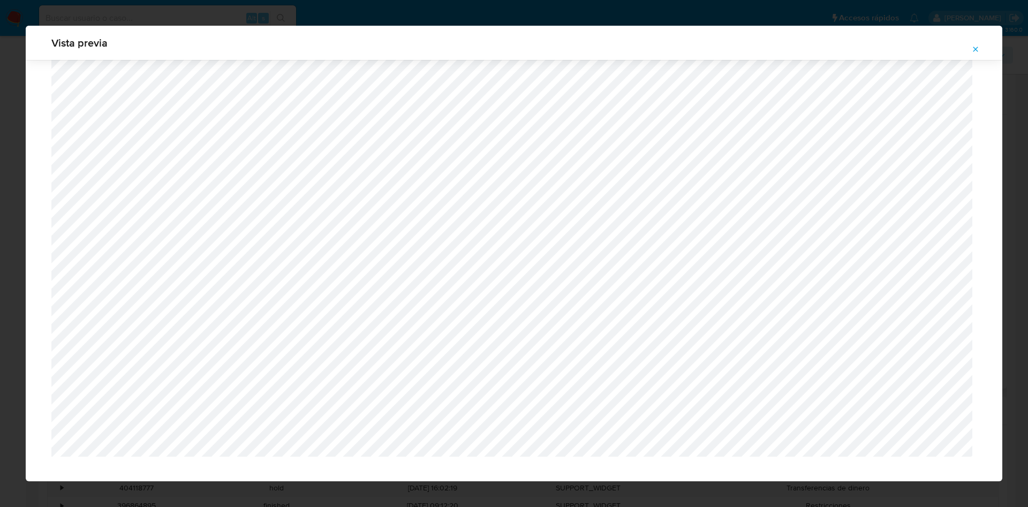
scroll to position [921, 0]
click at [973, 43] on span "Attachment preview" at bounding box center [975, 49] width 9 height 15
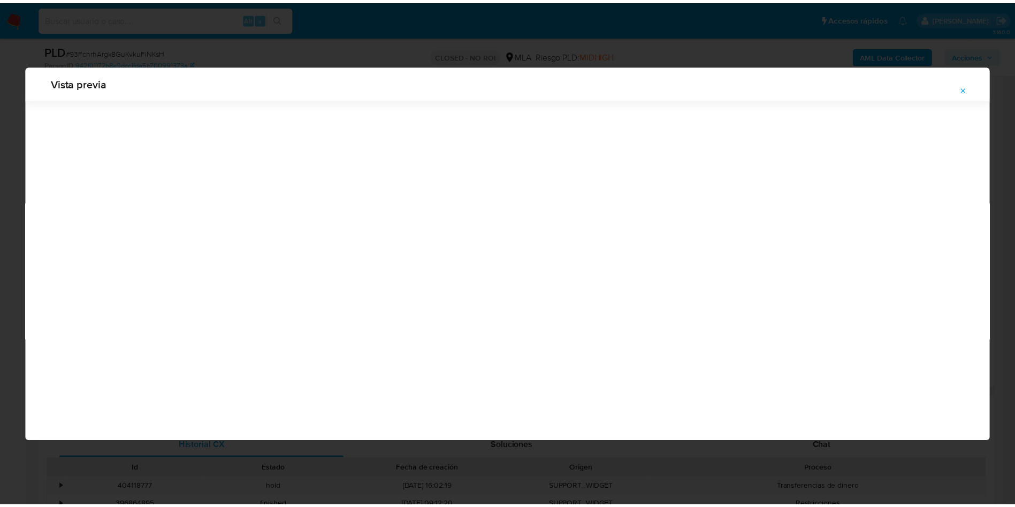
scroll to position [0, 0]
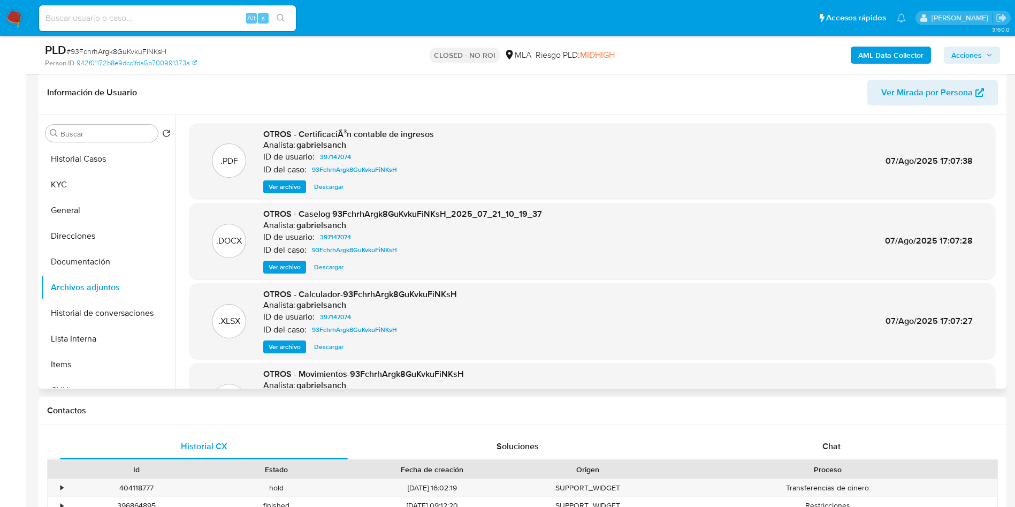
click at [277, 185] on span "Ver archivo" at bounding box center [285, 186] width 32 height 11
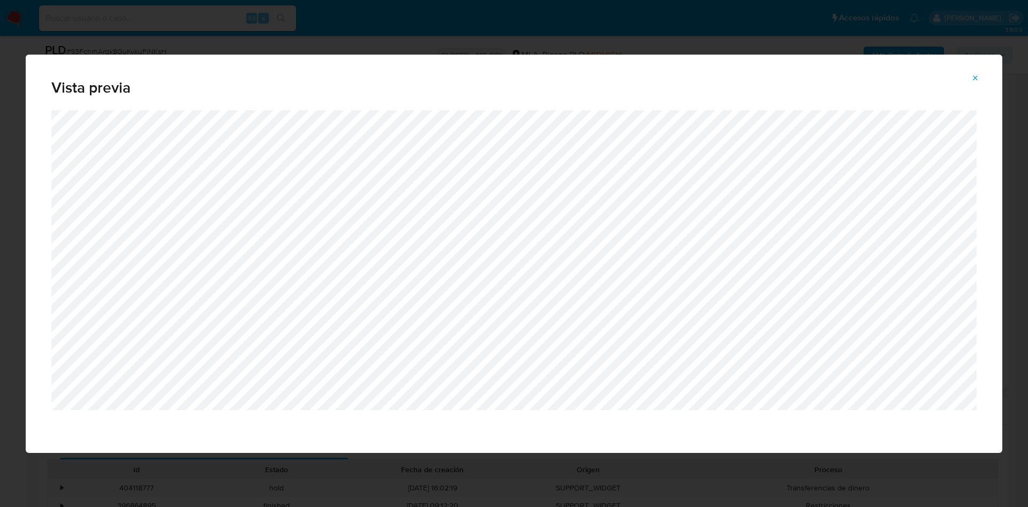
click at [974, 79] on icon "Attachment preview" at bounding box center [975, 77] width 5 height 5
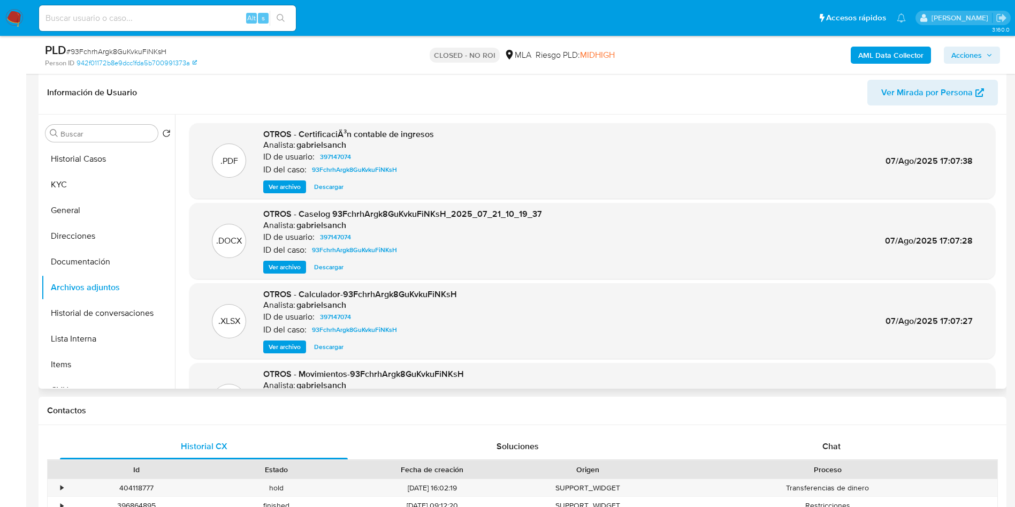
drag, startPoint x: 285, startPoint y: 263, endPoint x: 294, endPoint y: 259, distance: 10.3
click at [285, 263] on span "Ver archivo" at bounding box center [285, 267] width 32 height 11
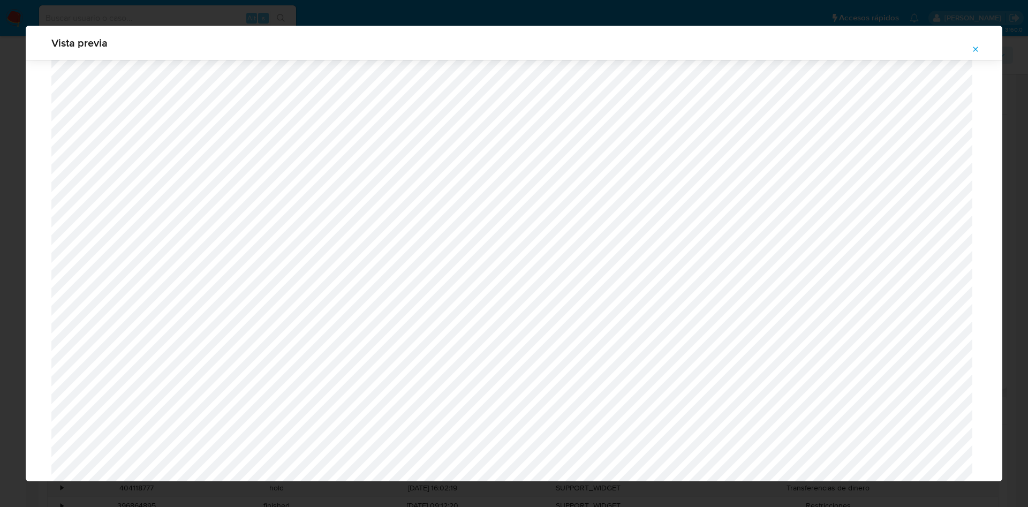
scroll to position [600, 0]
click at [979, 48] on icon "Attachment preview" at bounding box center [975, 49] width 9 height 9
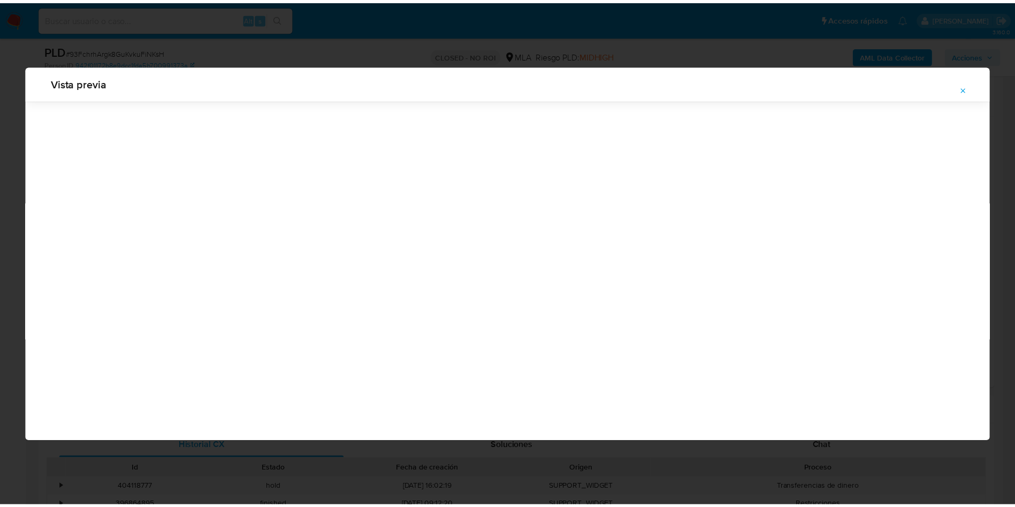
scroll to position [0, 0]
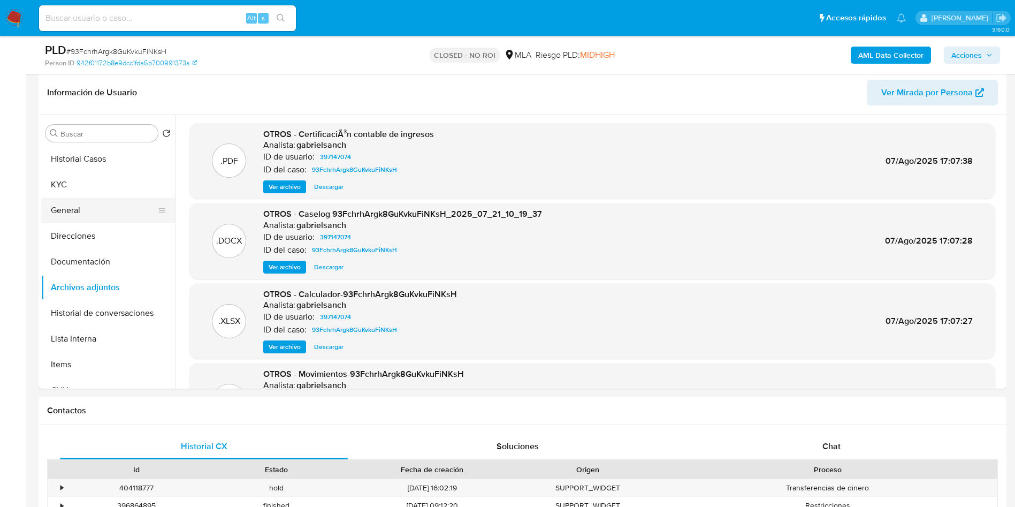
click at [90, 216] on button "General" at bounding box center [103, 211] width 125 height 26
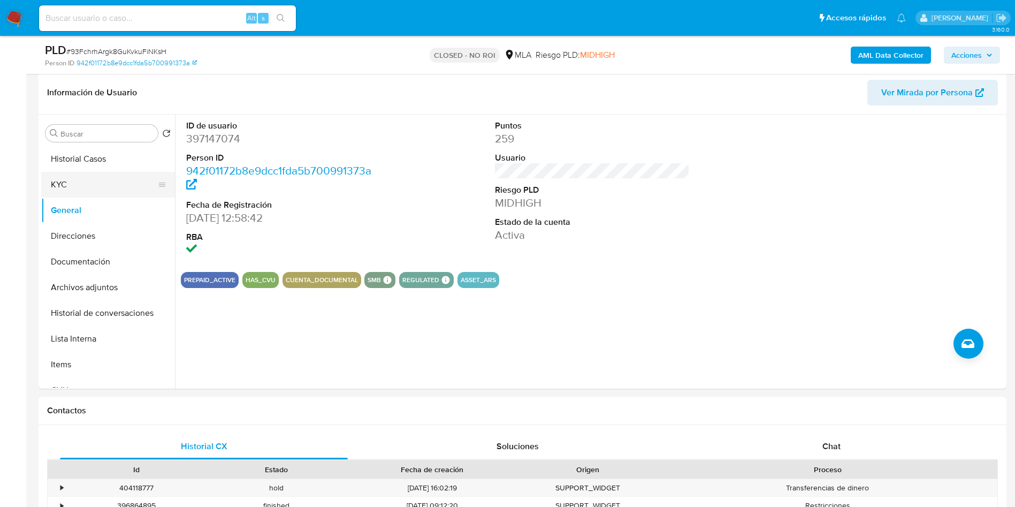
drag, startPoint x: 101, startPoint y: 181, endPoint x: 147, endPoint y: 178, distance: 46.2
click at [101, 181] on button "KYC" at bounding box center [103, 185] width 125 height 26
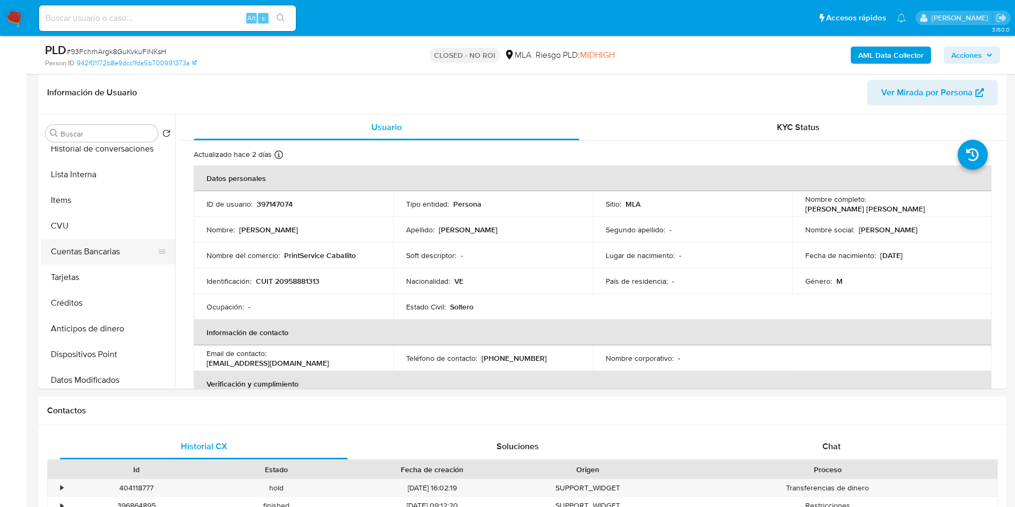
scroll to position [161, 0]
click at [92, 233] on button "CVU" at bounding box center [103, 230] width 125 height 26
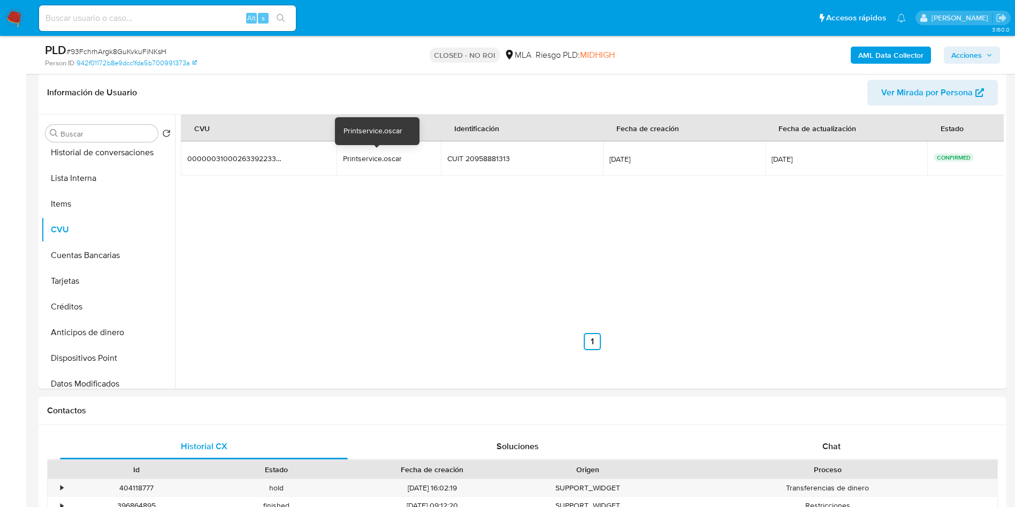
drag, startPoint x: 343, startPoint y: 154, endPoint x: 381, endPoint y: 155, distance: 37.5
click at [381, 155] on td "Printservice.oscar Printservice.oscar" at bounding box center [389, 158] width 104 height 34
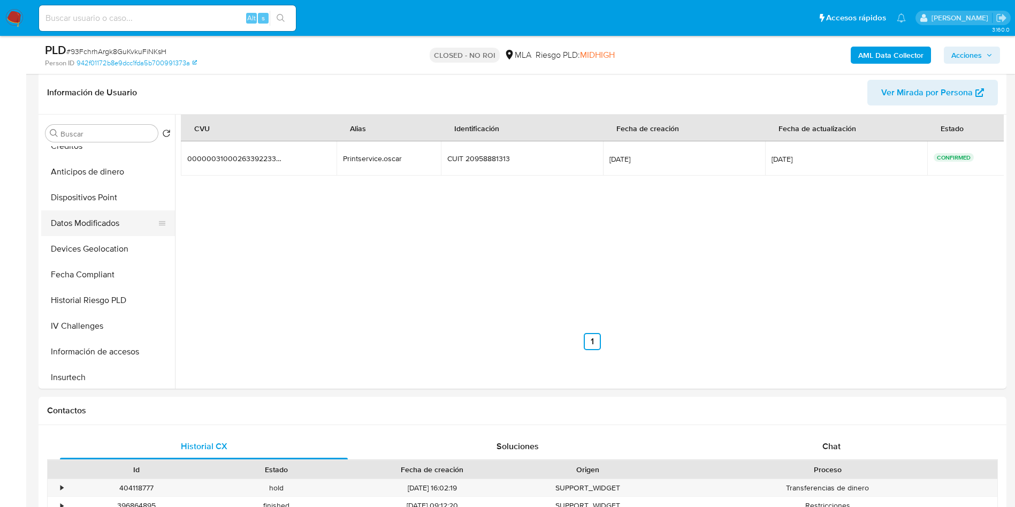
scroll to position [80, 0]
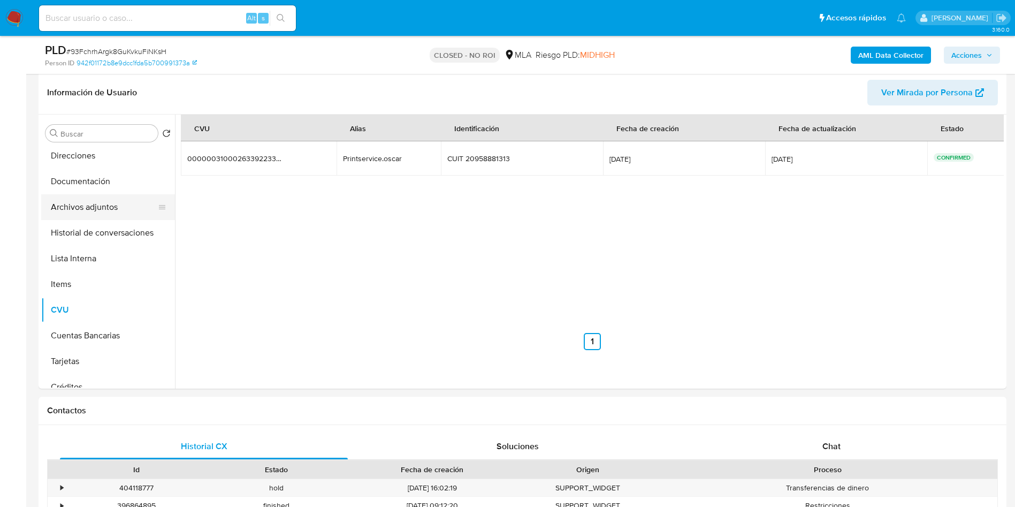
click at [96, 201] on button "Archivos adjuntos" at bounding box center [103, 207] width 125 height 26
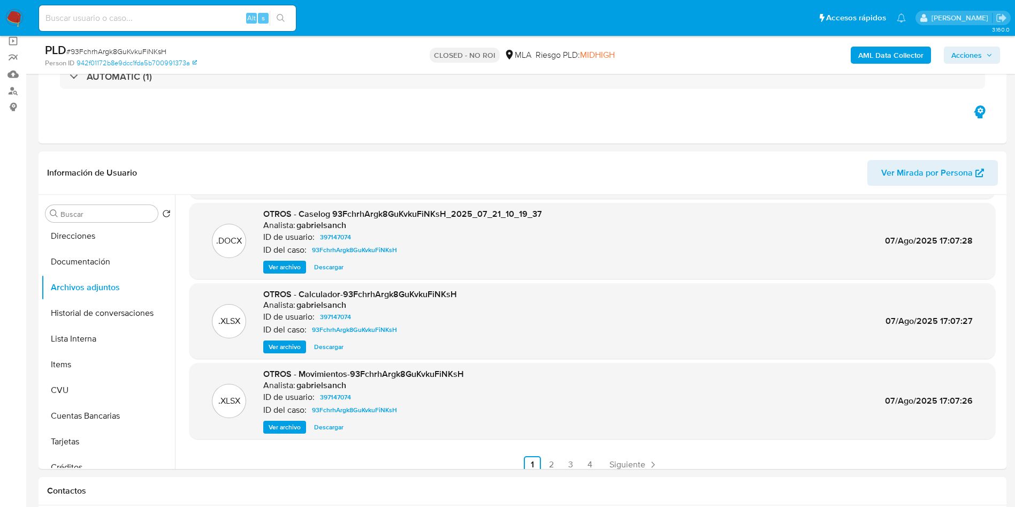
click at [280, 271] on span "Ver archivo" at bounding box center [285, 267] width 32 height 11
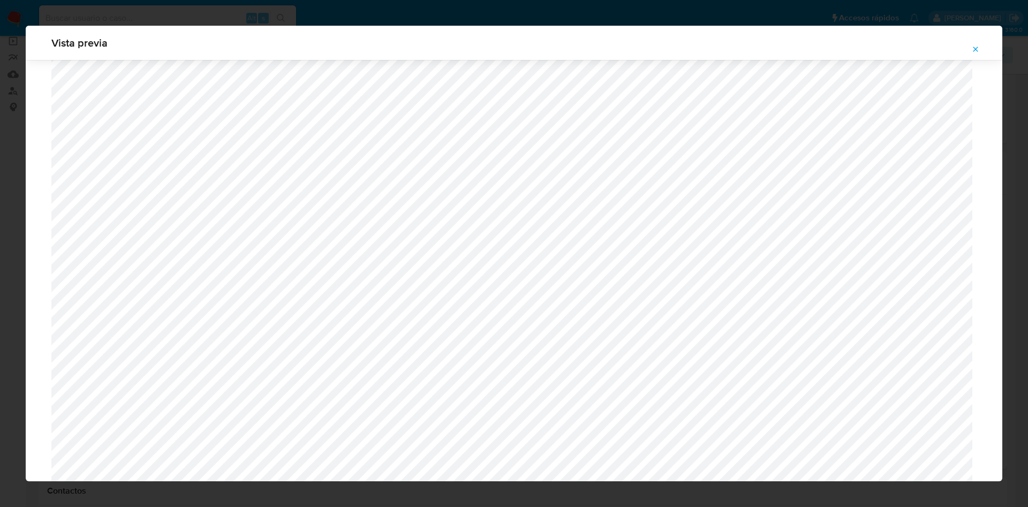
scroll to position [621, 0]
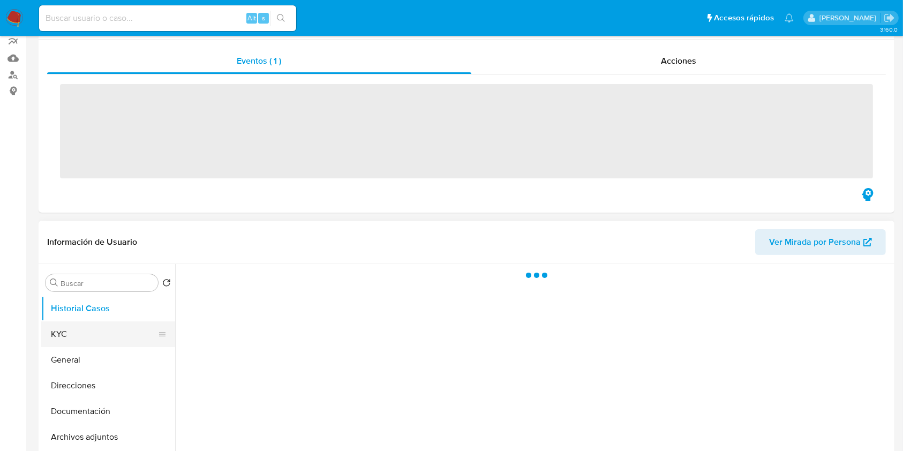
scroll to position [142, 0]
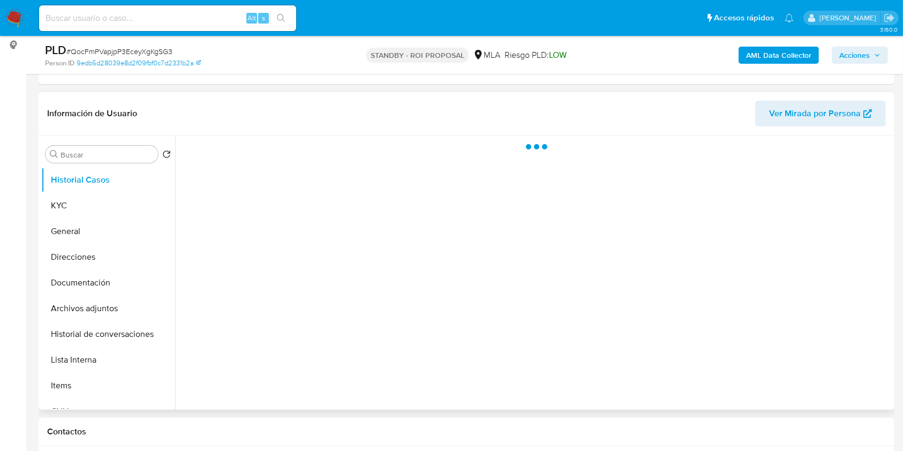
select select "10"
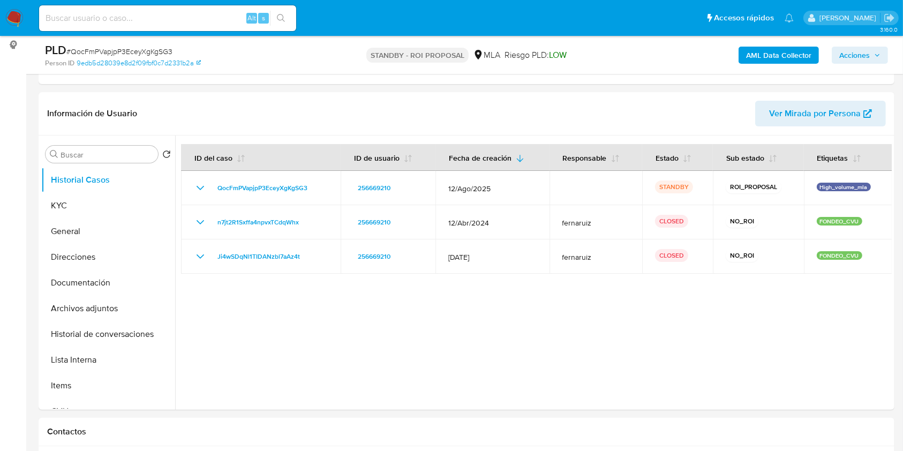
click at [156, 19] on input at bounding box center [167, 18] width 257 height 14
paste input "gcSkF7niLeUH393cbDl51JnN"
type input "gcSkF7niLeUH393cbDl51JnN"
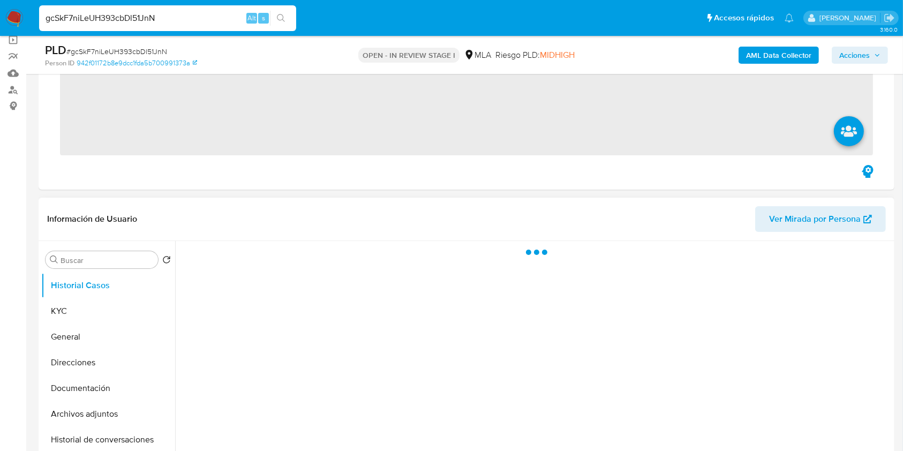
scroll to position [142, 0]
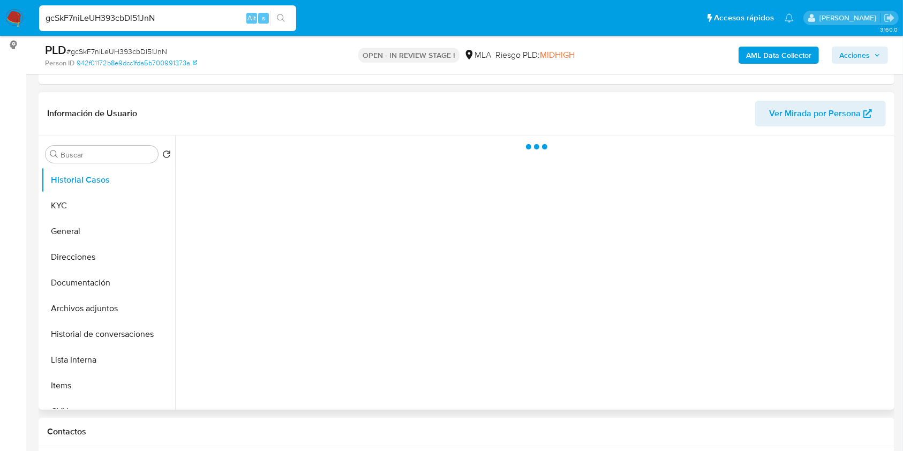
select select "10"
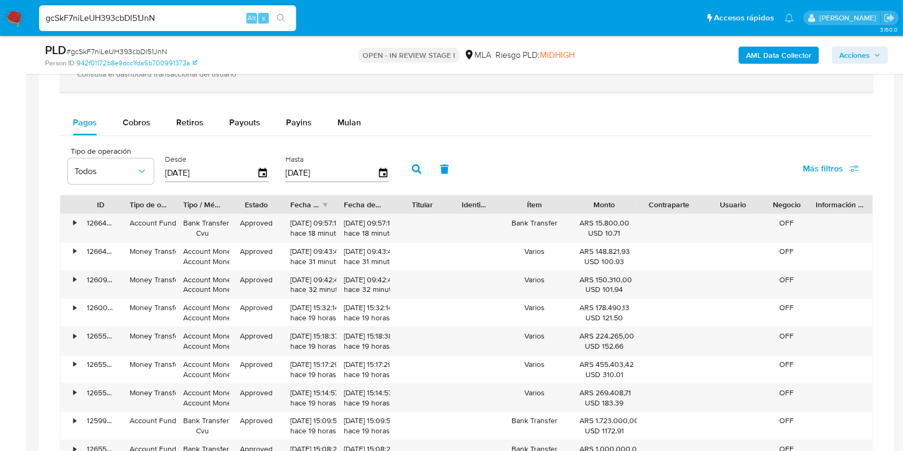
scroll to position [785, 0]
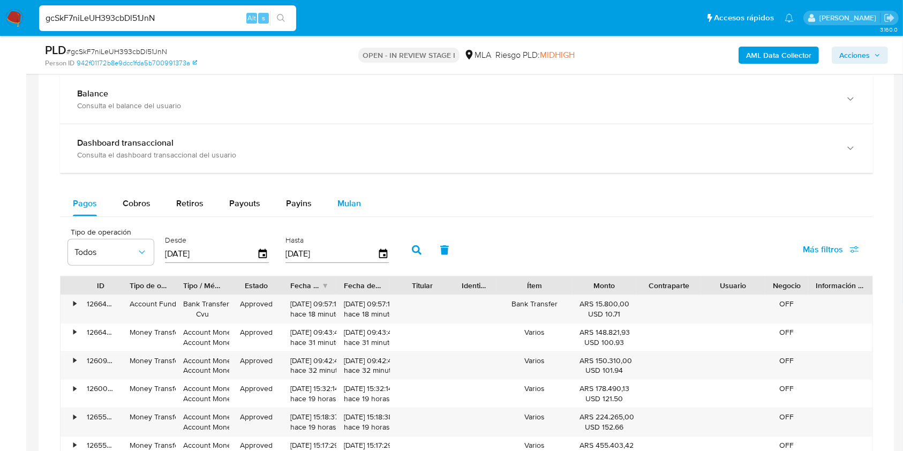
click at [353, 203] on span "Mulan" at bounding box center [349, 203] width 24 height 12
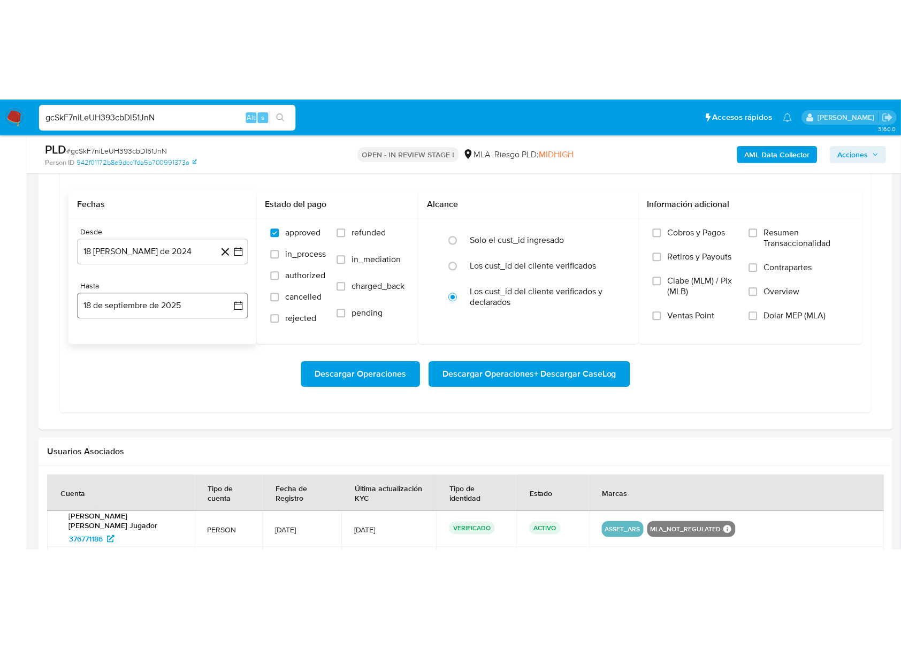
scroll to position [928, 0]
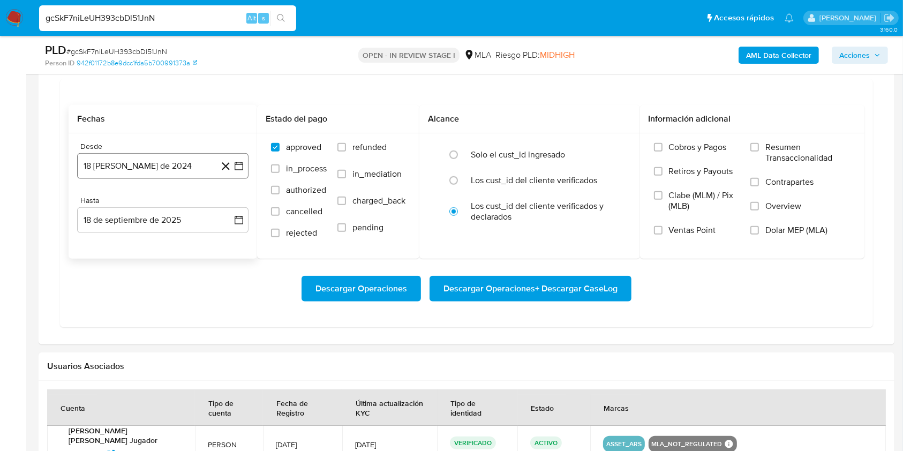
click at [145, 168] on button "18 [PERSON_NAME] de 2024" at bounding box center [162, 166] width 171 height 26
click at [162, 201] on span "agosto 2024" at bounding box center [157, 204] width 49 height 11
click at [222, 204] on icon "Año siguiente" at bounding box center [227, 204] width 13 height 13
click at [171, 299] on button "ago" at bounding box center [162, 303] width 30 height 17
click at [186, 240] on button "1" at bounding box center [184, 244] width 17 height 17
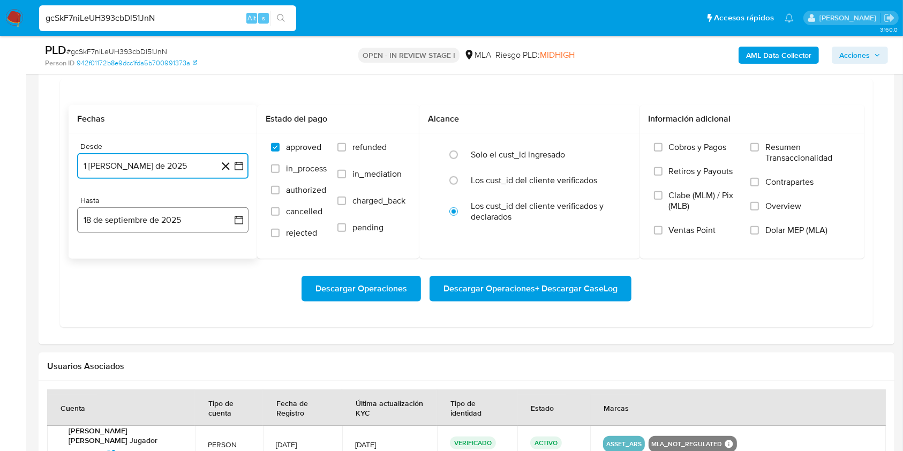
click at [170, 217] on button "18 de septiembre de 2025" at bounding box center [162, 220] width 171 height 26
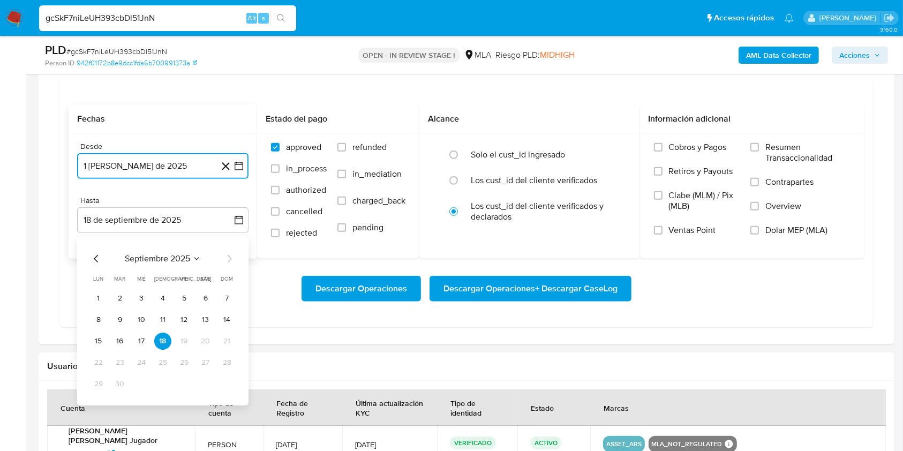
click at [96, 260] on icon "Mes anterior" at bounding box center [96, 258] width 13 height 13
click at [225, 386] on button "31" at bounding box center [226, 383] width 17 height 17
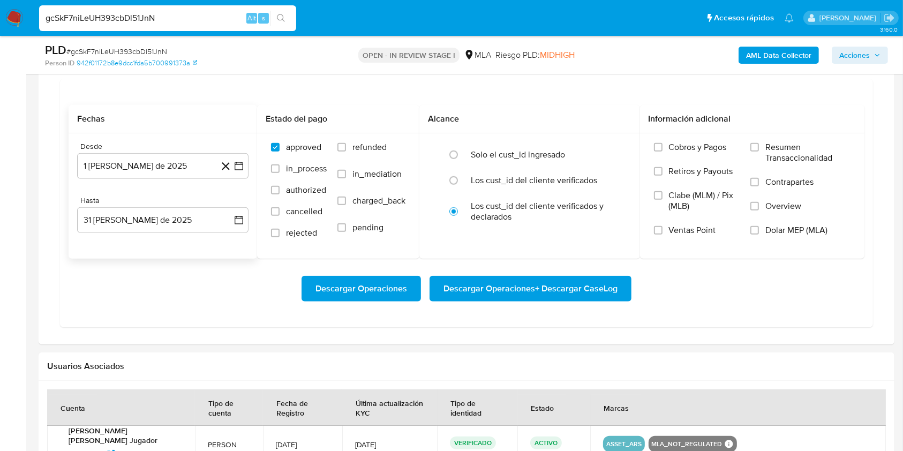
click at [180, 310] on div "Descargar Operaciones Descargar Operaciones + Descargar CaseLog" at bounding box center [466, 289] width 795 height 60
click at [778, 230] on span "Dolar MEP (MLA)" at bounding box center [796, 230] width 62 height 11
click at [759, 230] on input "Dolar MEP (MLA)" at bounding box center [754, 230] width 9 height 9
click at [525, 285] on span "Descargar Operaciones + Descargar CaseLog" at bounding box center [530, 289] width 174 height 24
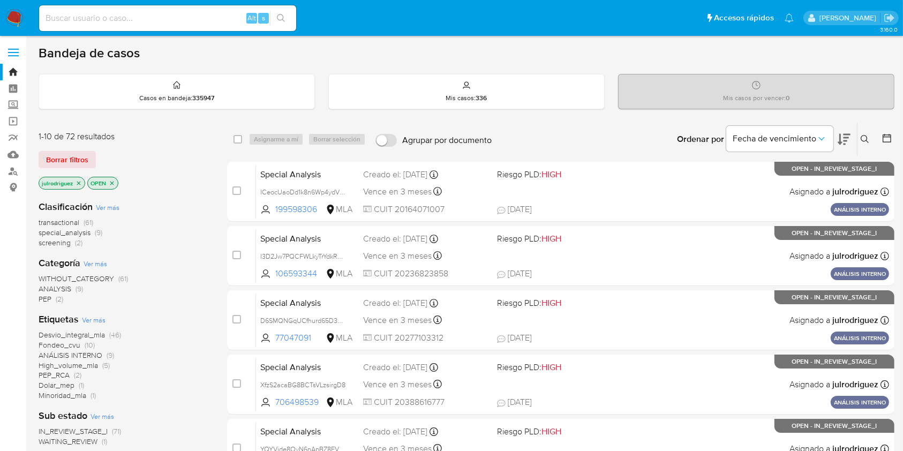
click at [133, 24] on input at bounding box center [167, 18] width 257 height 14
paste input "1lDbSyzoghj2P2nsF5THexdf"
type input "1lDbSyzoghj2P2nsF5THexdf"
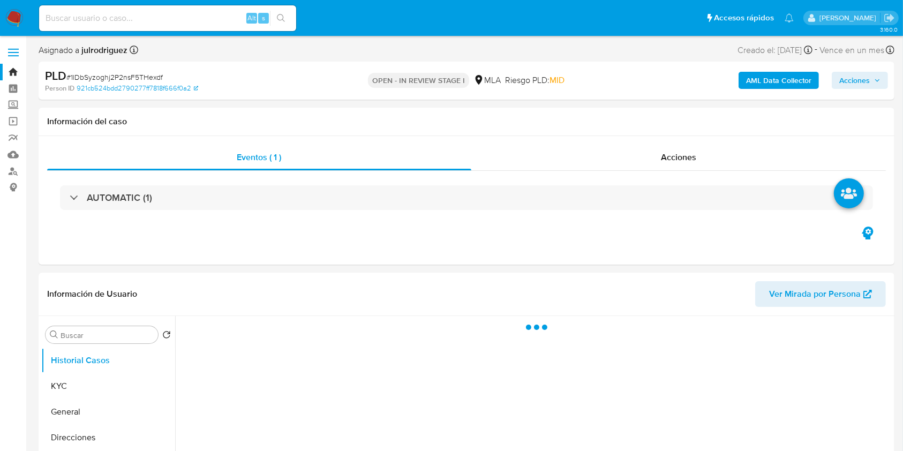
select select "10"
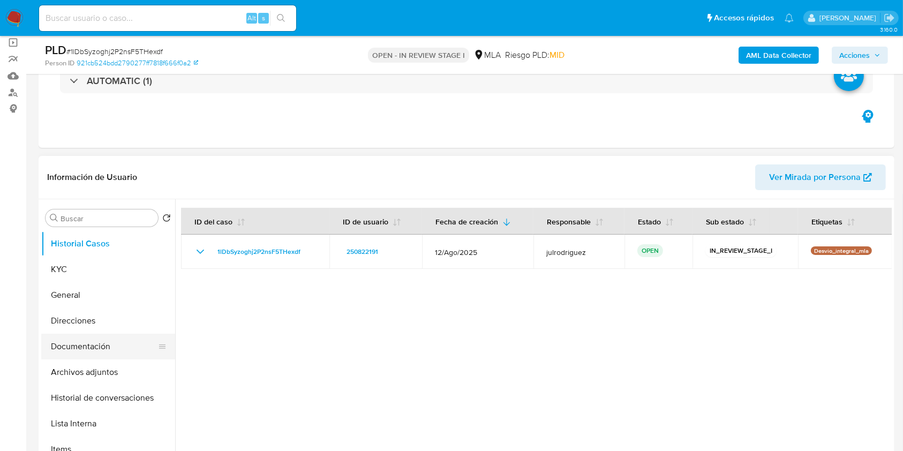
scroll to position [142, 0]
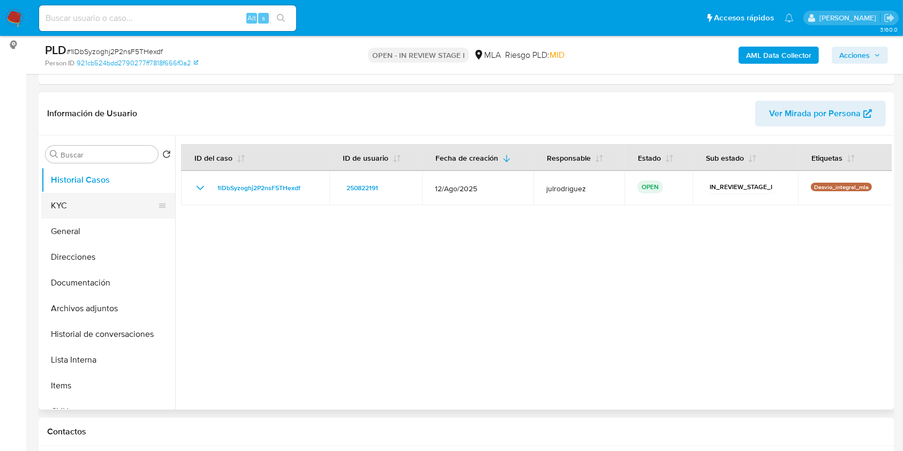
click at [79, 216] on button "KYC" at bounding box center [103, 206] width 125 height 26
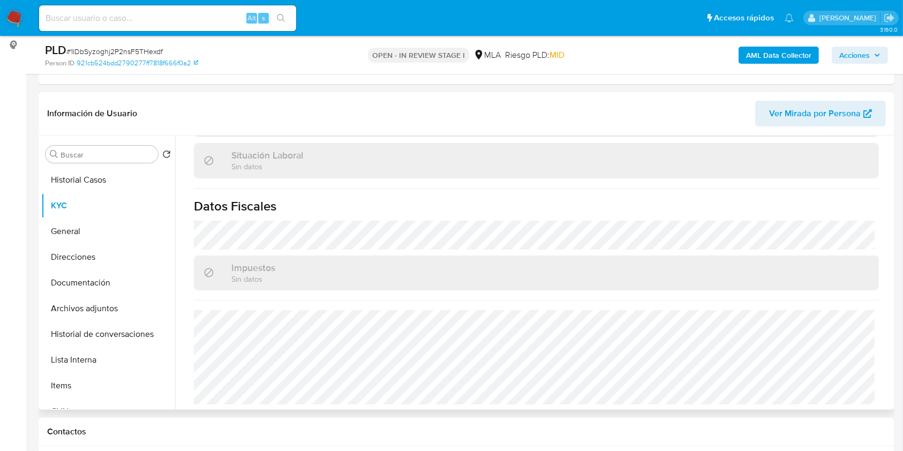
scroll to position [428, 0]
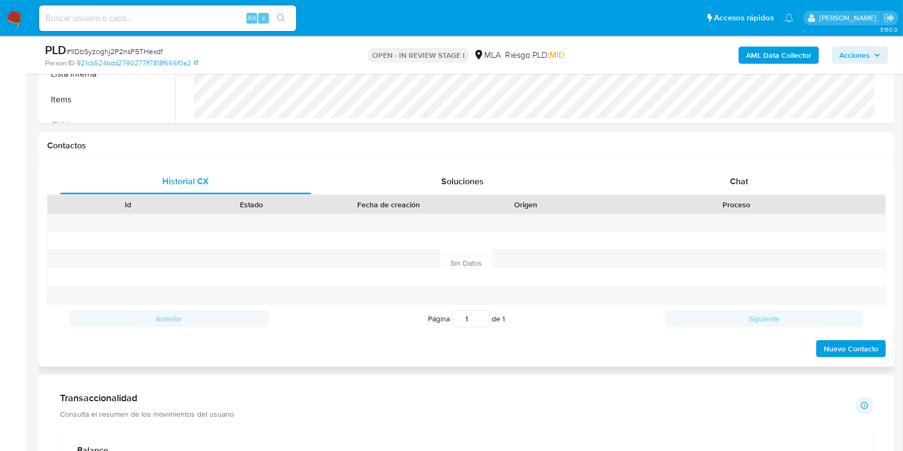
click at [713, 203] on div "Proceso" at bounding box center [736, 204] width 283 height 11
click at [730, 186] on span "Chat" at bounding box center [739, 181] width 18 height 12
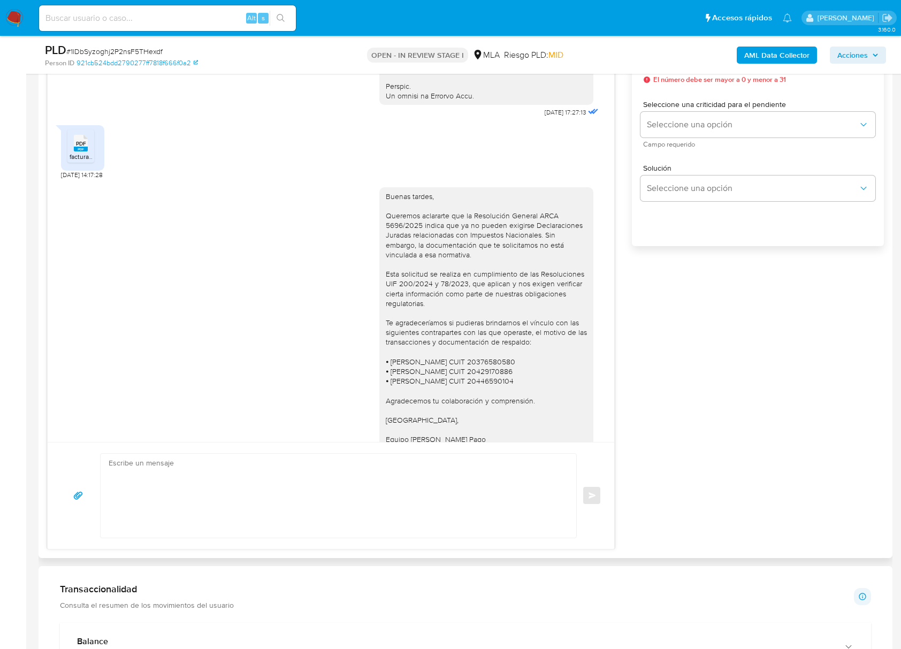
scroll to position [453, 0]
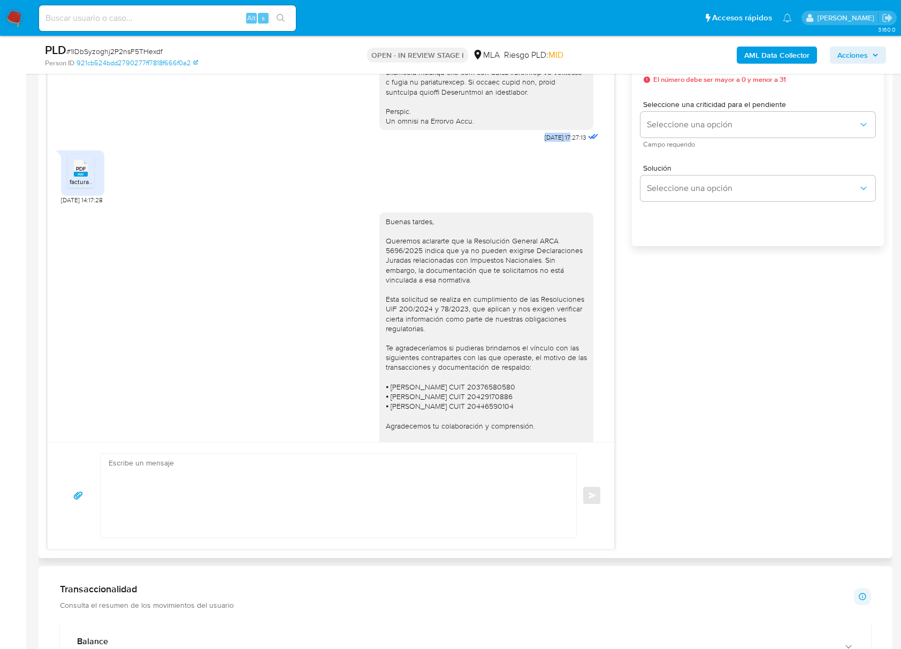
drag, startPoint x: 521, startPoint y: 159, endPoint x: 550, endPoint y: 160, distance: 29.4
click at [550, 142] on span "18/08/2025 17:27:13" at bounding box center [566, 137] width 42 height 9
drag, startPoint x: 517, startPoint y: 154, endPoint x: 552, endPoint y: 159, distance: 36.2
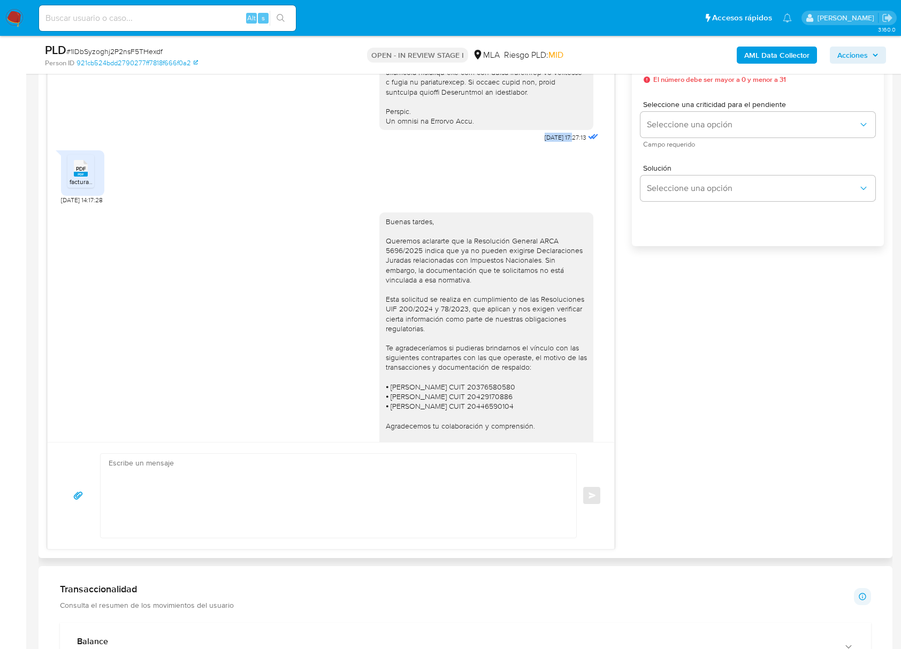
drag, startPoint x: 542, startPoint y: 168, endPoint x: 536, endPoint y: 164, distance: 7.0
click at [542, 168] on div "PDF PDF facturas emitidas goni.pdf 21/08/2025 14:17:28" at bounding box center [331, 174] width 540 height 59
drag, startPoint x: 517, startPoint y: 156, endPoint x: 555, endPoint y: 158, distance: 37.5
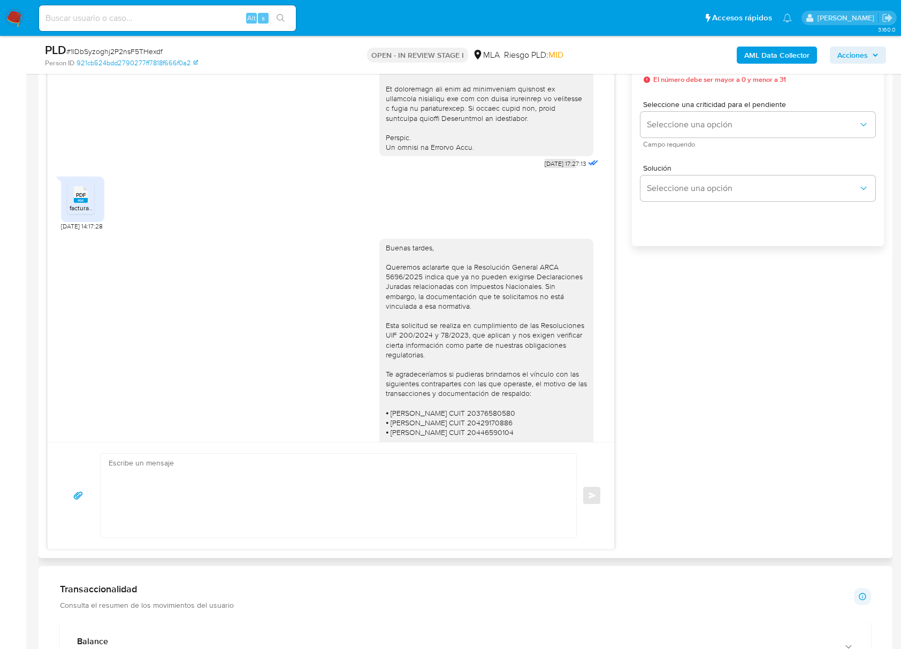
scroll to position [428, 0]
copy span "18/08/2025"
click at [570, 203] on div "PDF PDF facturas emitidas goni.pdf 21/08/2025 14:17:28" at bounding box center [331, 199] width 540 height 59
drag, startPoint x: 517, startPoint y: 181, endPoint x: 551, endPoint y: 182, distance: 34.8
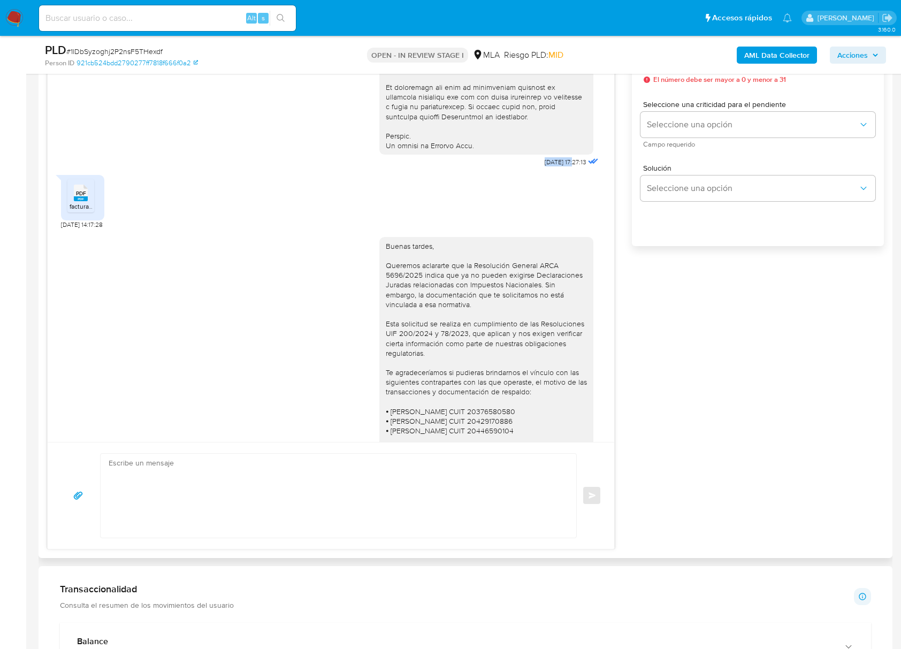
copy span "18/08/2025"
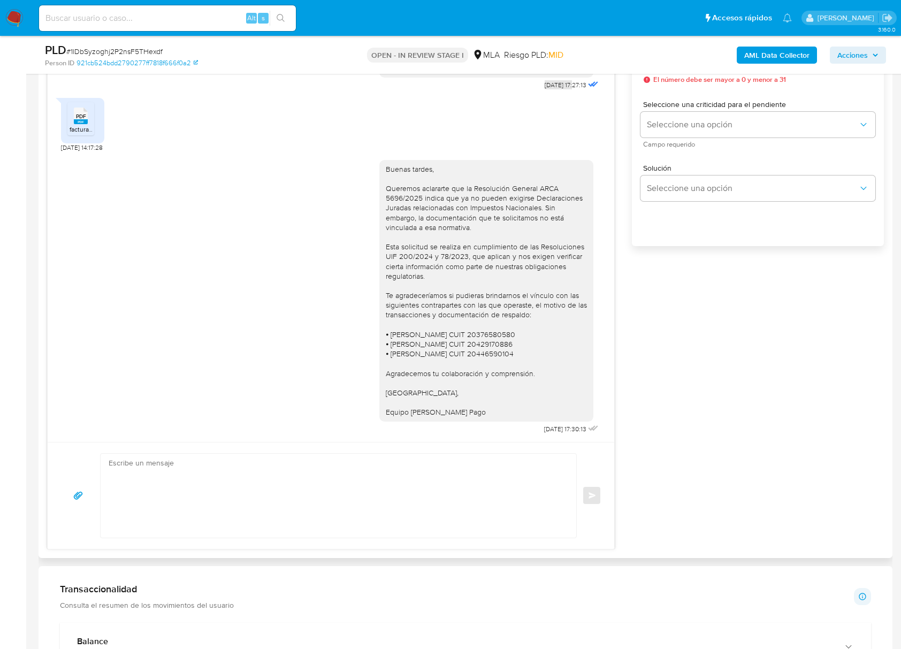
scroll to position [525, 0]
drag, startPoint x: 521, startPoint y: 429, endPoint x: 555, endPoint y: 431, distance: 34.3
click at [555, 431] on span "21/08/2025 17:30:13" at bounding box center [565, 429] width 42 height 9
copy span "21/08/2025"
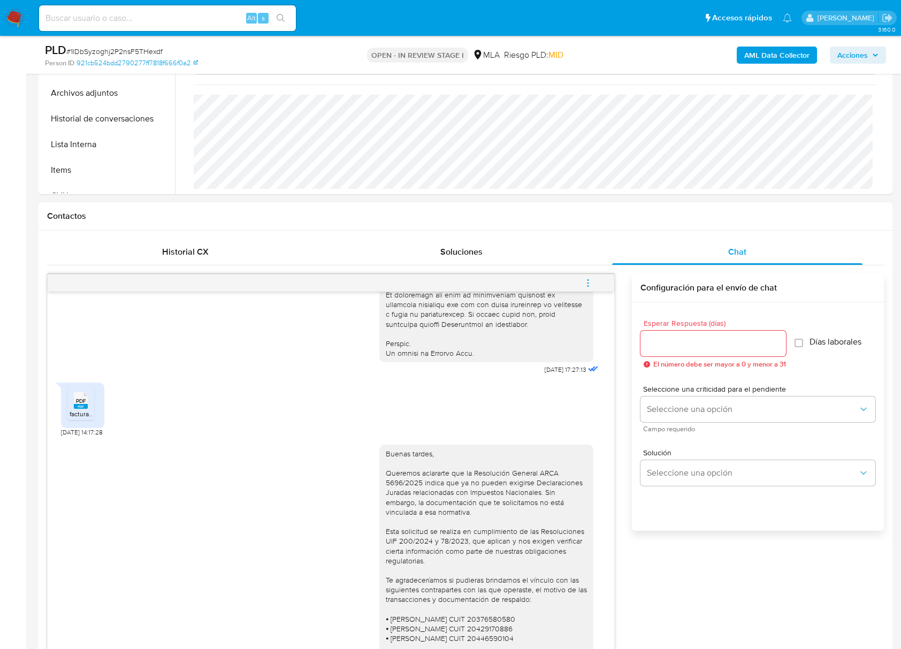
scroll to position [357, 0]
click at [594, 279] on button "menu-action" at bounding box center [588, 284] width 35 height 26
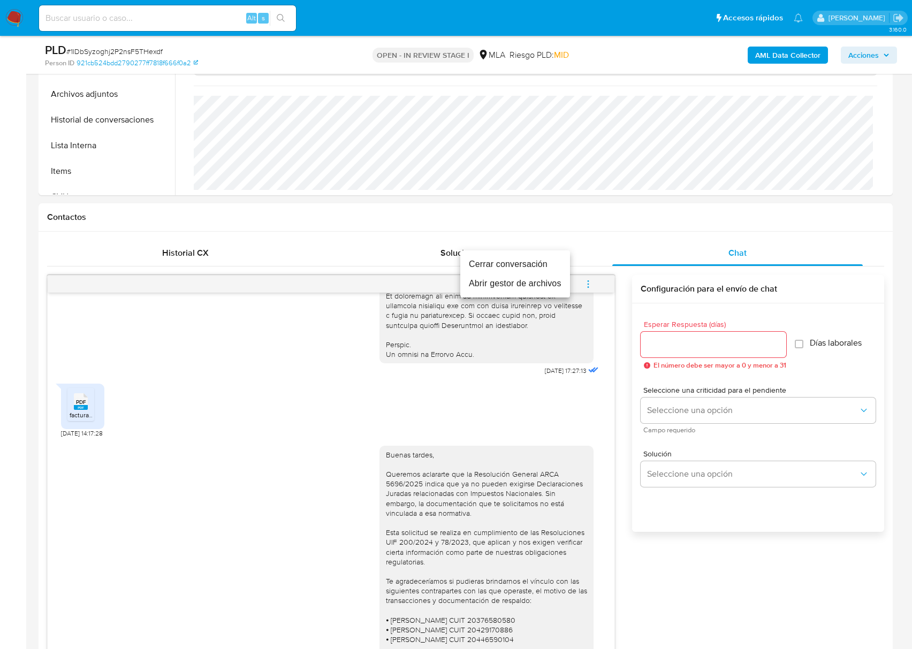
click at [488, 266] on li "Cerrar conversación" at bounding box center [515, 264] width 110 height 19
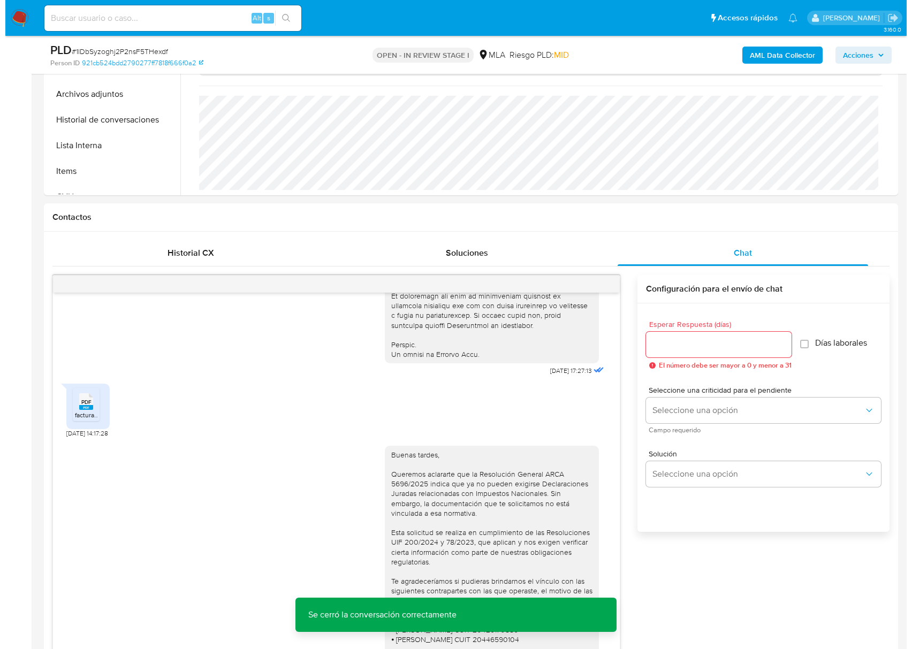
scroll to position [1745, 0]
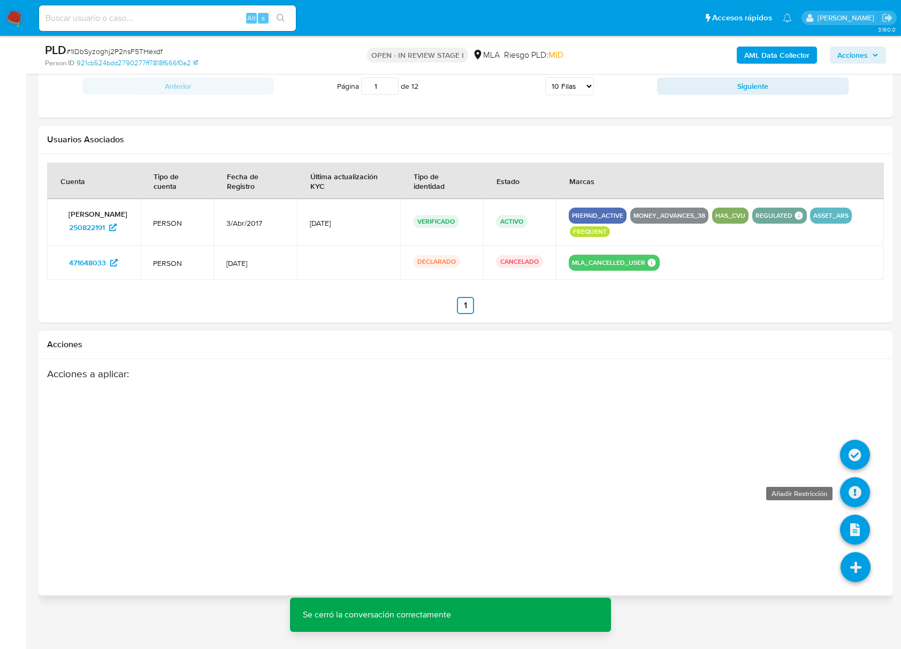
click at [854, 450] on icon at bounding box center [855, 493] width 30 height 30
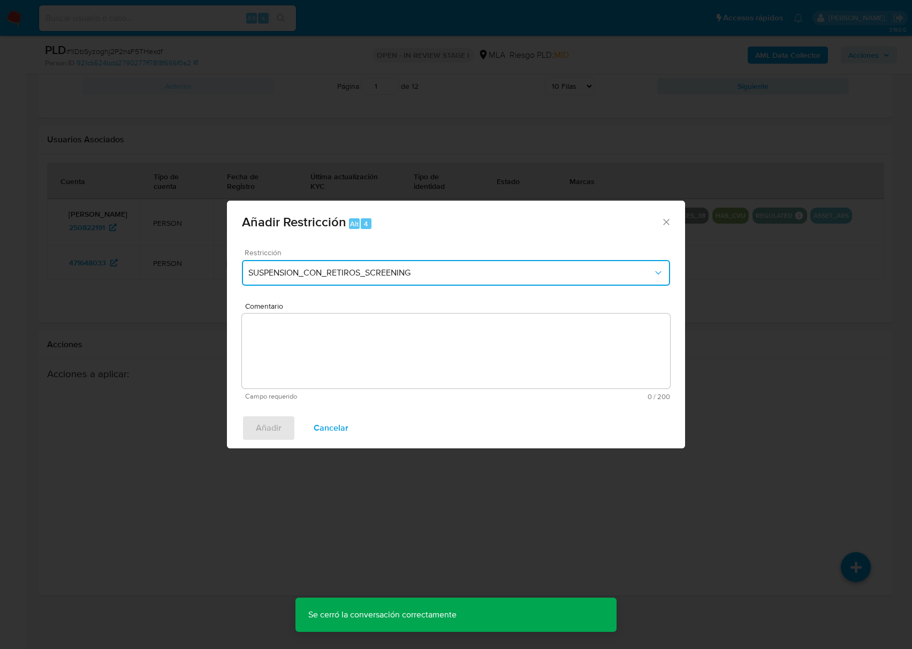
click at [339, 268] on span "SUSPENSION_CON_RETIROS_SCREENING" at bounding box center [450, 273] width 405 height 11
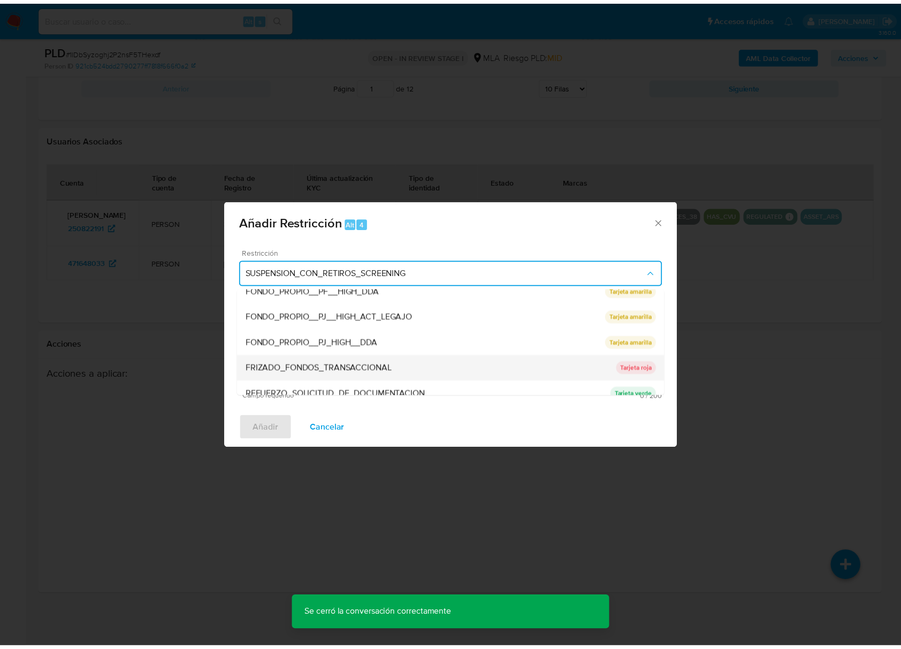
scroll to position [227, 0]
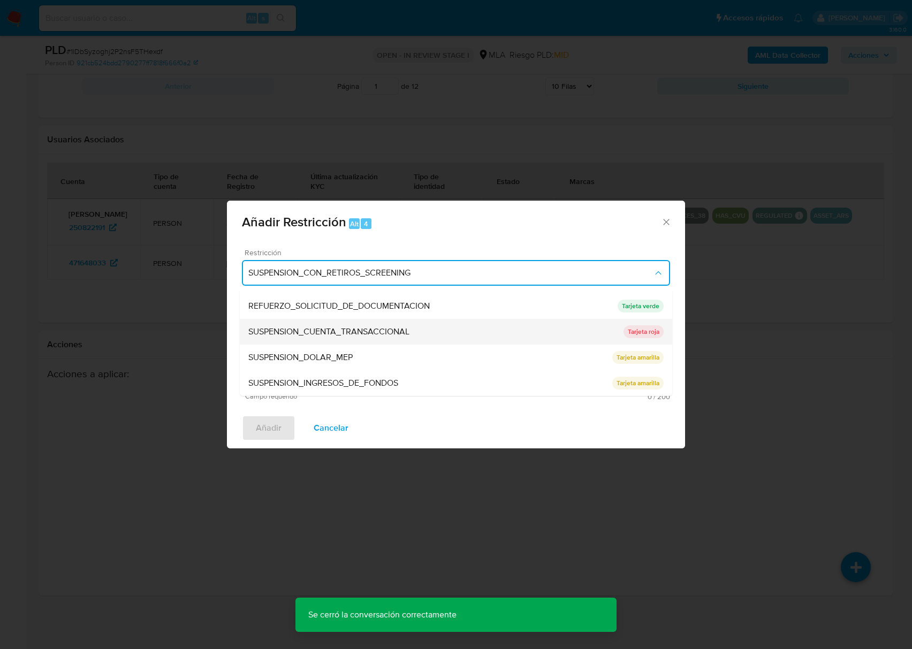
click at [353, 328] on span "SUSPENSION_CUENTA_TRANSACCIONAL" at bounding box center [328, 332] width 161 height 11
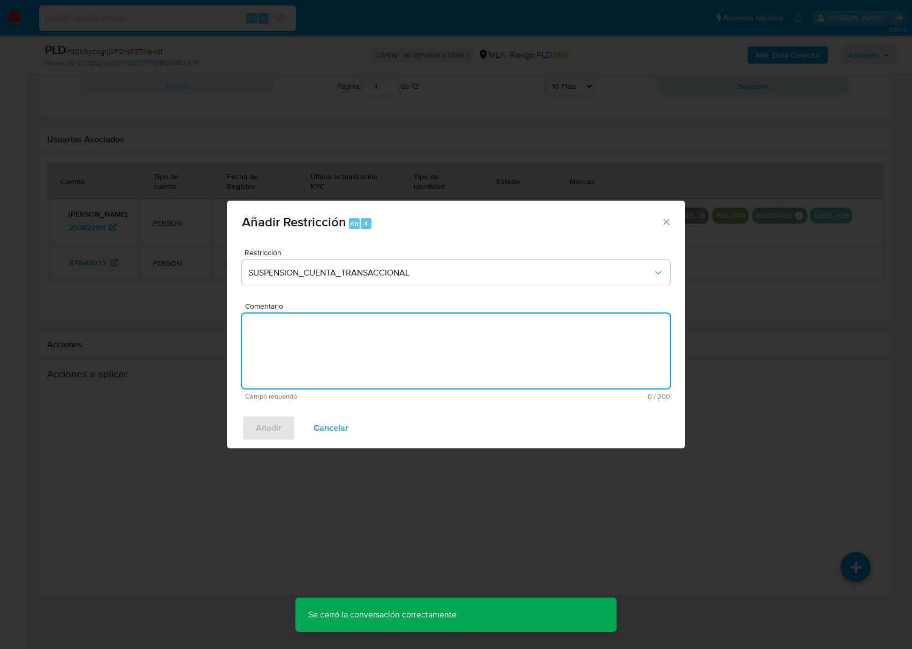
click at [431, 335] on textarea "Comentario" at bounding box center [456, 351] width 428 height 75
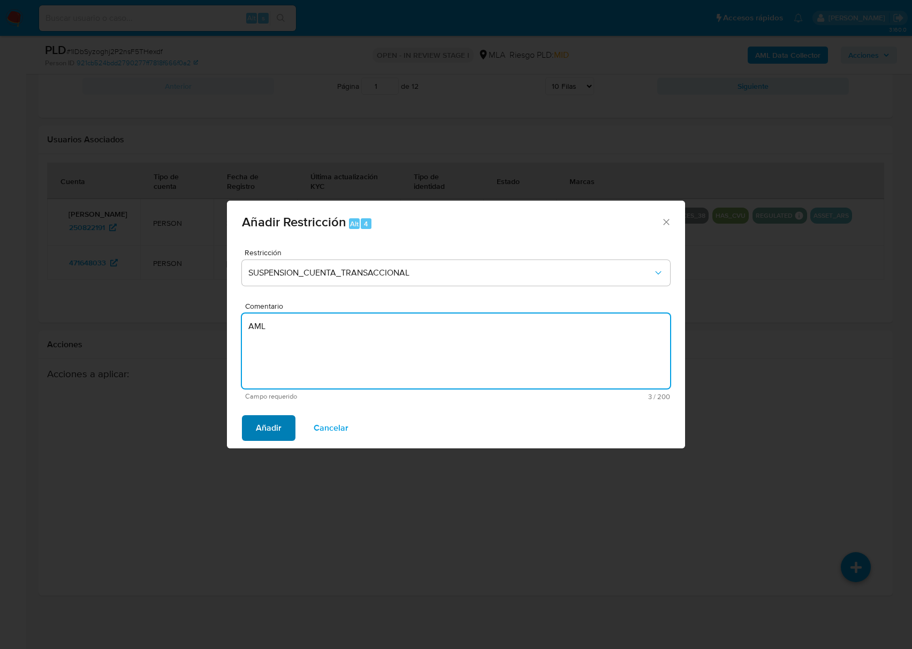
type textarea "AML"
drag, startPoint x: 257, startPoint y: 428, endPoint x: 257, endPoint y: 435, distance: 6.4
click at [257, 430] on span "Añadir" at bounding box center [269, 428] width 26 height 24
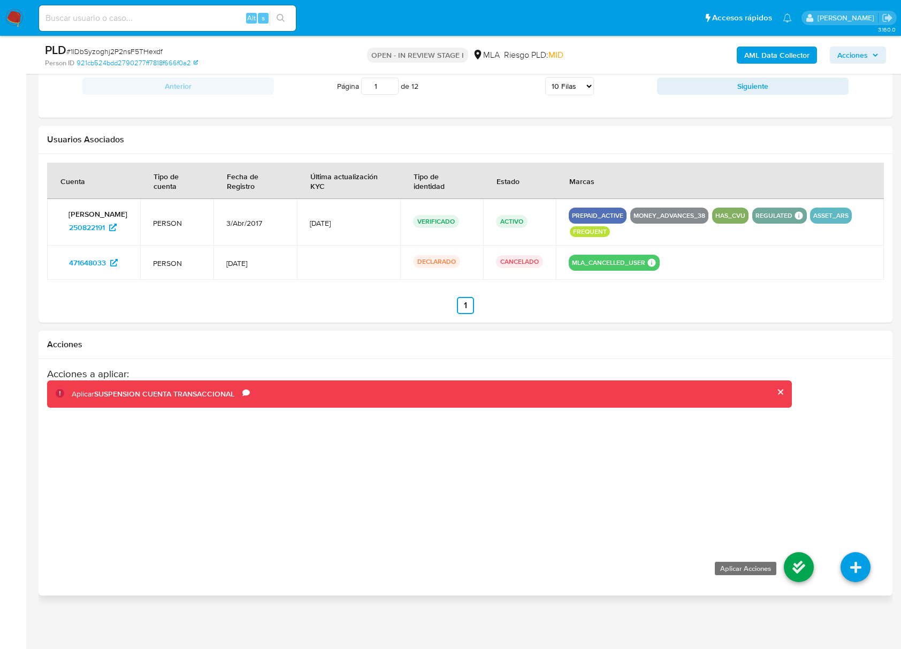
click at [802, 450] on icon at bounding box center [799, 567] width 30 height 30
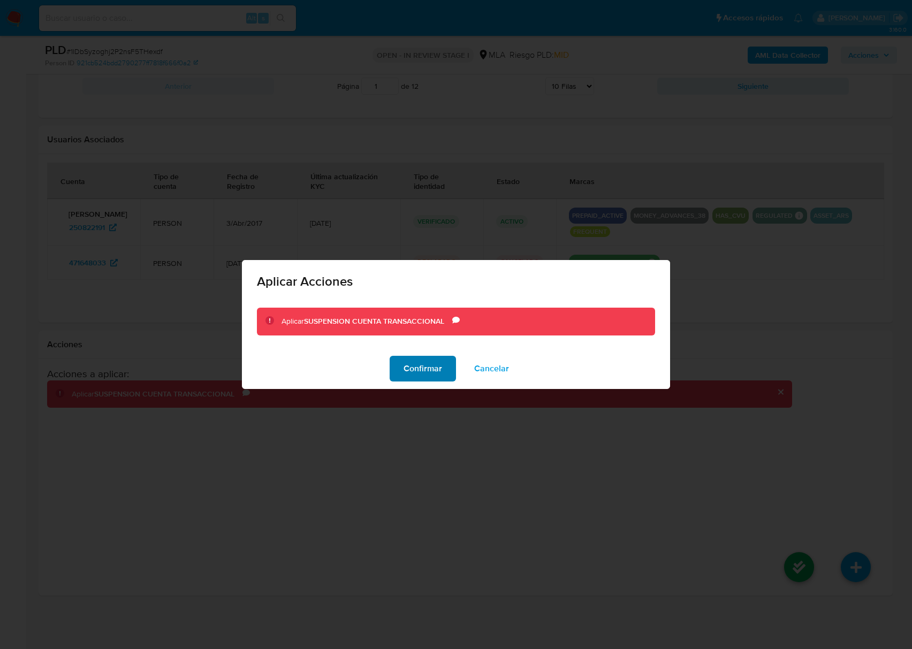
click at [425, 366] on span "Confirmar" at bounding box center [423, 369] width 39 height 24
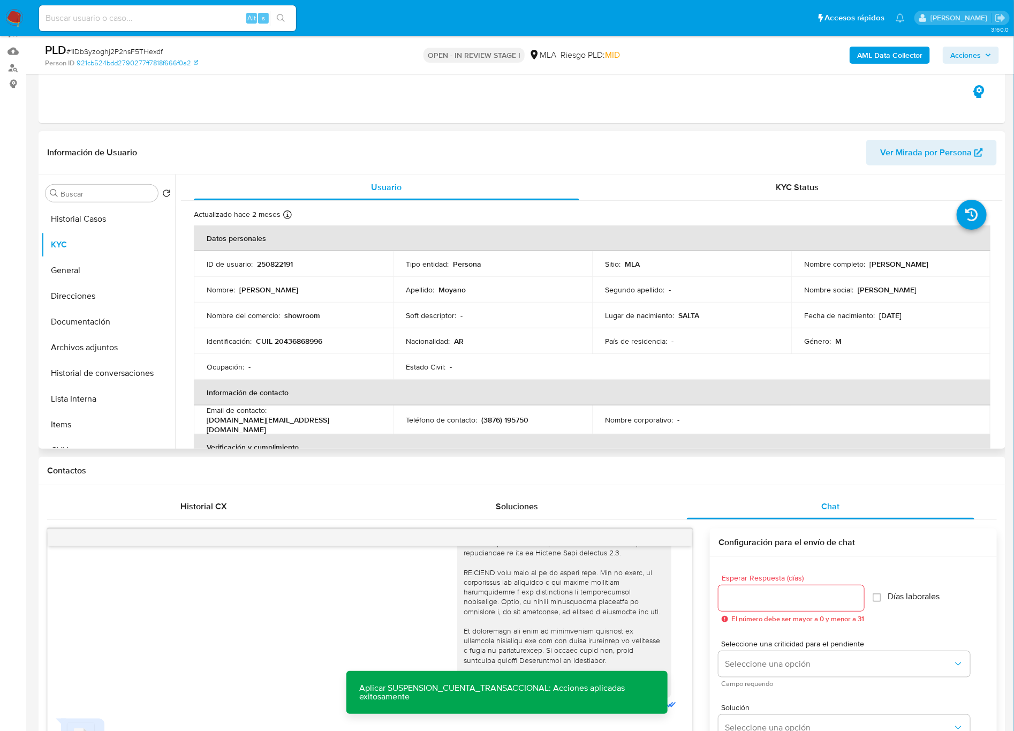
scroll to position [454, 0]
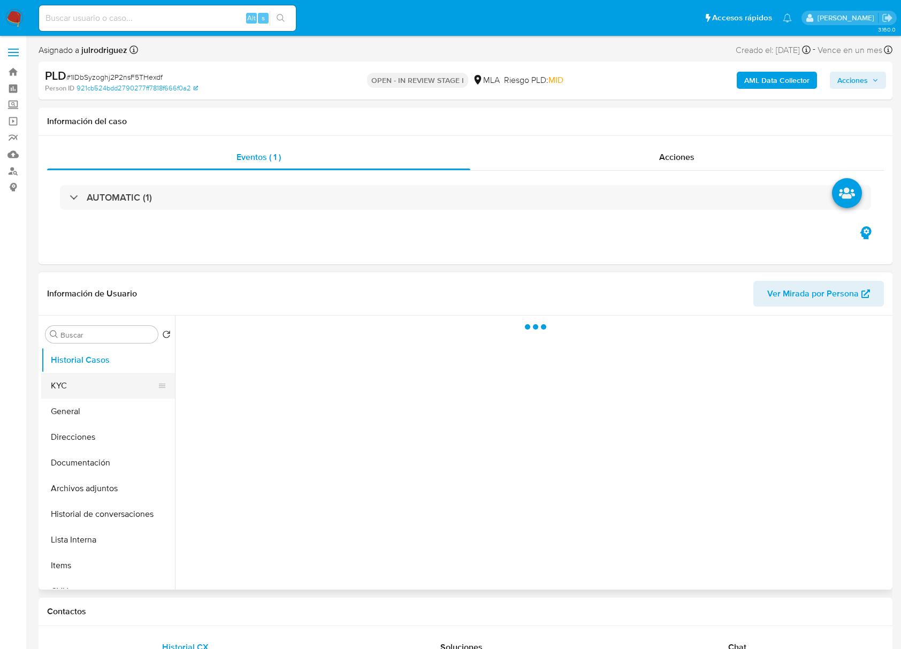
select select "10"
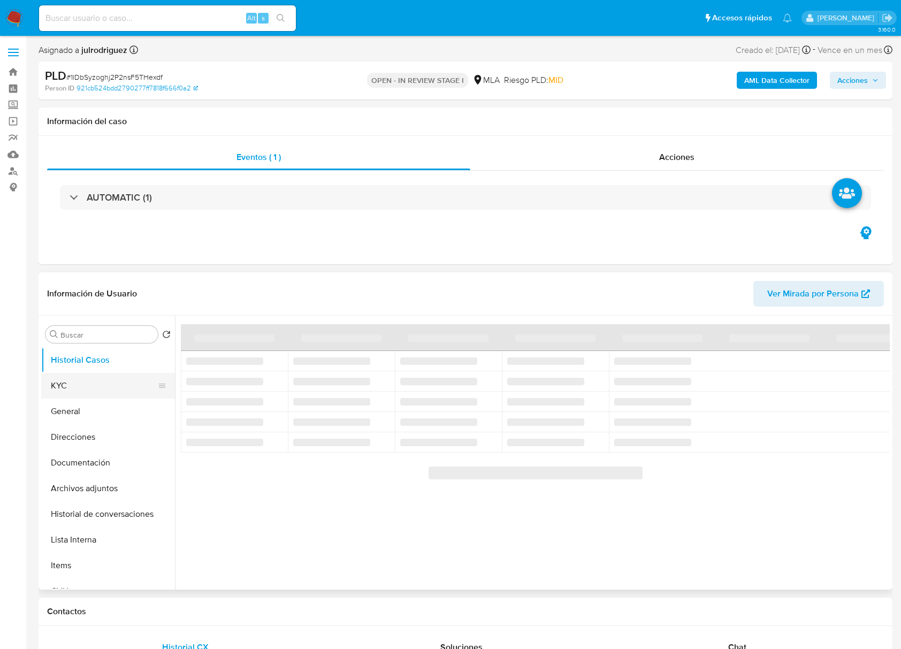
click at [108, 391] on button "KYC" at bounding box center [103, 386] width 125 height 26
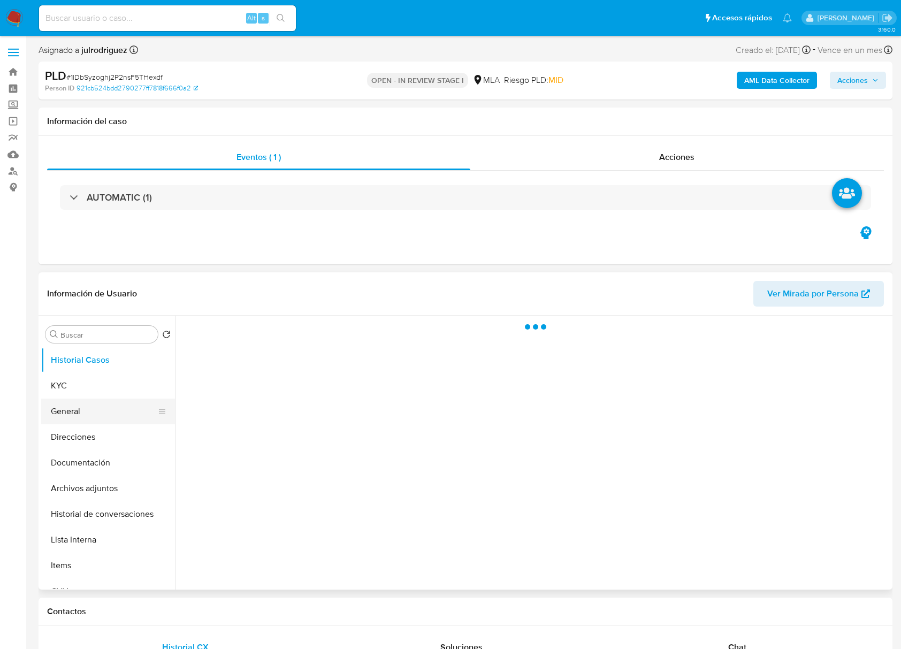
click at [105, 422] on button "General" at bounding box center [103, 412] width 125 height 26
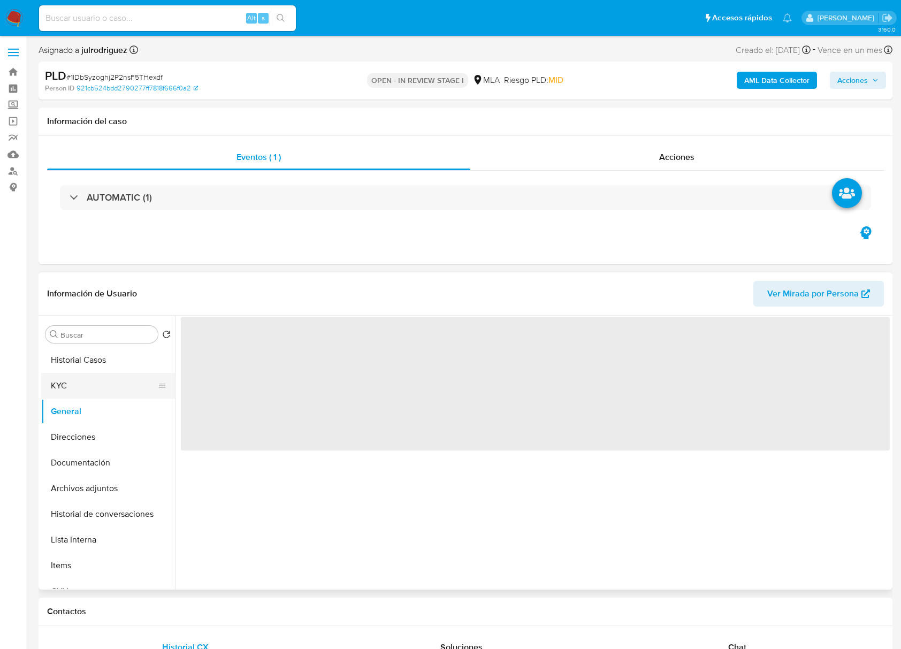
click at [88, 392] on button "KYC" at bounding box center [103, 386] width 125 height 26
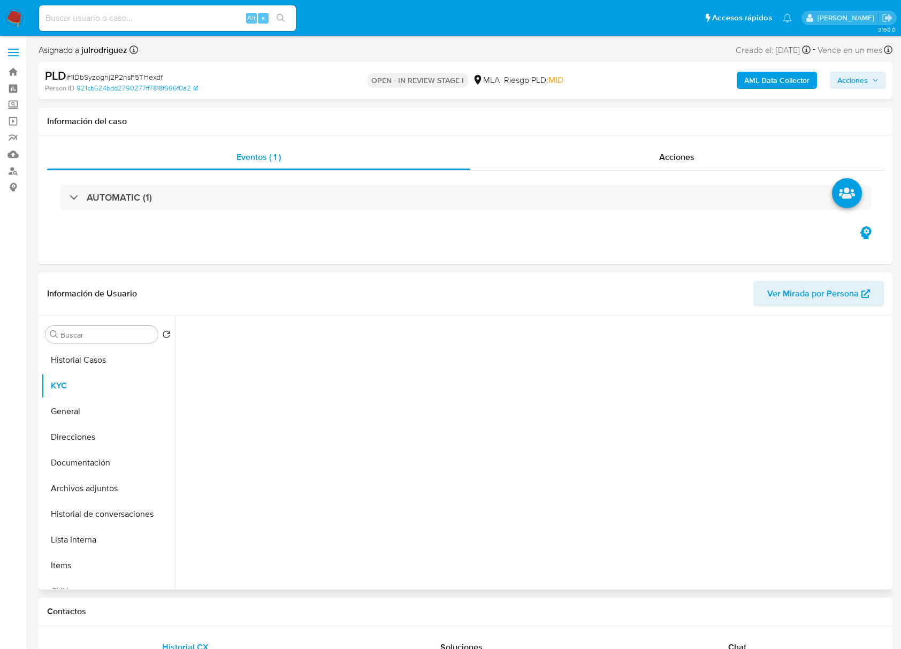
select select "10"
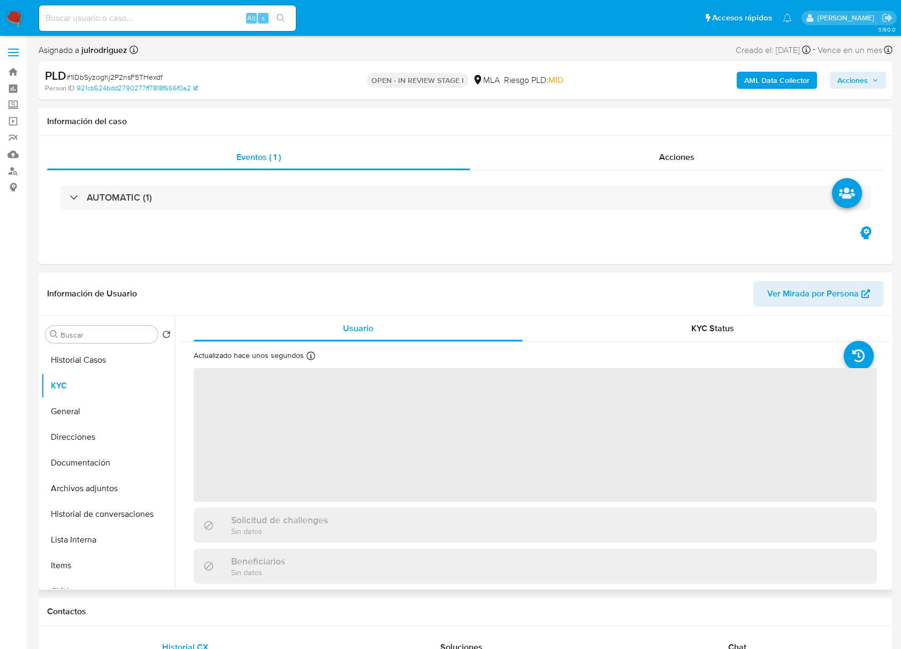
click at [469, 302] on header "Información de Usuario Ver Mirada por Persona" at bounding box center [465, 294] width 837 height 26
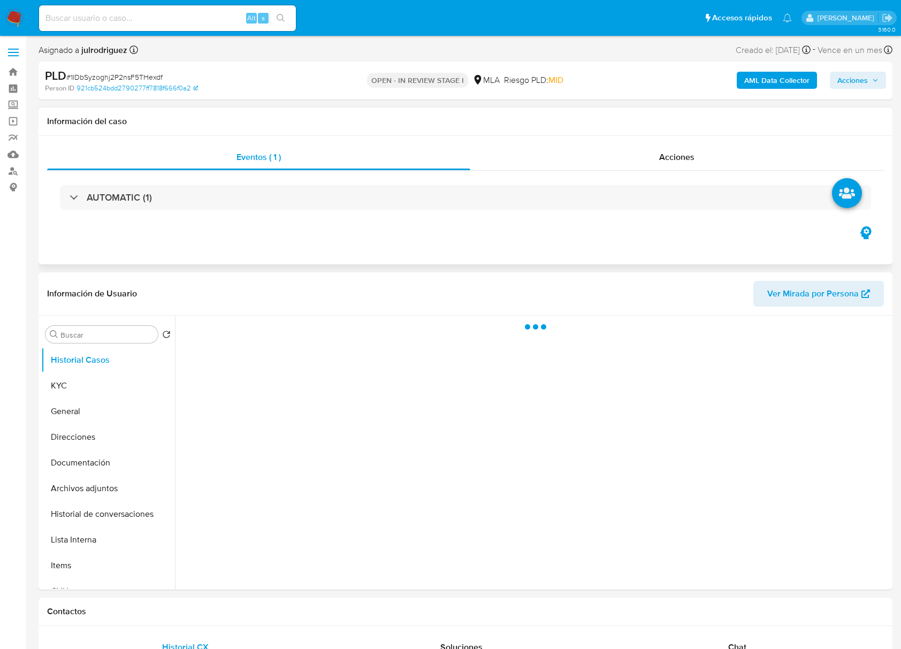
select select "10"
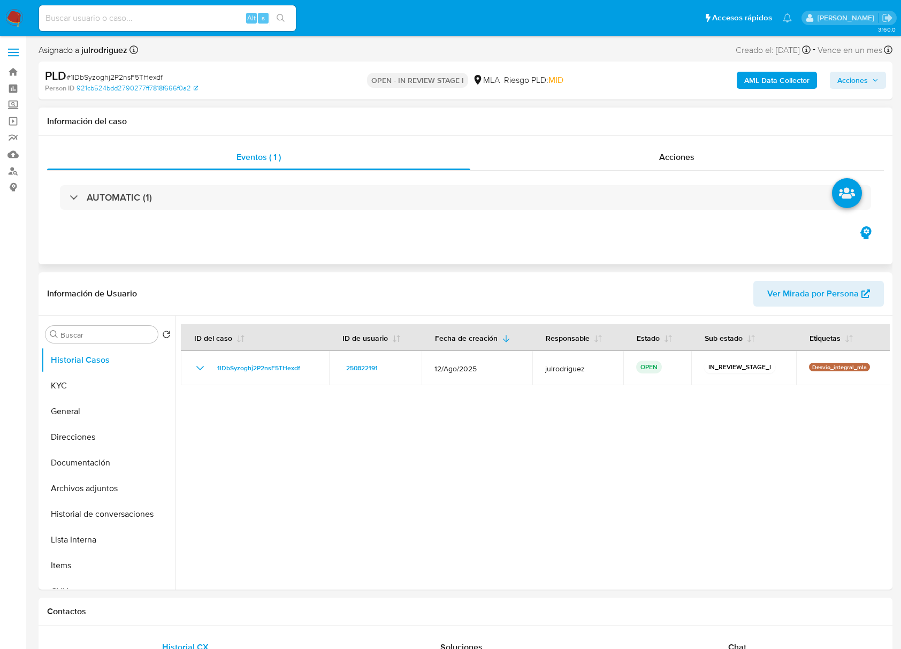
click at [643, 238] on div "Eventos ( 1 ) Acciones AUTOMATIC (1)" at bounding box center [466, 200] width 854 height 128
click at [63, 380] on button "KYC" at bounding box center [103, 386] width 125 height 26
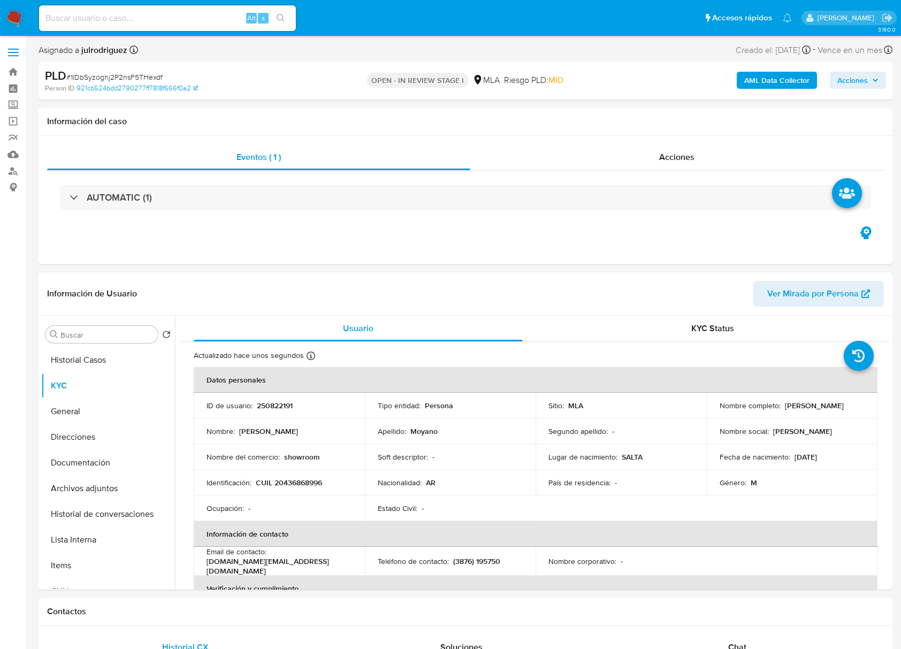
click at [270, 410] on p "250822191" at bounding box center [275, 406] width 36 height 10
copy p "250822191"
click at [135, 78] on span "# 1lDbSyzoghj2P2nsF5THexdf" at bounding box center [114, 77] width 96 height 11
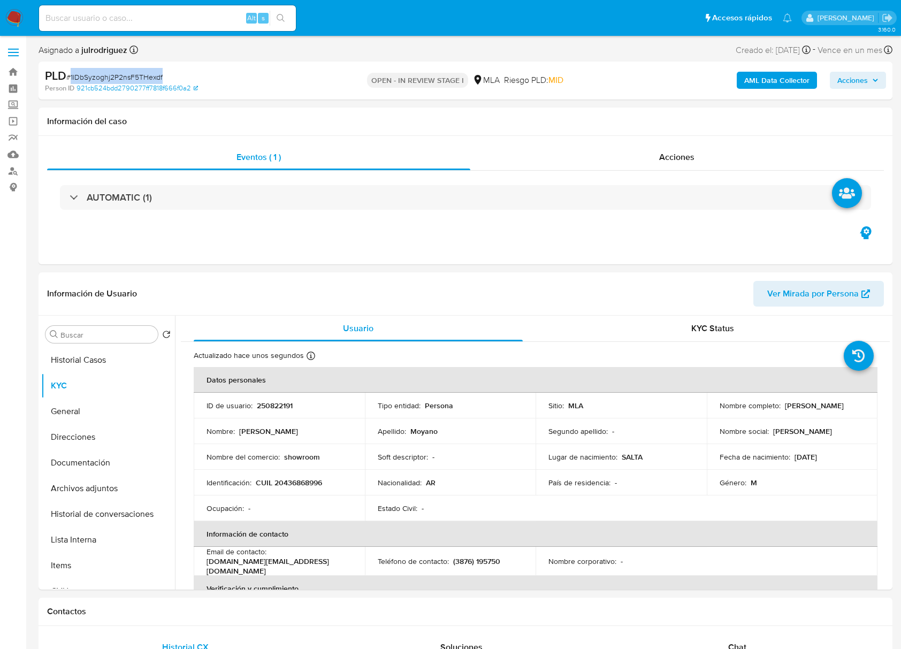
copy span "1lDbSyzoghj2P2nsF5THexdf"
click at [666, 160] on span "Acciones" at bounding box center [677, 157] width 35 height 12
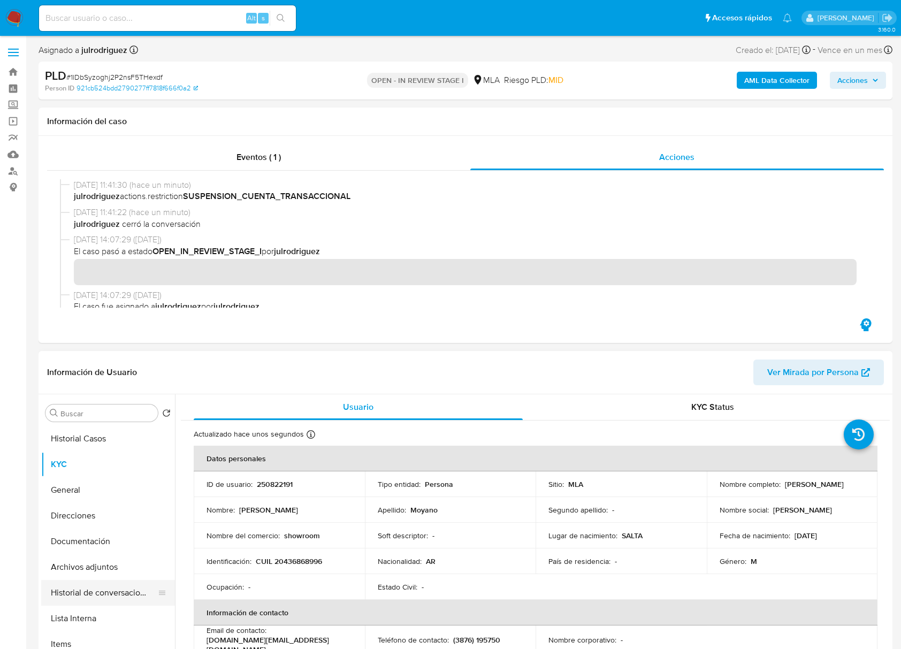
click at [132, 595] on button "Historial de conversaciones" at bounding box center [103, 593] width 125 height 26
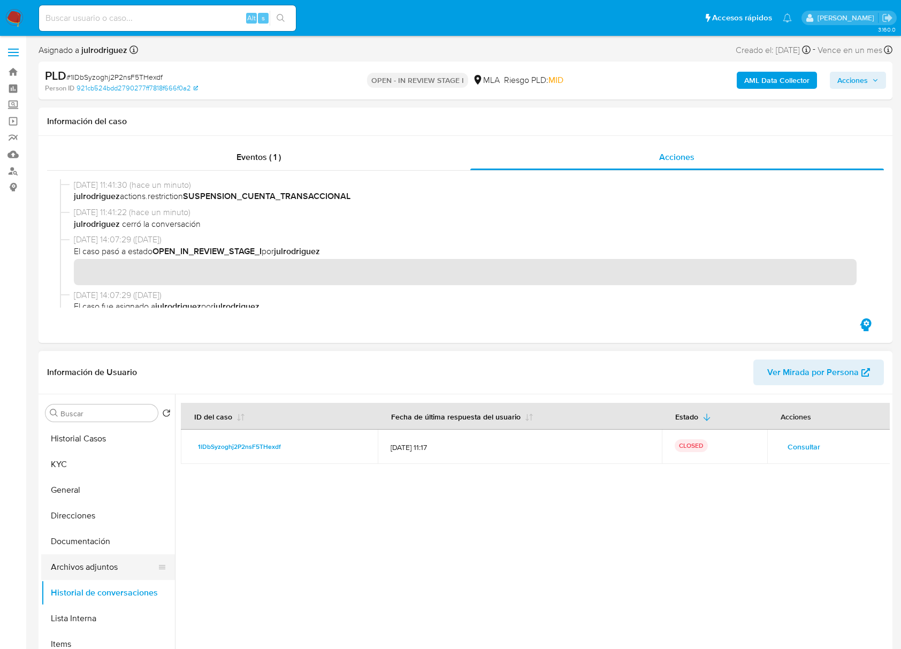
click at [113, 572] on button "Archivos adjuntos" at bounding box center [103, 568] width 125 height 26
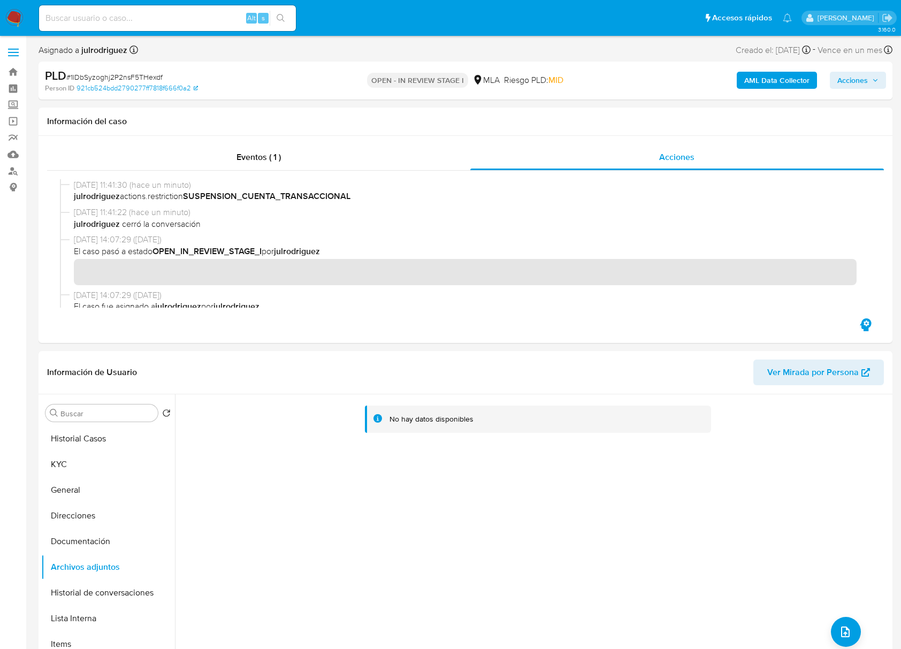
click at [768, 78] on b "AML Data Collector" at bounding box center [777, 80] width 65 height 17
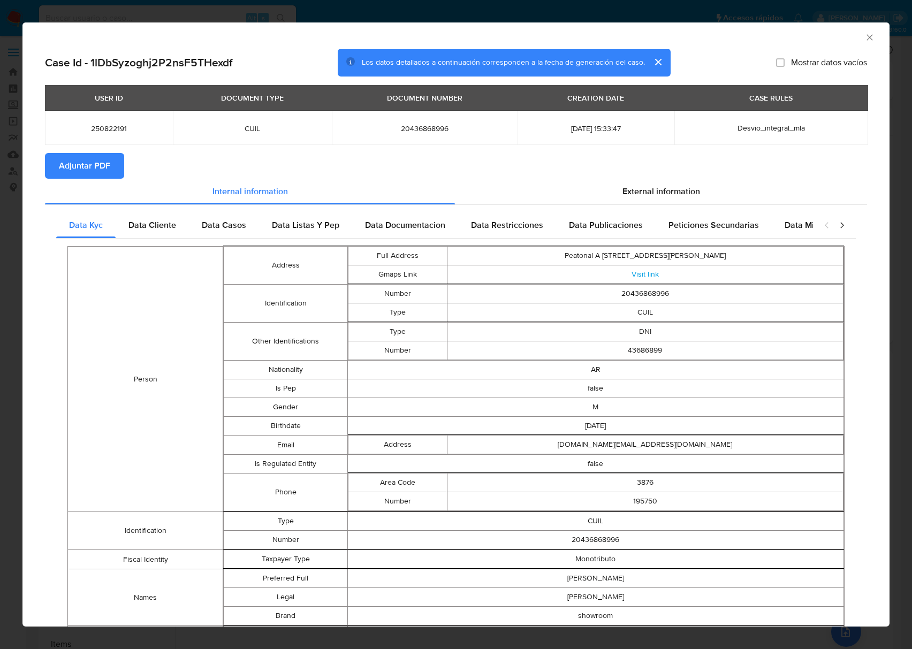
click at [112, 172] on button "Adjuntar PDF" at bounding box center [84, 166] width 79 height 26
click at [865, 37] on icon "Cerrar ventana" at bounding box center [870, 37] width 11 height 11
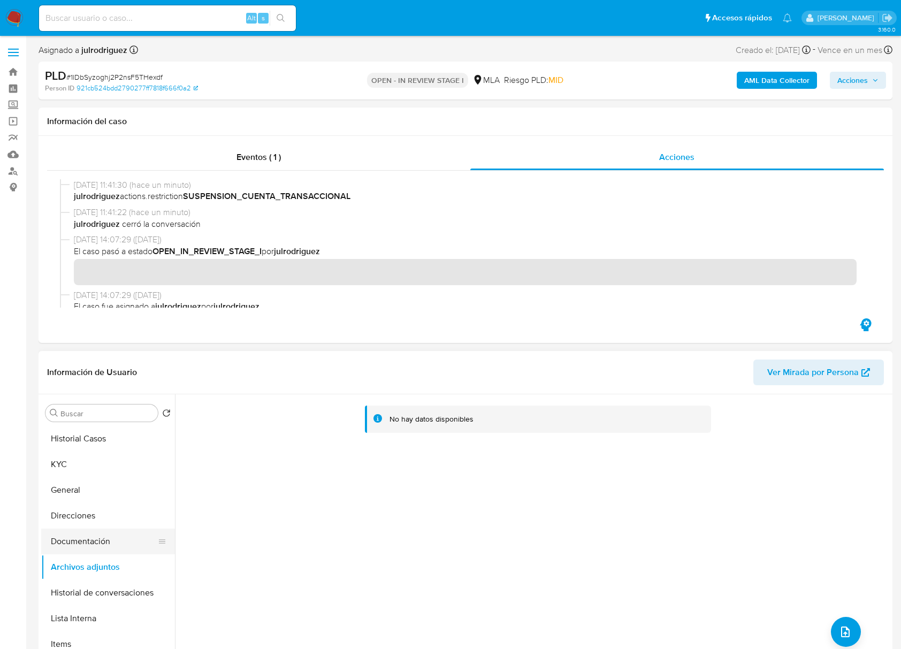
click at [92, 540] on button "Documentación" at bounding box center [103, 542] width 125 height 26
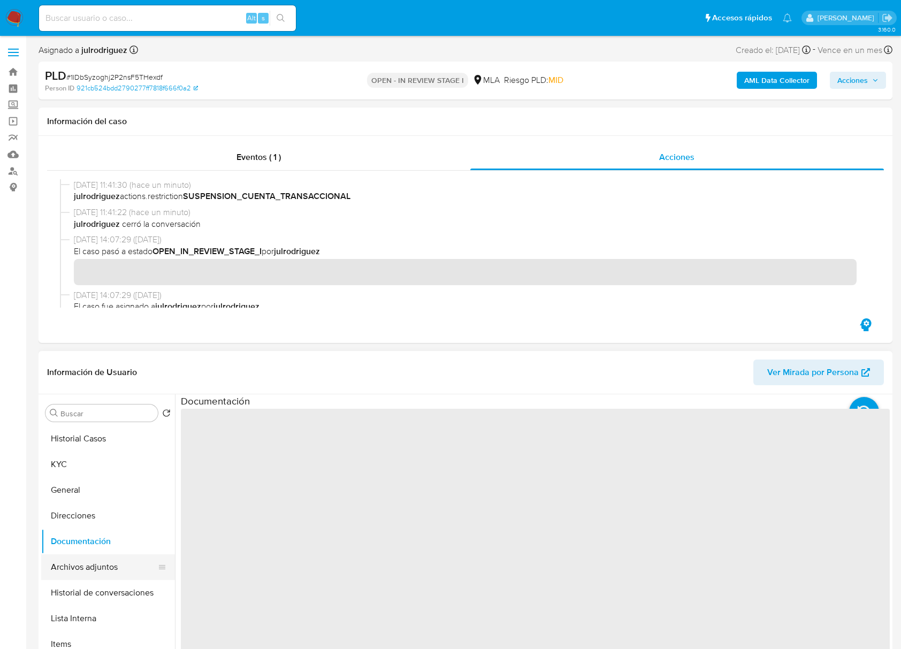
drag, startPoint x: 97, startPoint y: 572, endPoint x: 103, endPoint y: 572, distance: 5.9
click at [98, 572] on button "Archivos adjuntos" at bounding box center [103, 568] width 125 height 26
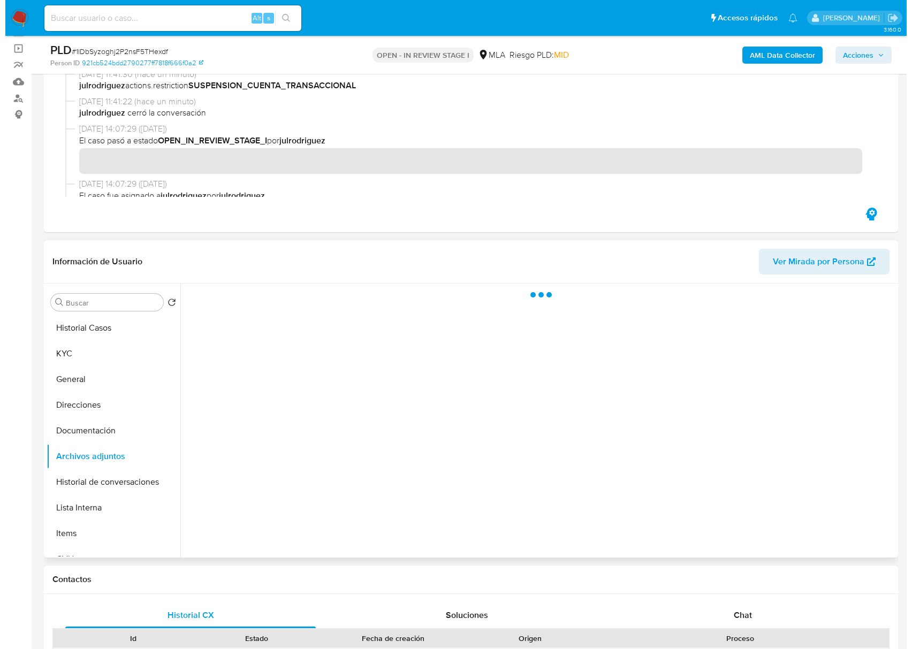
scroll to position [142, 0]
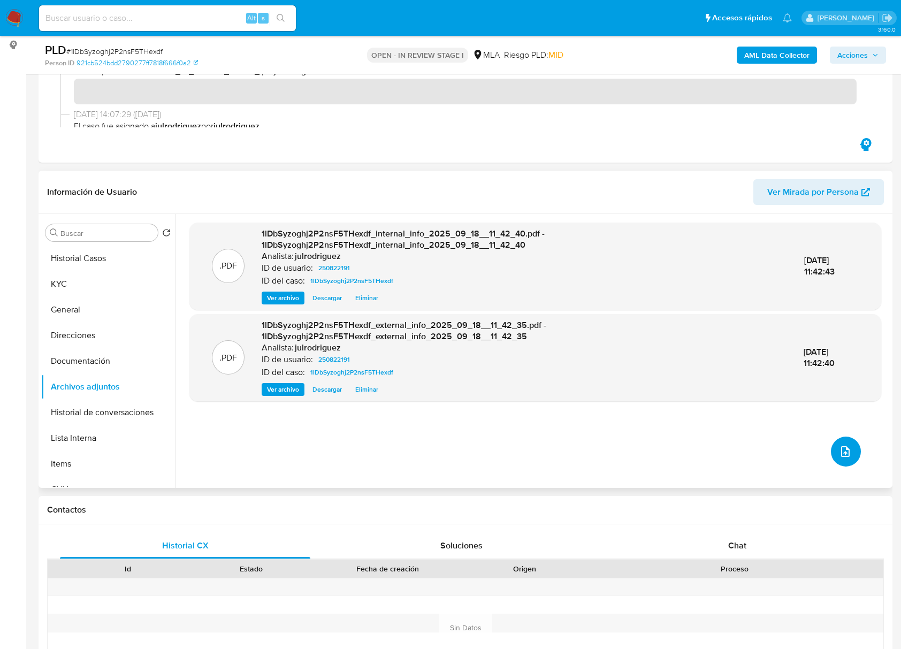
click at [833, 453] on button "upload-file" at bounding box center [846, 452] width 30 height 30
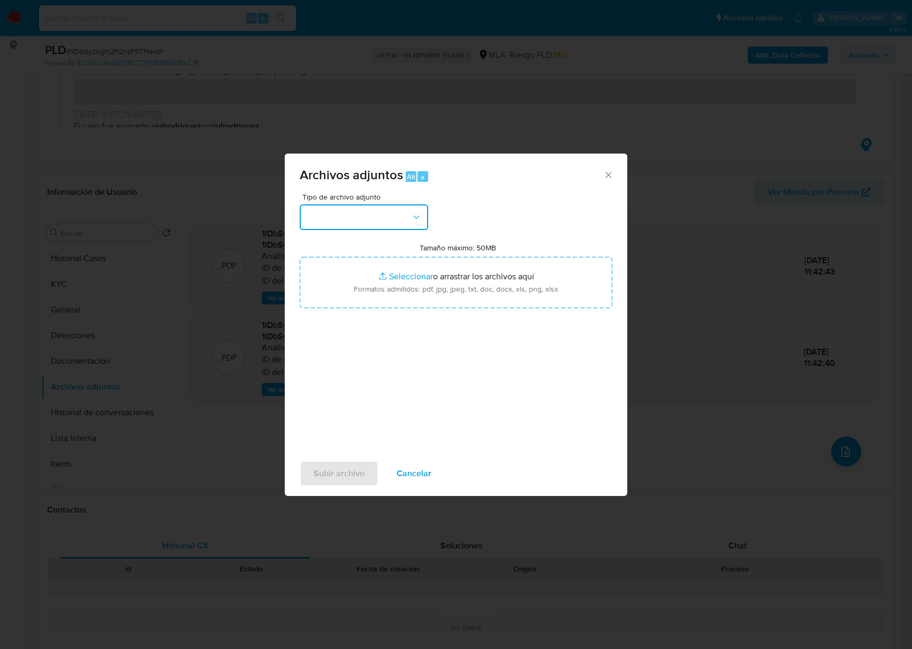
click at [393, 219] on button "button" at bounding box center [364, 217] width 128 height 26
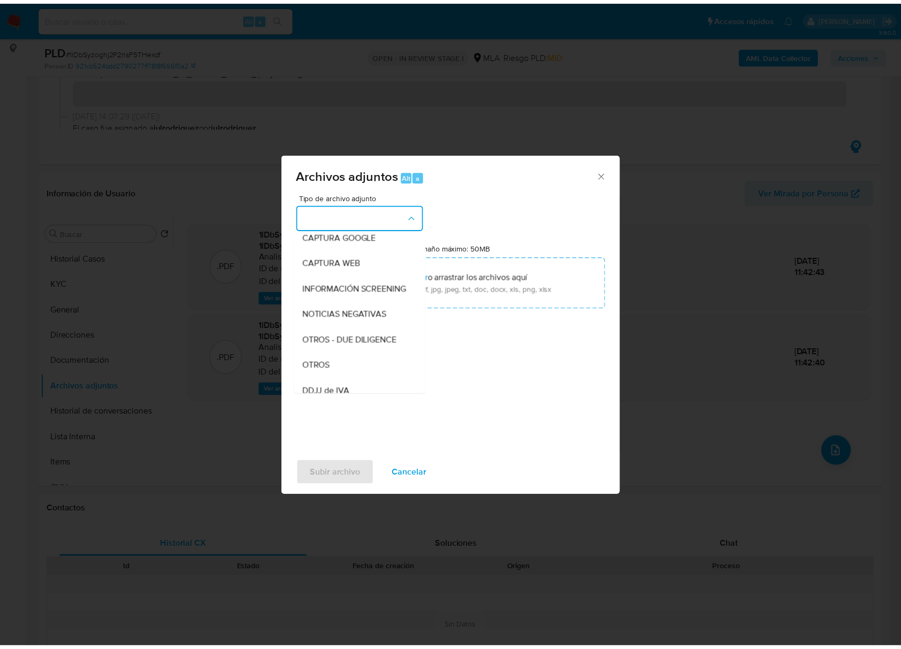
scroll to position [214, 0]
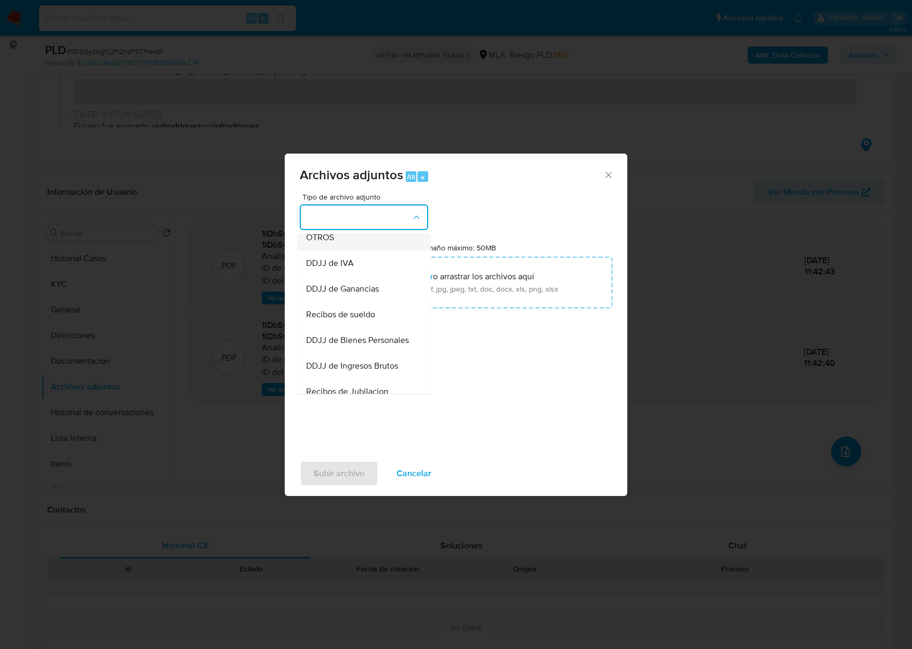
click at [324, 243] on span "OTROS" at bounding box center [320, 237] width 28 height 11
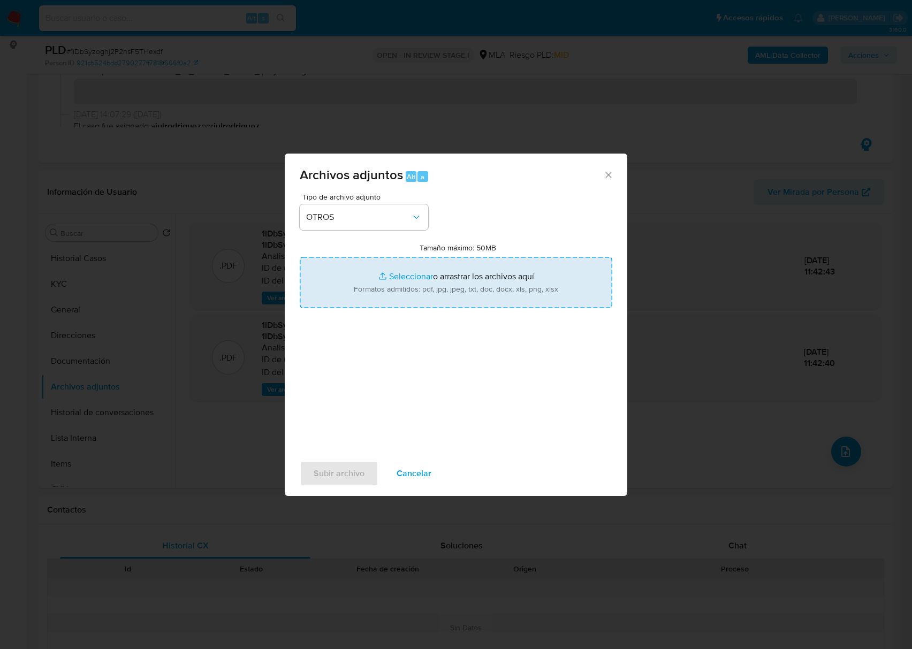
click at [398, 269] on input "Tamaño máximo: 50MB Seleccionar archivos" at bounding box center [456, 282] width 313 height 51
type input "C:\fakepath\Movimientos - 250822191 - 1lDbSyzoghj2P2nsF5THexdf.xlsx"
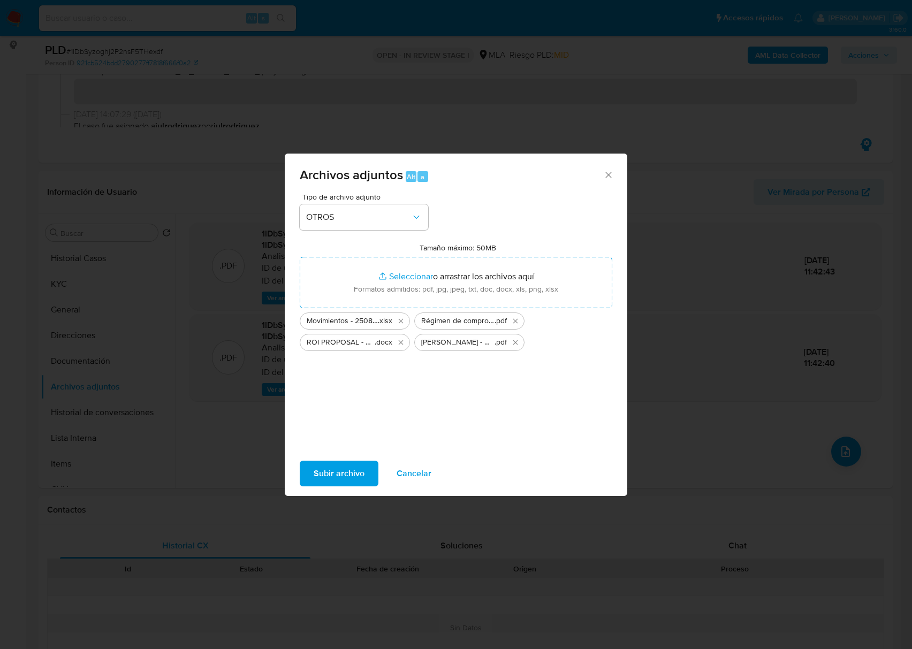
click at [369, 475] on button "Subir archivo" at bounding box center [339, 474] width 79 height 26
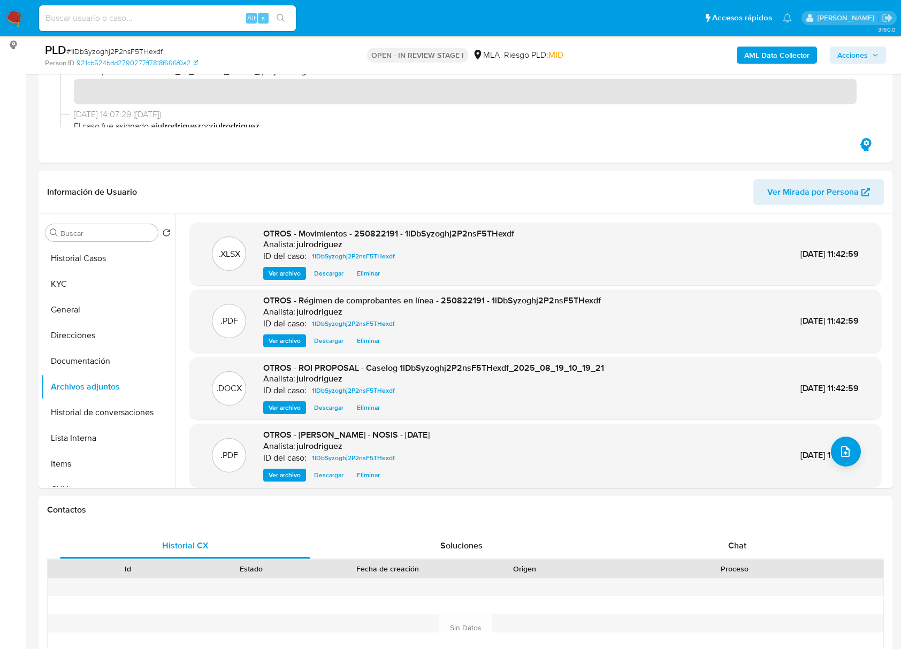
click at [855, 49] on span "Acciones" at bounding box center [853, 55] width 31 height 17
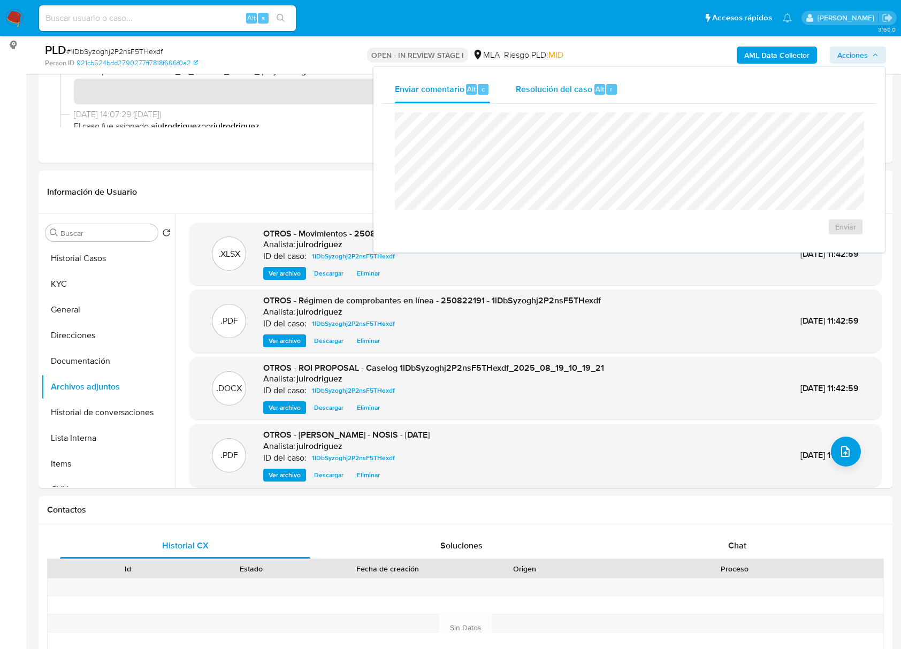
click at [595, 88] on div "Alt" at bounding box center [600, 89] width 11 height 11
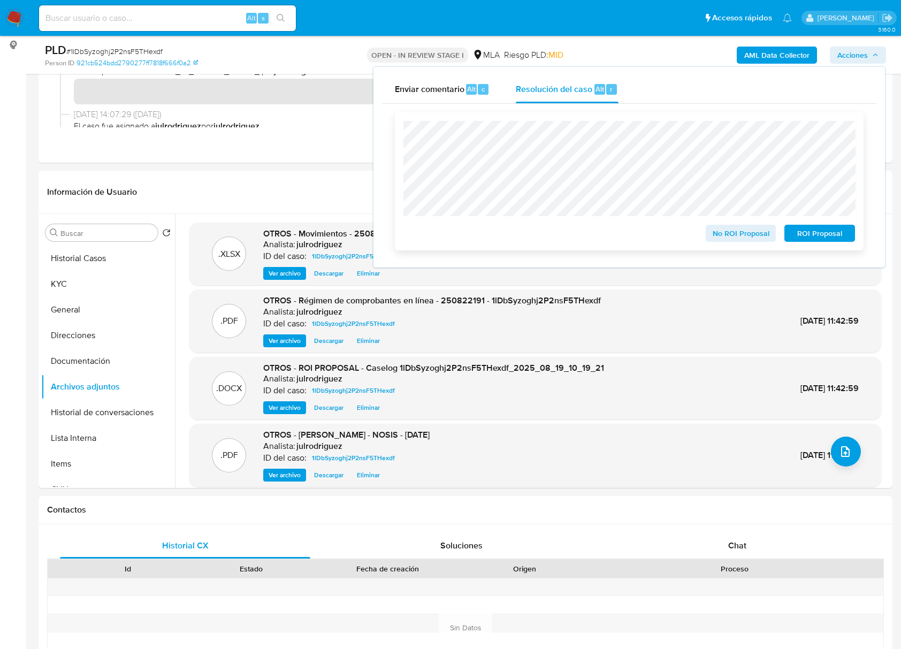
click at [835, 236] on span "ROI Proposal" at bounding box center [820, 233] width 56 height 15
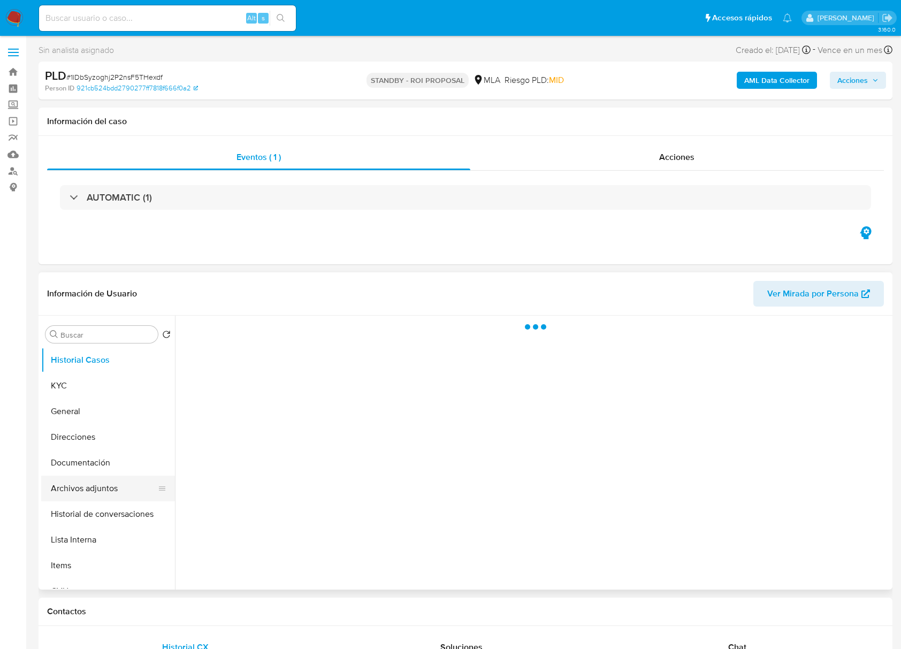
click at [98, 487] on button "Archivos adjuntos" at bounding box center [103, 489] width 125 height 26
select select "10"
